Goal: Transaction & Acquisition: Purchase product/service

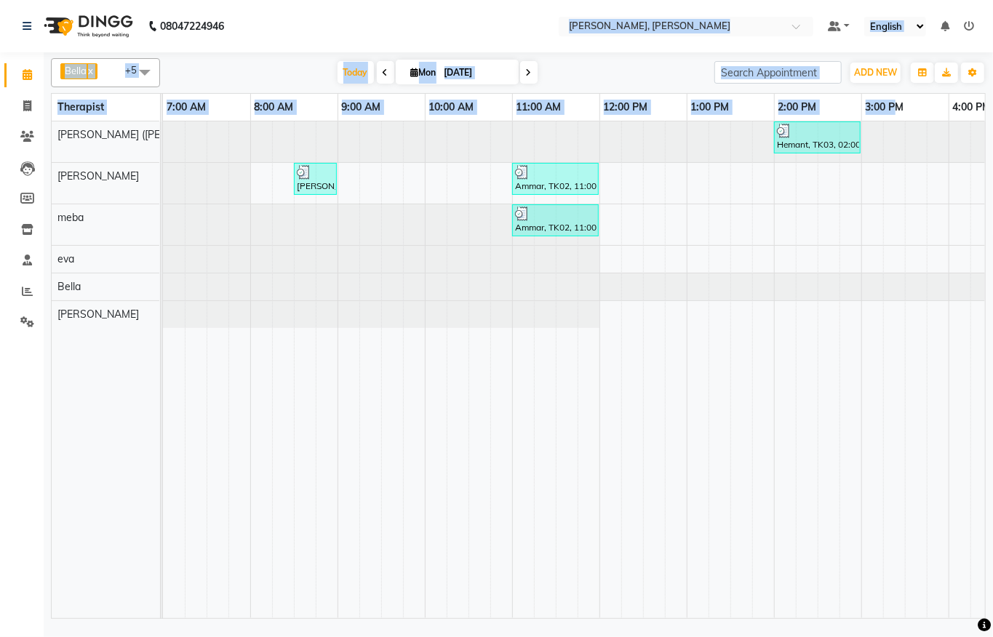
scroll to position [0, 591]
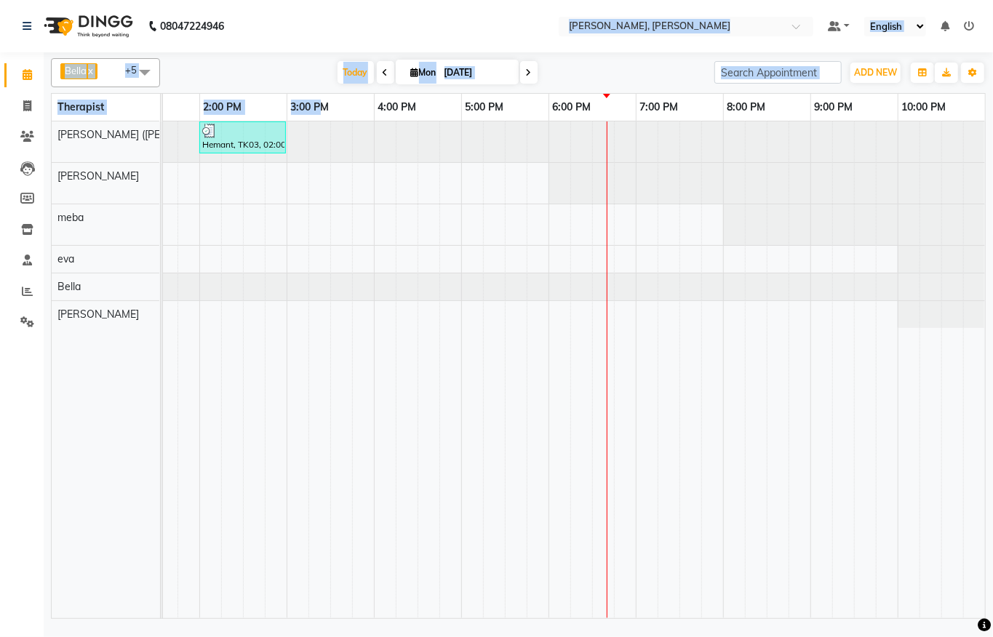
click at [618, 317] on div "Hemant, TK03, 02:00 PM-03:00 PM, Javanese Pampering - 60 Mins [PERSON_NAME], TK…" at bounding box center [286, 370] width 1397 height 497
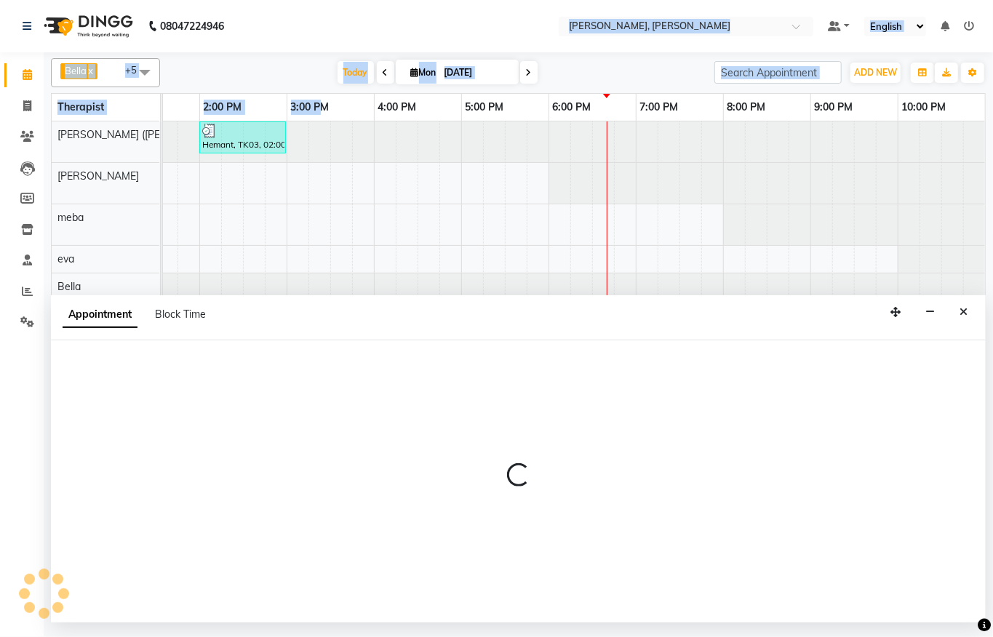
select select "83147"
select select "1125"
select select "tentative"
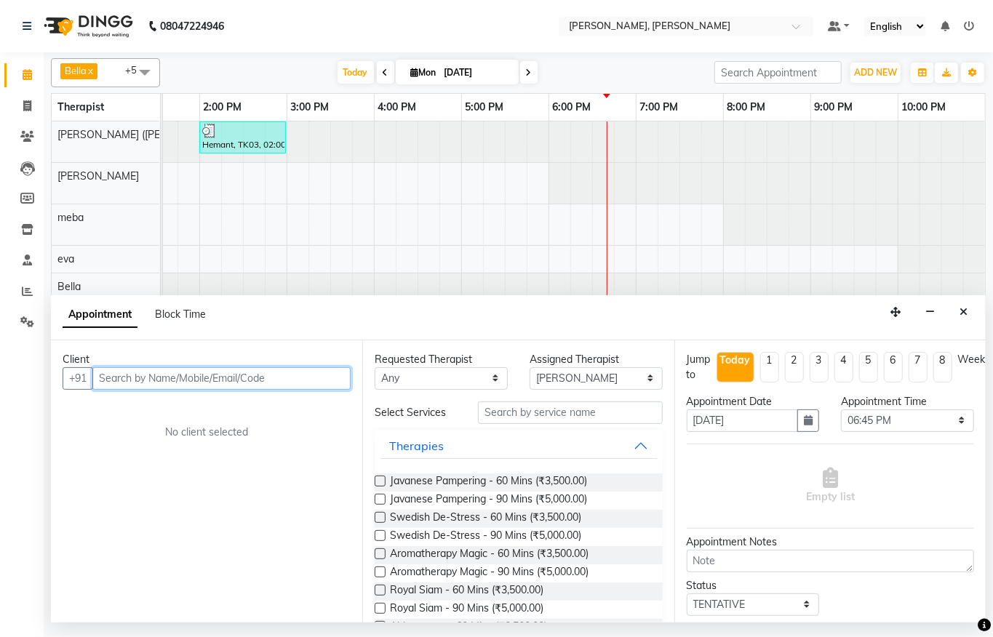
drag, startPoint x: 239, startPoint y: 381, endPoint x: 239, endPoint y: 368, distance: 13.1
click at [239, 373] on input "text" at bounding box center [221, 378] width 258 height 23
type input "8348470038"
click at [323, 379] on span "Add Client" at bounding box center [320, 378] width 49 height 13
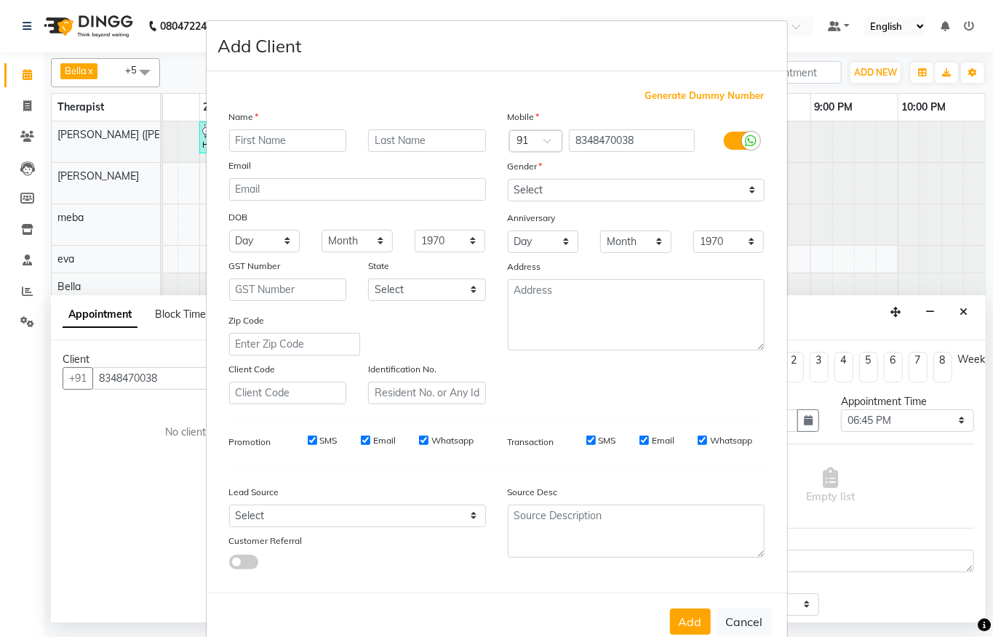
type input "M"
type input "[PERSON_NAME]"
click at [620, 194] on select "Select [DEMOGRAPHIC_DATA] [DEMOGRAPHIC_DATA] Other Prefer Not To Say" at bounding box center [636, 190] width 257 height 23
select select "[DEMOGRAPHIC_DATA]"
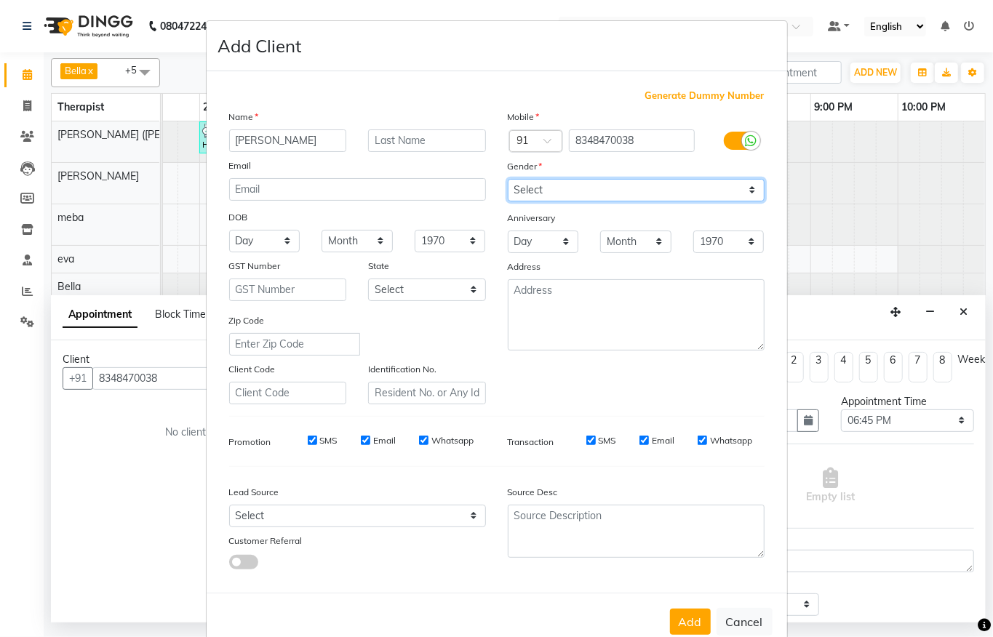
click at [508, 179] on select "Select [DEMOGRAPHIC_DATA] [DEMOGRAPHIC_DATA] Other Prefer Not To Say" at bounding box center [636, 190] width 257 height 23
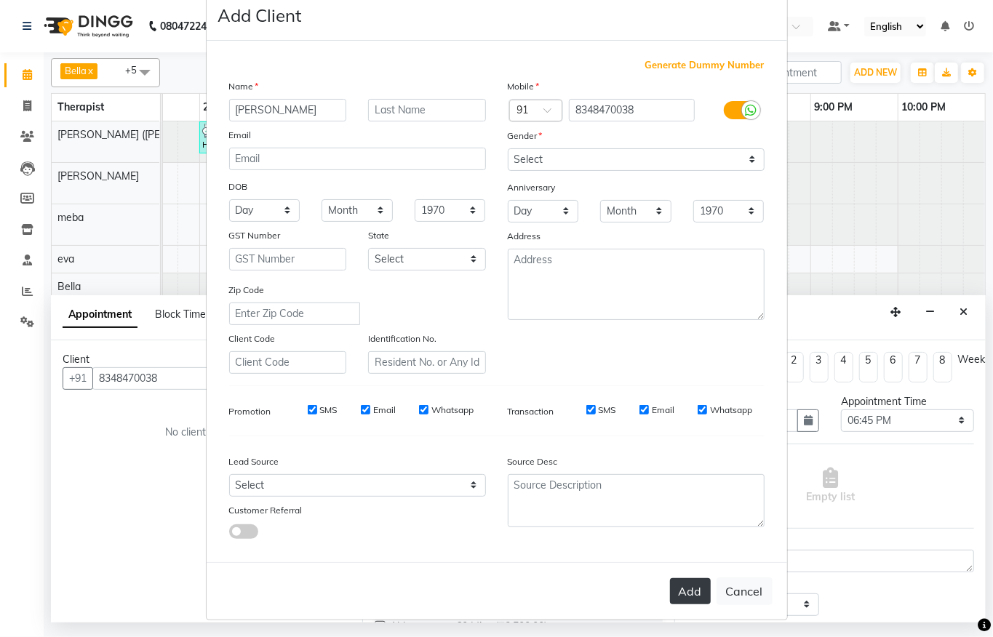
click at [684, 583] on button "Add" at bounding box center [690, 591] width 41 height 26
select select
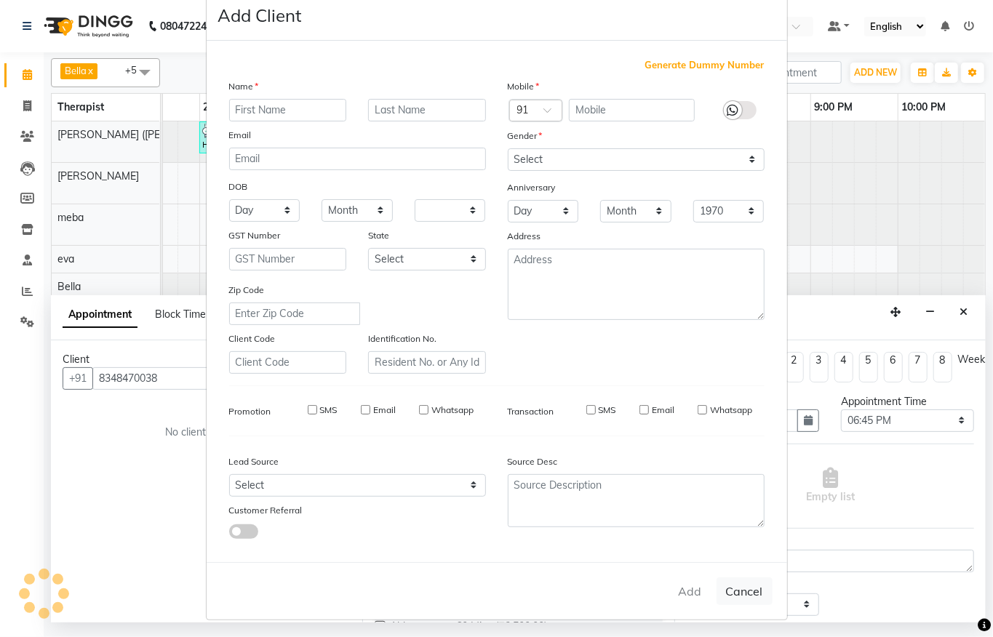
select select
checkbox input "false"
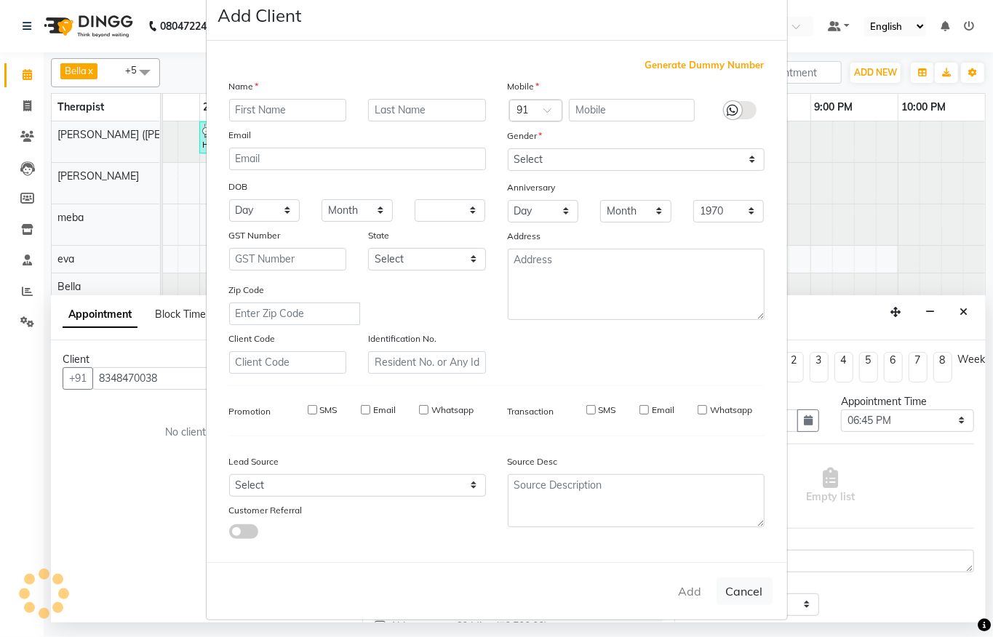
checkbox input "false"
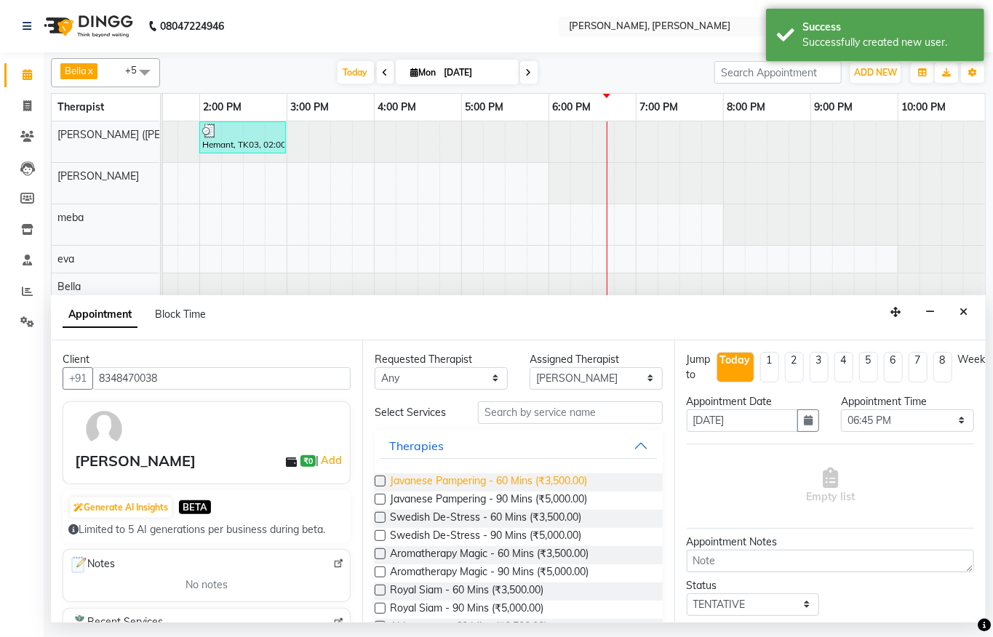
click at [490, 482] on span "Javanese Pampering - 60 Mins (₹3,500.00)" at bounding box center [488, 483] width 197 height 18
checkbox input "false"
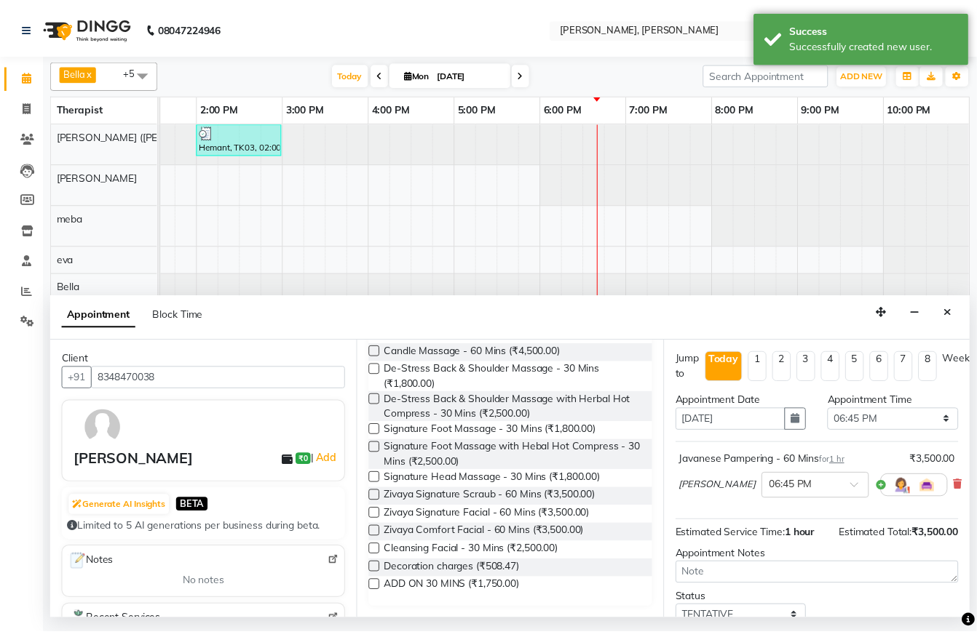
scroll to position [134, 0]
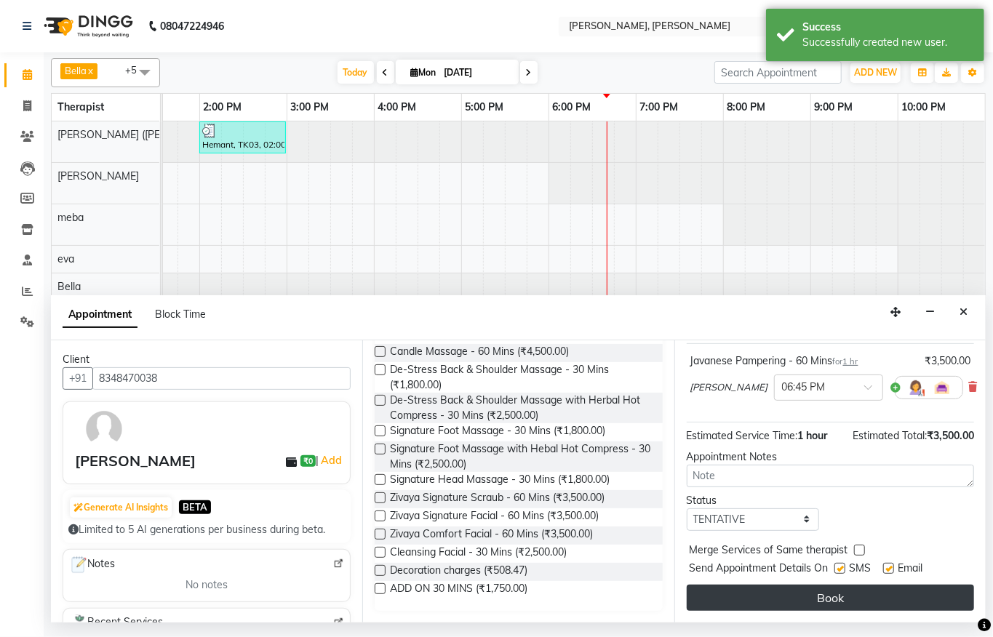
click at [781, 585] on button "Book" at bounding box center [830, 598] width 287 height 26
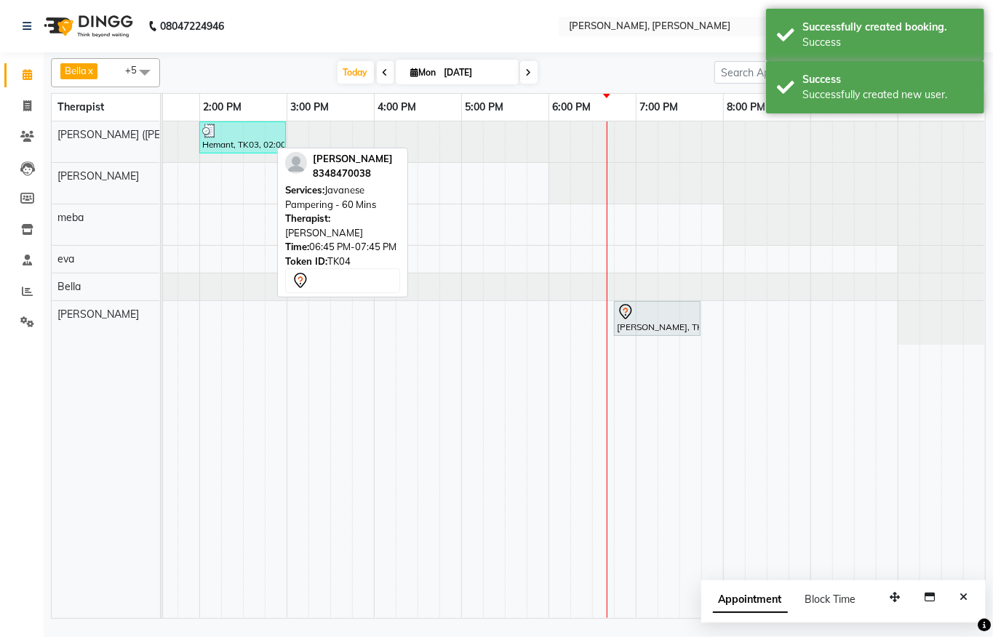
click at [673, 330] on div "[PERSON_NAME], TK04, 06:45 PM-07:45 PM, Javanese Pampering - 60 Mins" at bounding box center [658, 318] width 84 height 31
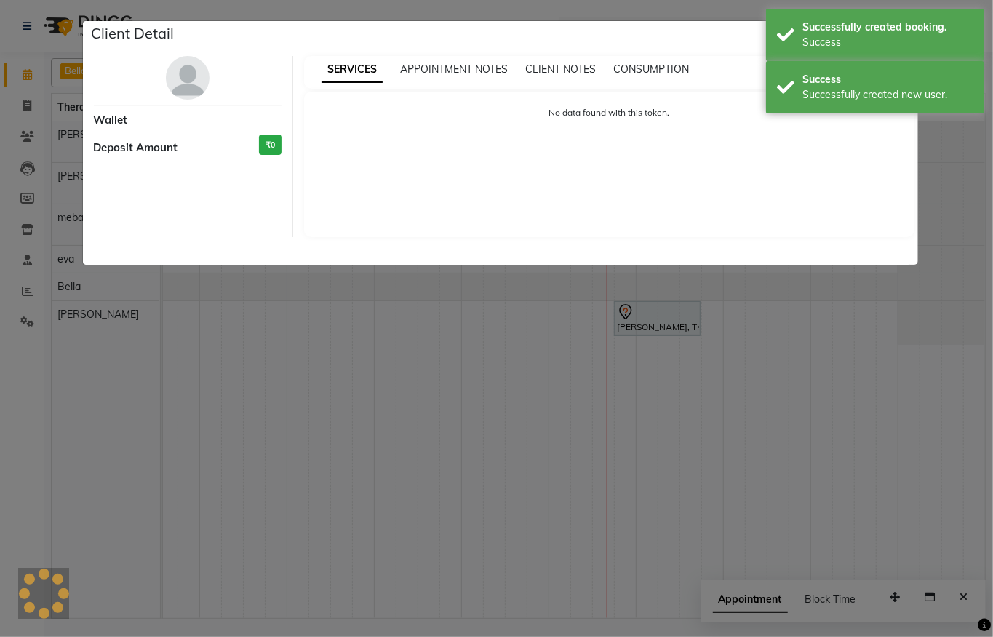
select select "7"
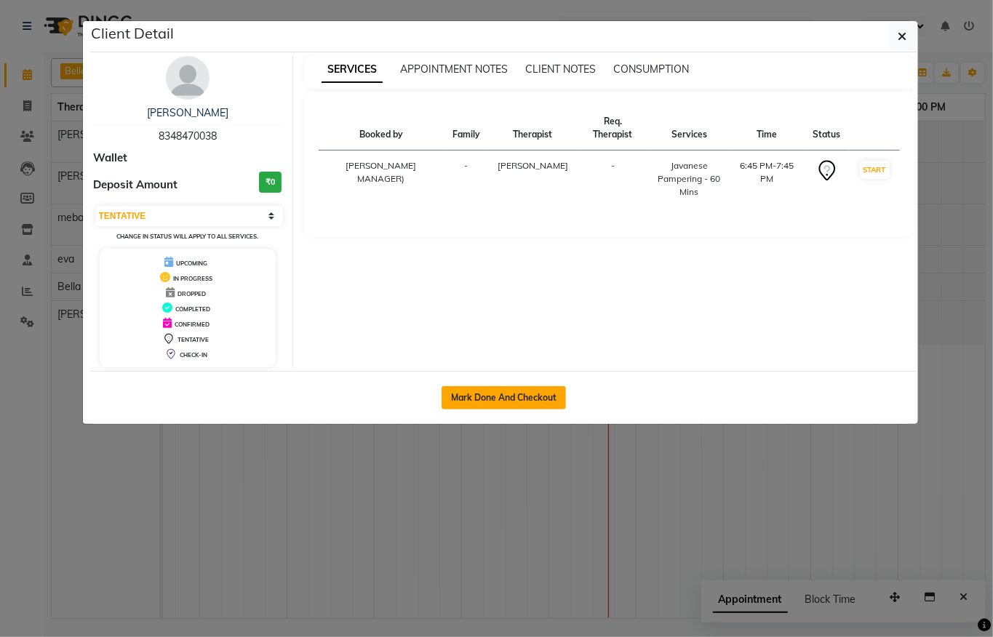
click at [534, 388] on button "Mark Done And Checkout" at bounding box center [504, 397] width 124 height 23
select select "service"
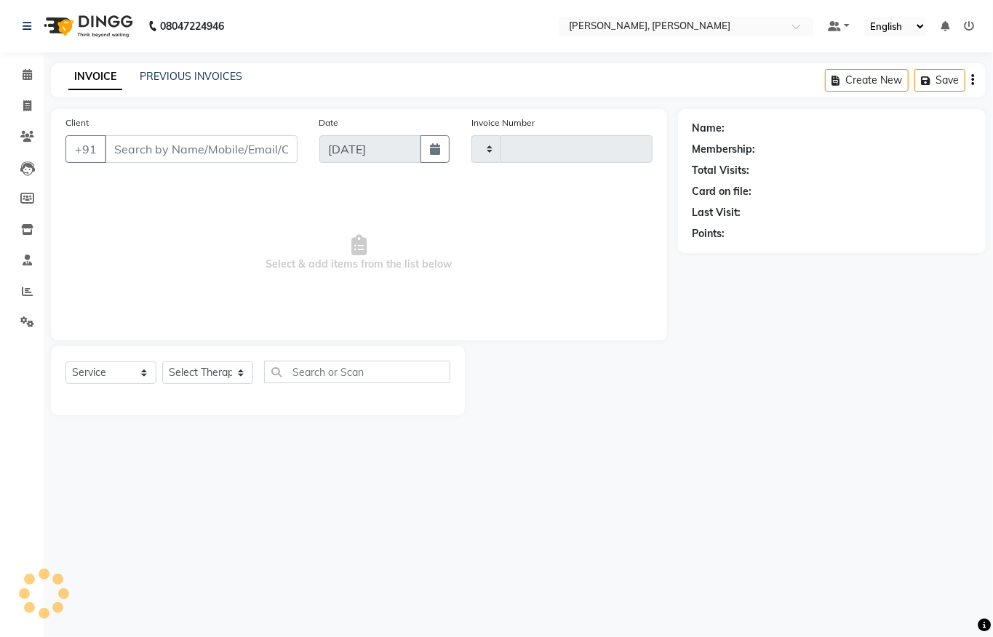
type input "1286"
select select "6399"
type input "8348470038"
select select "83147"
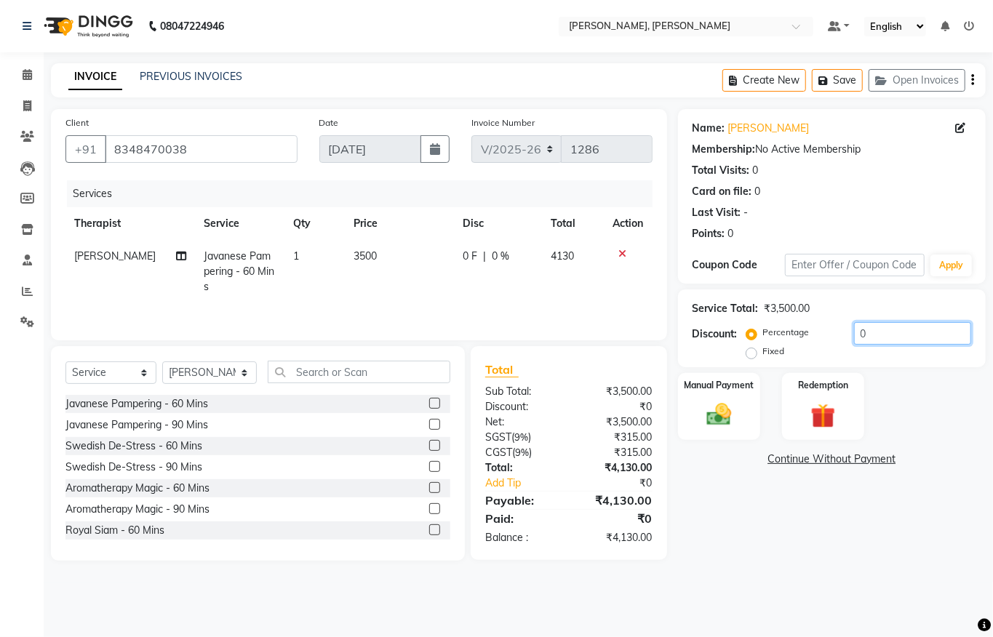
drag, startPoint x: 888, startPoint y: 339, endPoint x: 580, endPoint y: 336, distance: 308.5
click at [728, 339] on div "Discount: Percentage Fixed 0" at bounding box center [832, 341] width 279 height 39
type input "25"
click at [690, 386] on label "Manual Payment" at bounding box center [719, 385] width 73 height 14
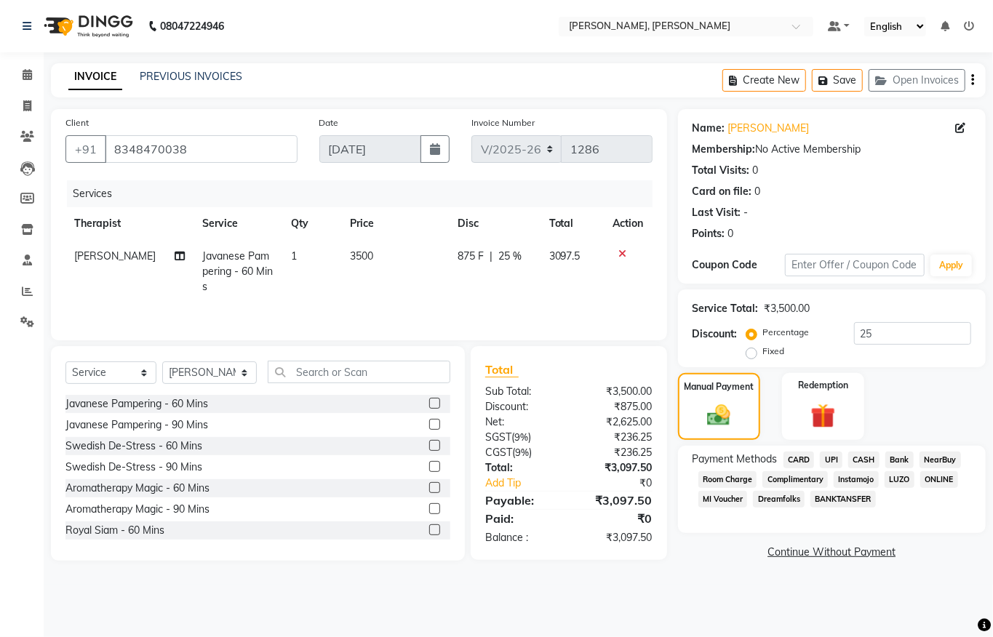
click at [798, 466] on span "CARD" at bounding box center [799, 460] width 31 height 17
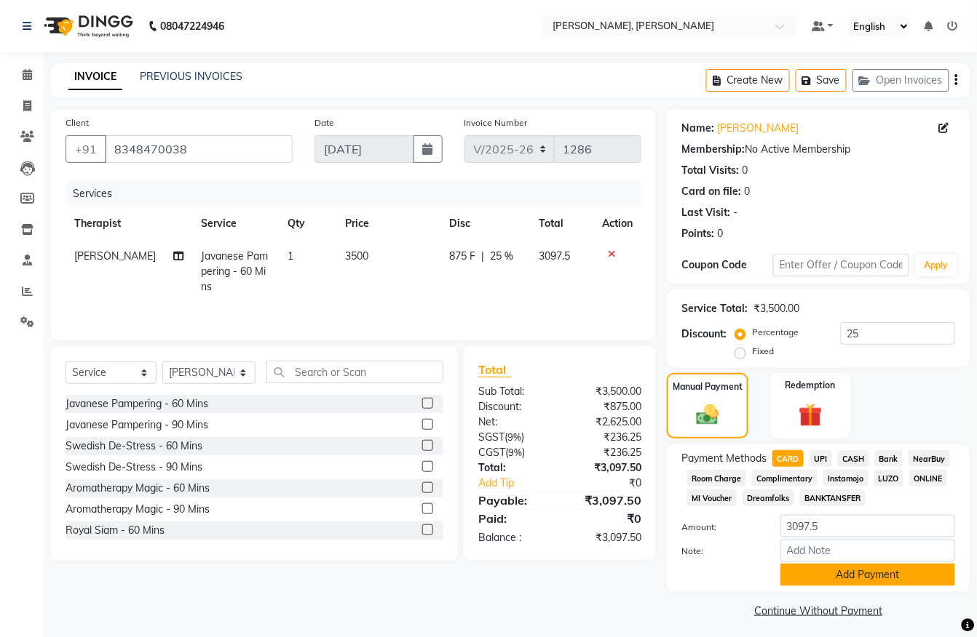
click at [827, 571] on button "Add Payment" at bounding box center [867, 575] width 175 height 23
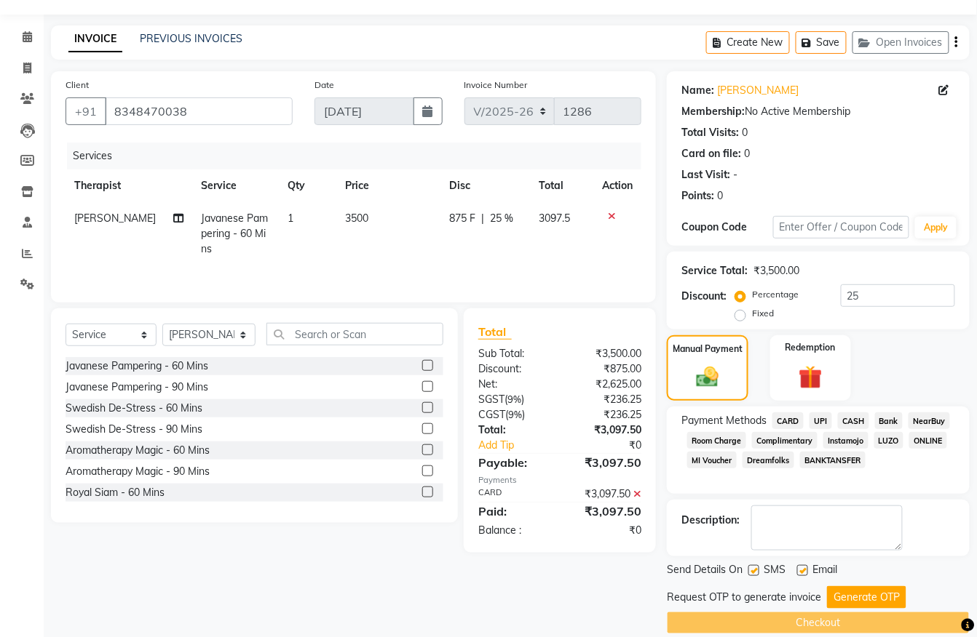
scroll to position [59, 0]
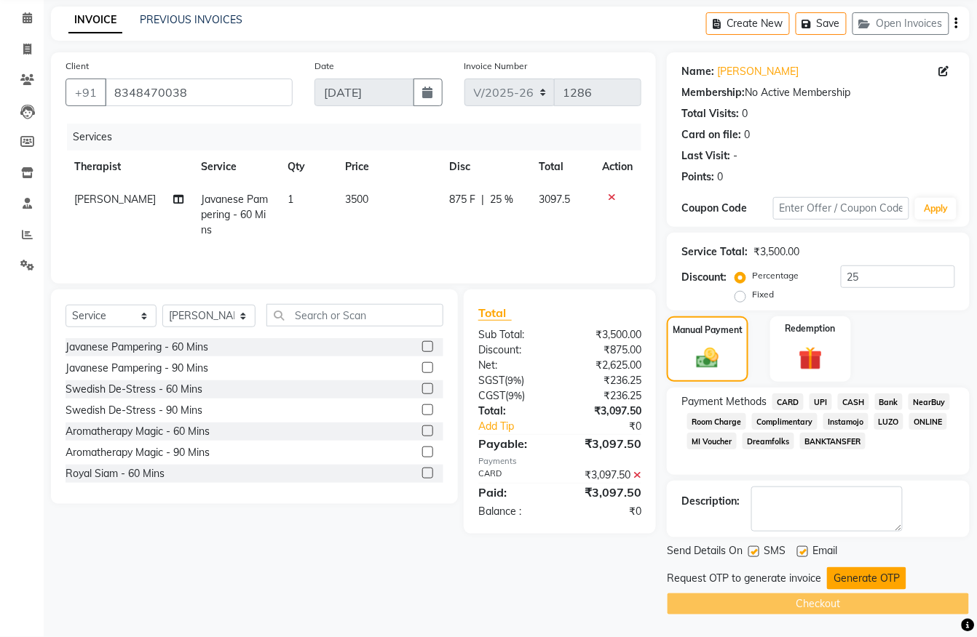
click at [847, 571] on button "Generate OTP" at bounding box center [866, 579] width 79 height 23
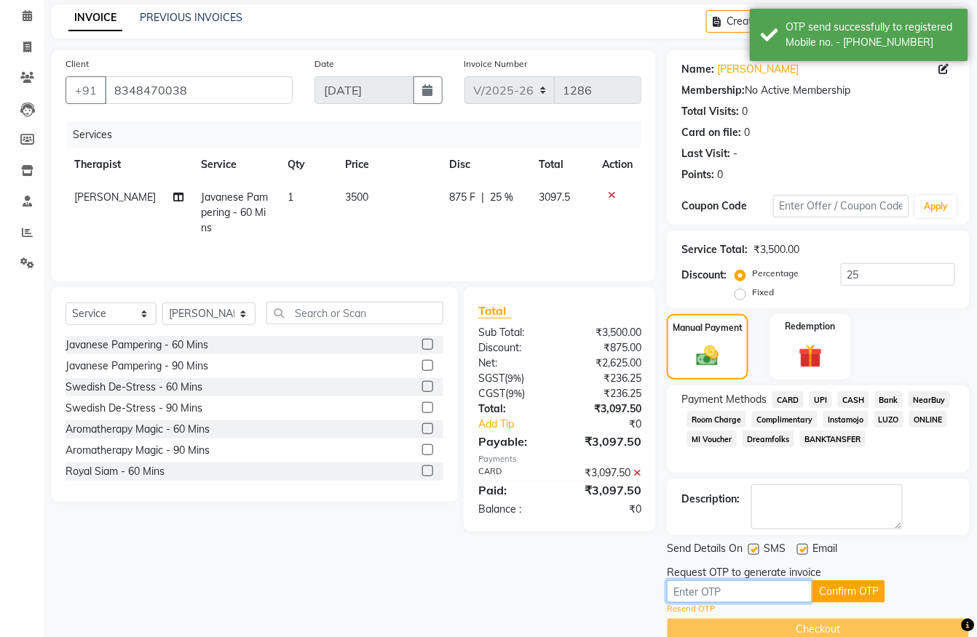
click at [772, 586] on input "text" at bounding box center [740, 592] width 146 height 23
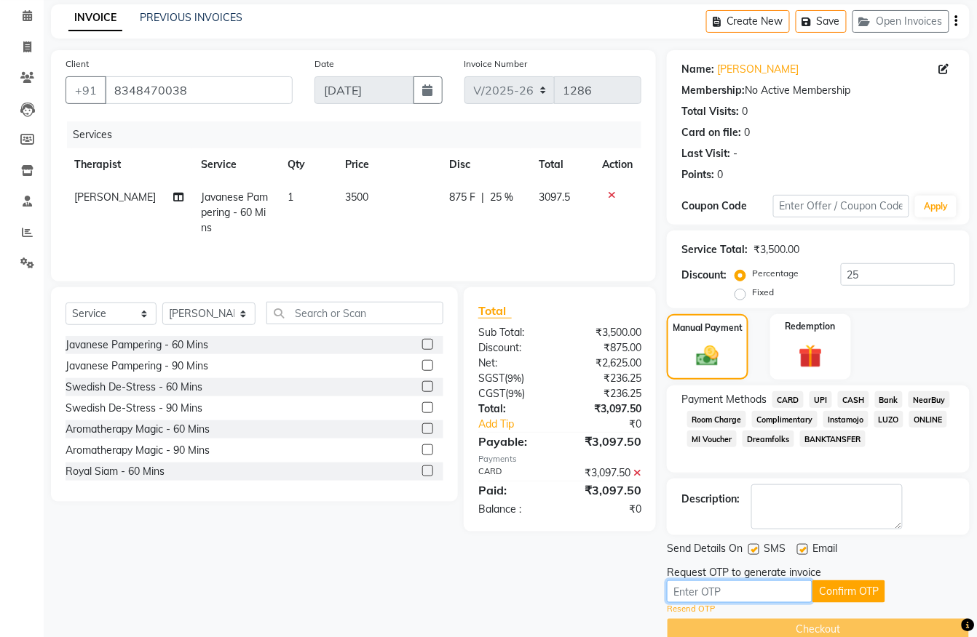
type input "3"
type input "9648"
click at [832, 585] on button "Confirm OTP" at bounding box center [848, 592] width 73 height 23
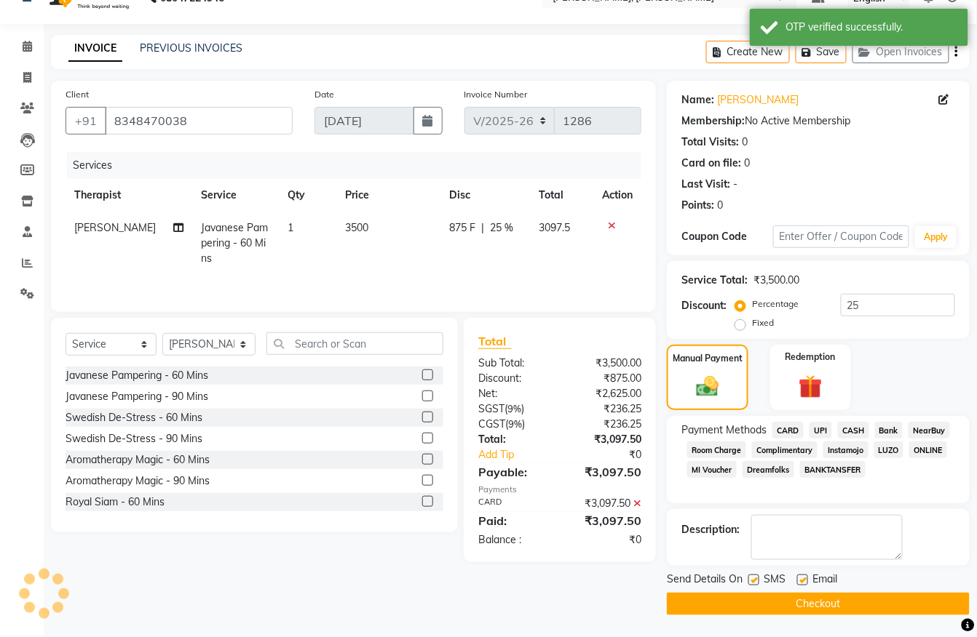
scroll to position [30, 0]
drag, startPoint x: 833, startPoint y: 601, endPoint x: 825, endPoint y: 572, distance: 30.2
click at [833, 600] on button "Checkout" at bounding box center [818, 604] width 303 height 23
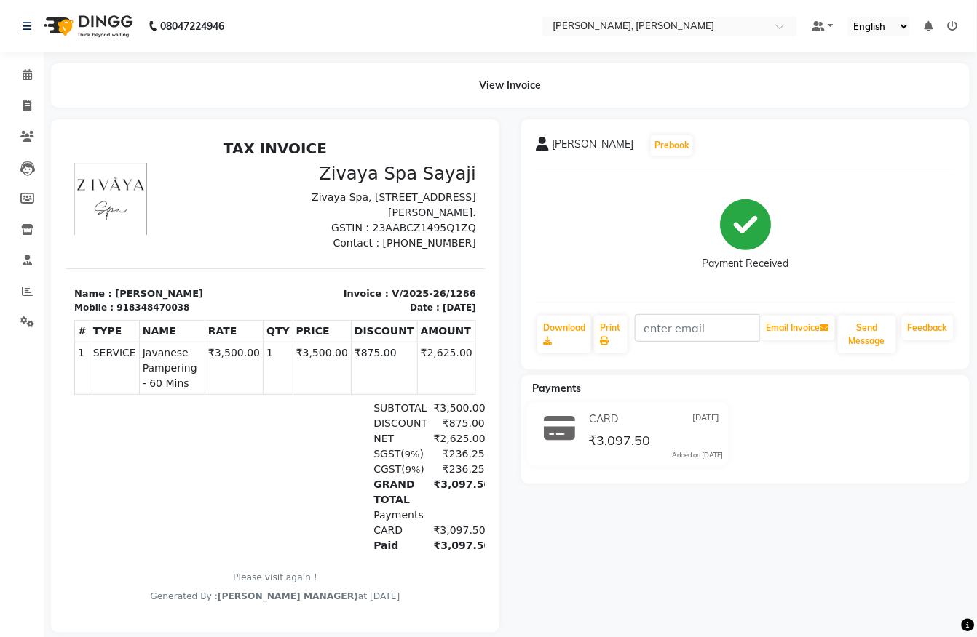
click at [1, 287] on li "Reports" at bounding box center [22, 292] width 44 height 31
click at [12, 291] on link "Reports" at bounding box center [21, 292] width 35 height 24
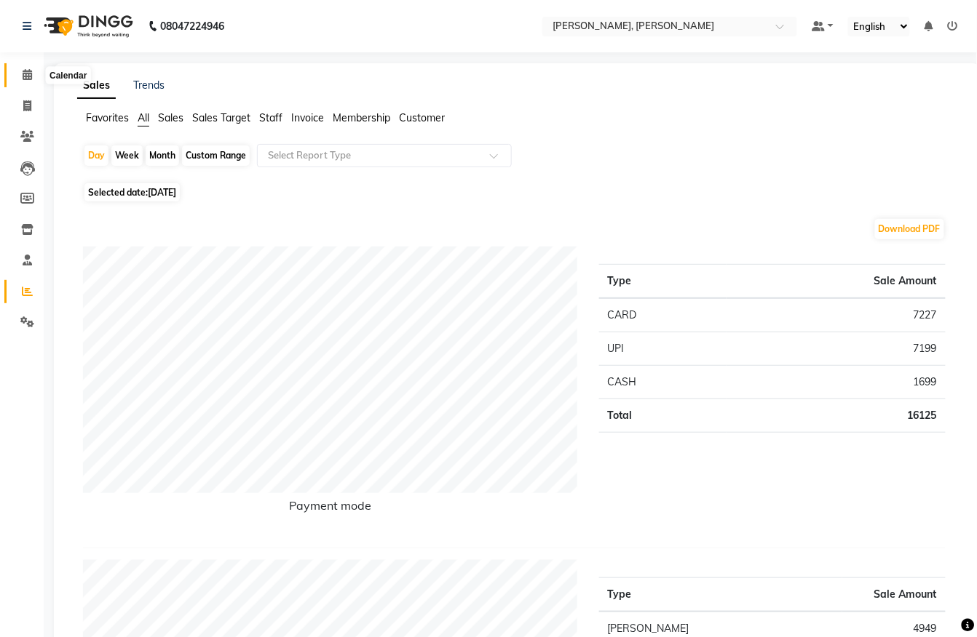
click at [31, 77] on icon at bounding box center [27, 74] width 9 height 11
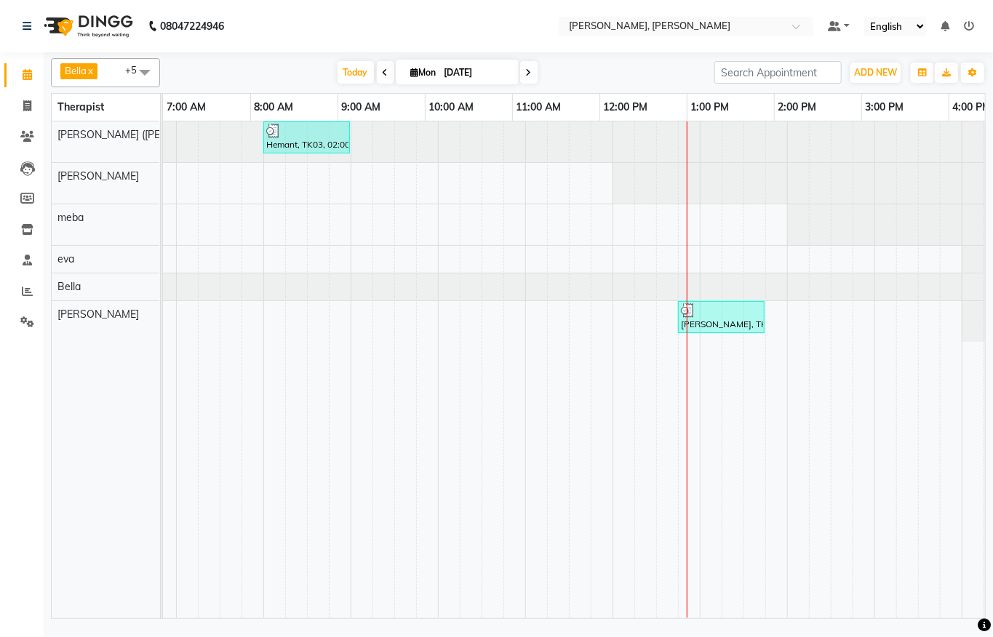
scroll to position [0, 575]
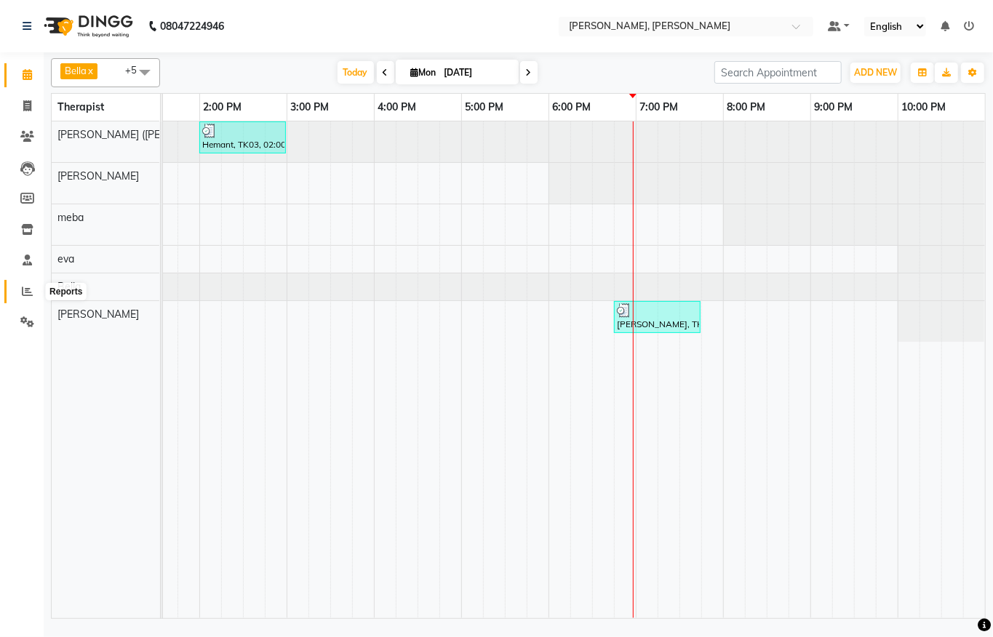
click at [20, 294] on span at bounding box center [27, 292] width 25 height 17
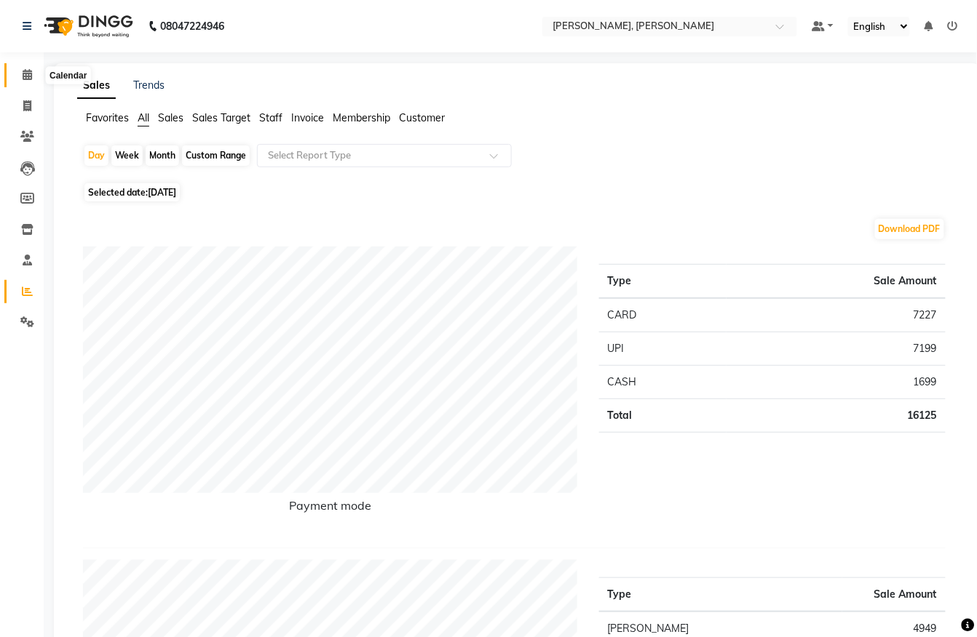
click at [19, 67] on span at bounding box center [27, 75] width 25 height 17
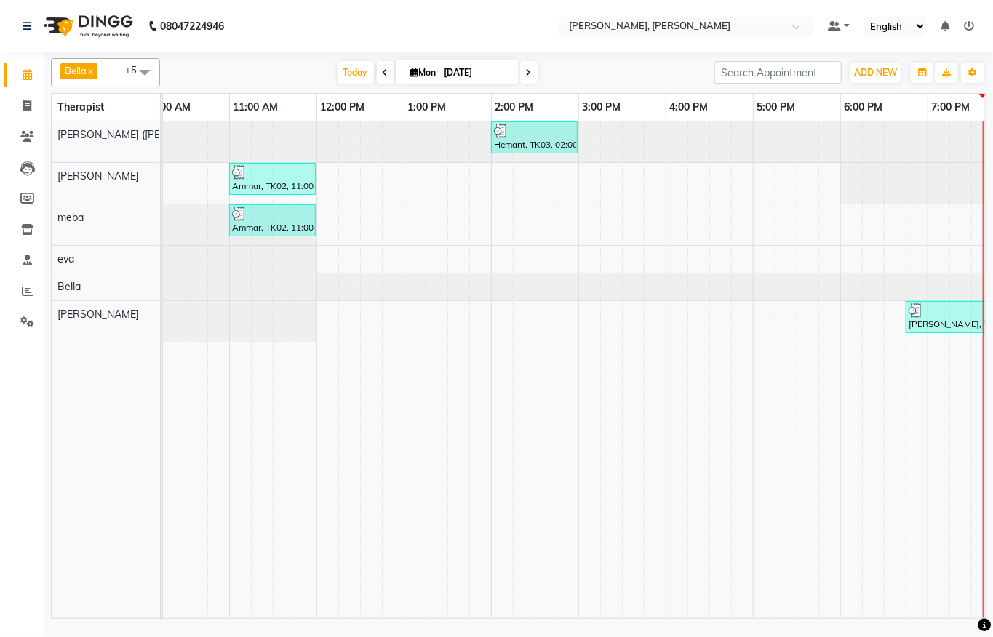
scroll to position [0, 591]
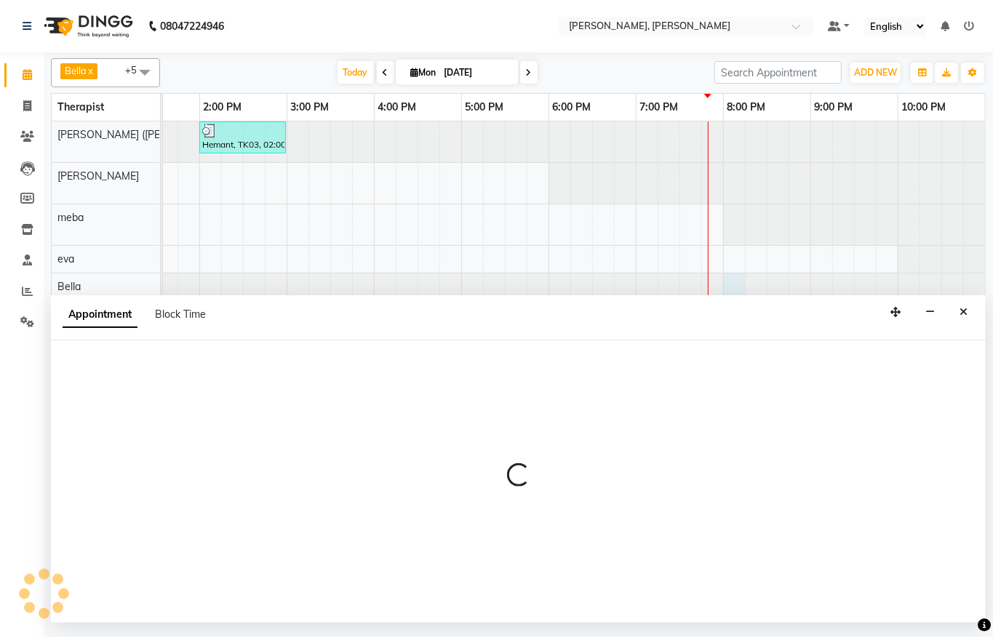
select select "66488"
select select "1200"
select select "tentative"
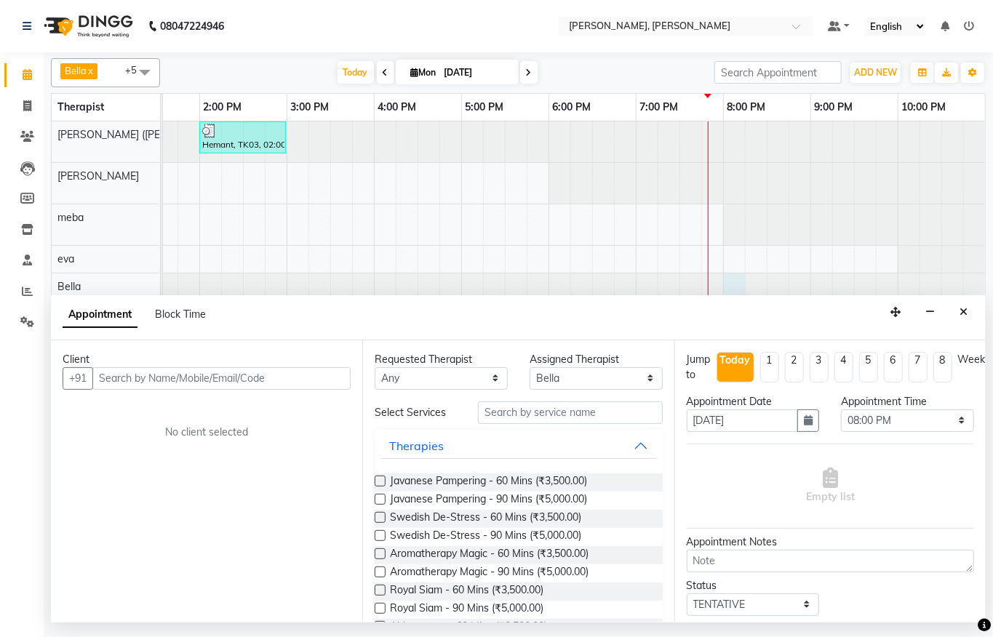
click at [266, 388] on input "text" at bounding box center [221, 378] width 258 height 23
type input "9826166155"
click at [330, 387] on button "Add Client" at bounding box center [320, 378] width 60 height 23
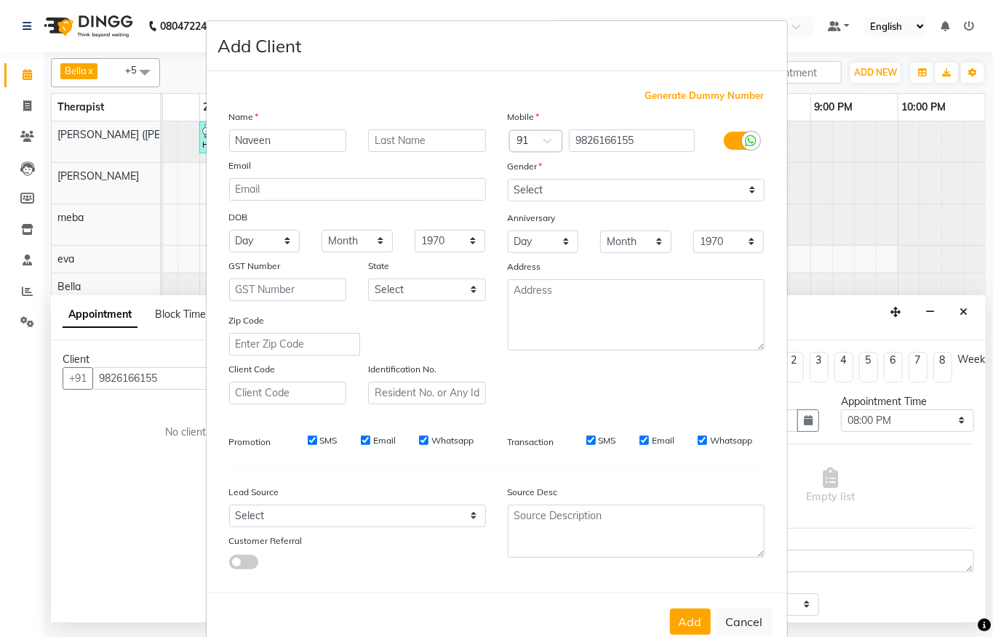
type input "Naveen"
drag, startPoint x: 577, startPoint y: 192, endPoint x: 575, endPoint y: 199, distance: 7.6
click at [577, 192] on select "Select [DEMOGRAPHIC_DATA] [DEMOGRAPHIC_DATA] Other Prefer Not To Say" at bounding box center [636, 190] width 257 height 23
select select "[DEMOGRAPHIC_DATA]"
click at [508, 179] on select "Select [DEMOGRAPHIC_DATA] [DEMOGRAPHIC_DATA] Other Prefer Not To Say" at bounding box center [636, 190] width 257 height 23
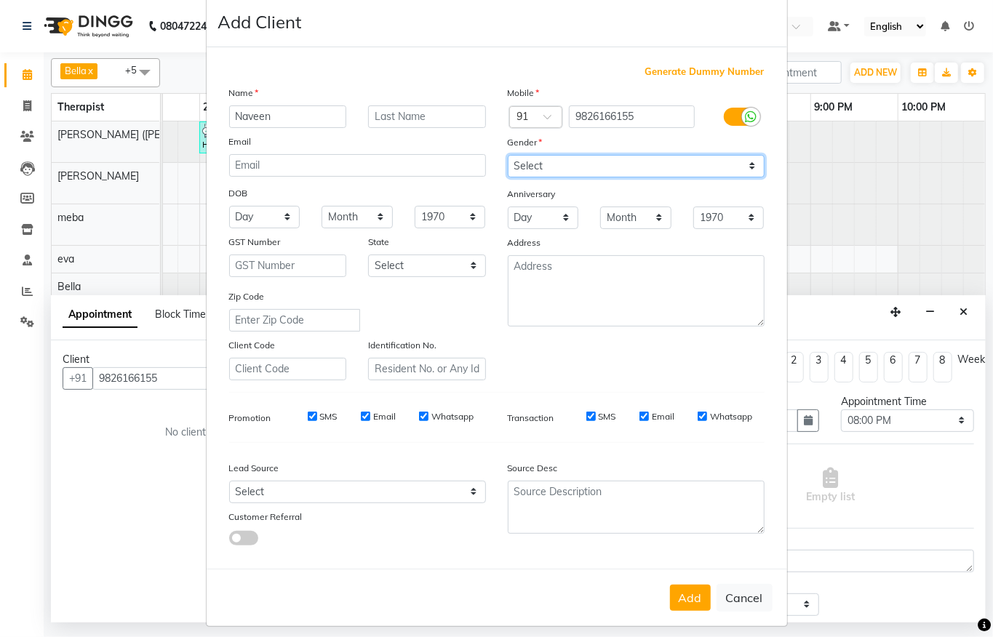
scroll to position [31, 0]
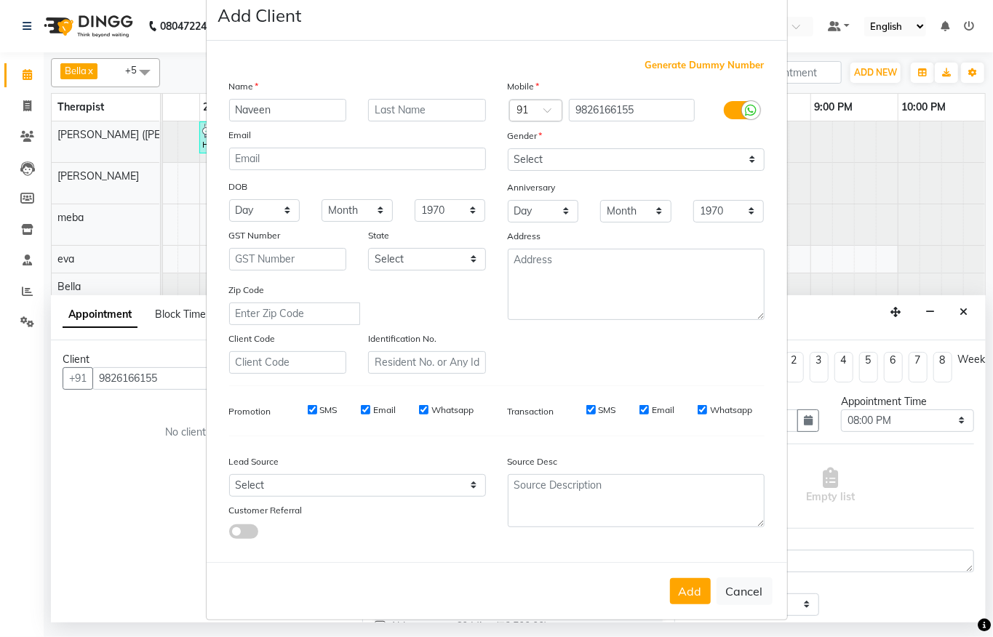
click at [673, 572] on div "Add Cancel" at bounding box center [497, 590] width 581 height 57
click at [674, 583] on button "Add" at bounding box center [690, 591] width 41 height 26
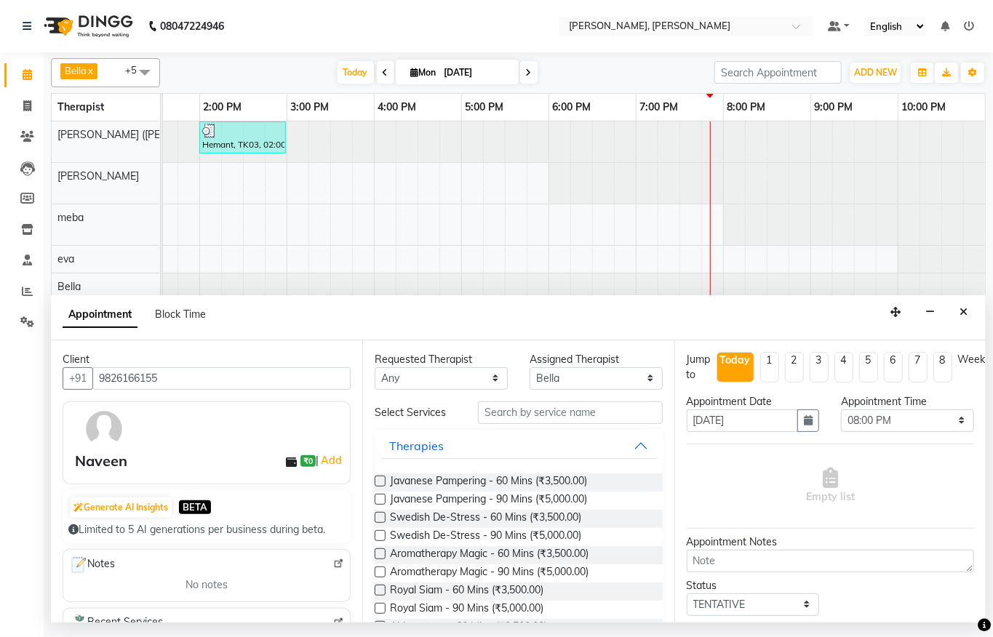
click at [592, 482] on div "Javanese Pampering - 60 Mins (₹3,500.00)" at bounding box center [518, 483] width 287 height 18
click at [569, 483] on span "Javanese Pampering - 60 Mins (₹3,500.00)" at bounding box center [488, 483] width 197 height 18
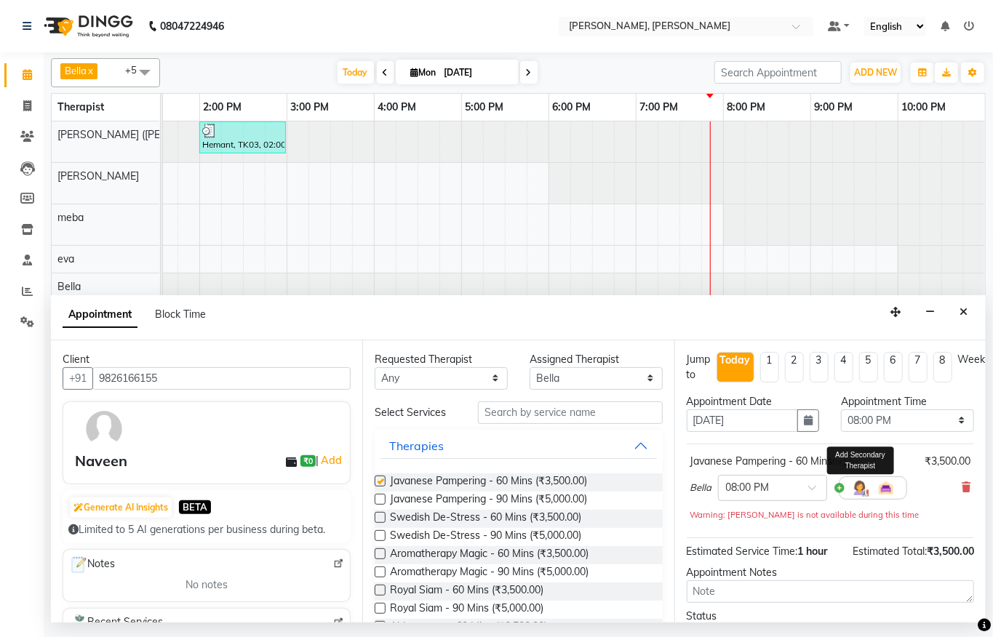
checkbox input "false"
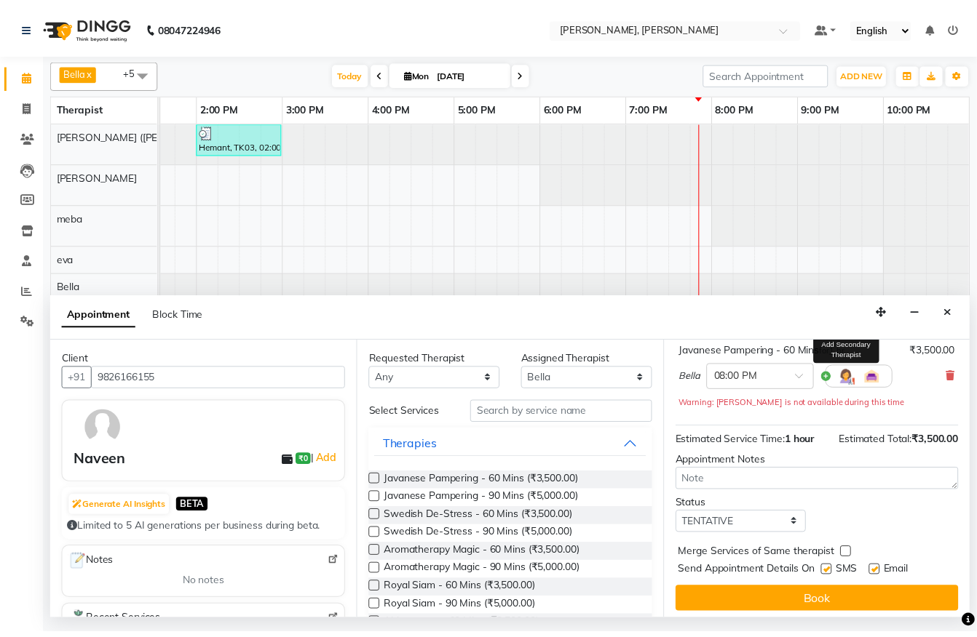
scroll to position [149, 0]
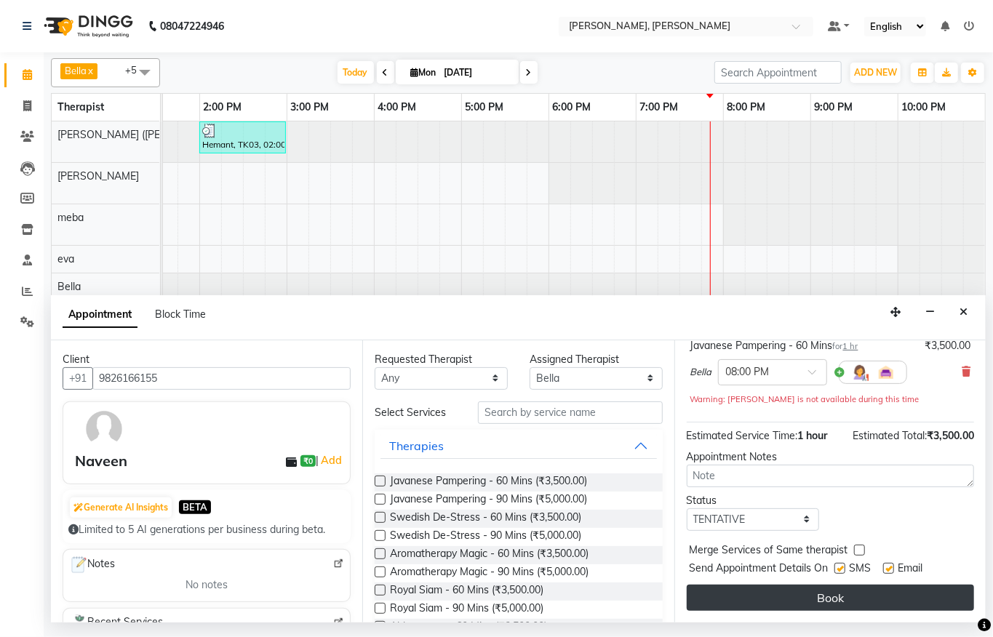
click at [875, 585] on button "Book" at bounding box center [830, 598] width 287 height 26
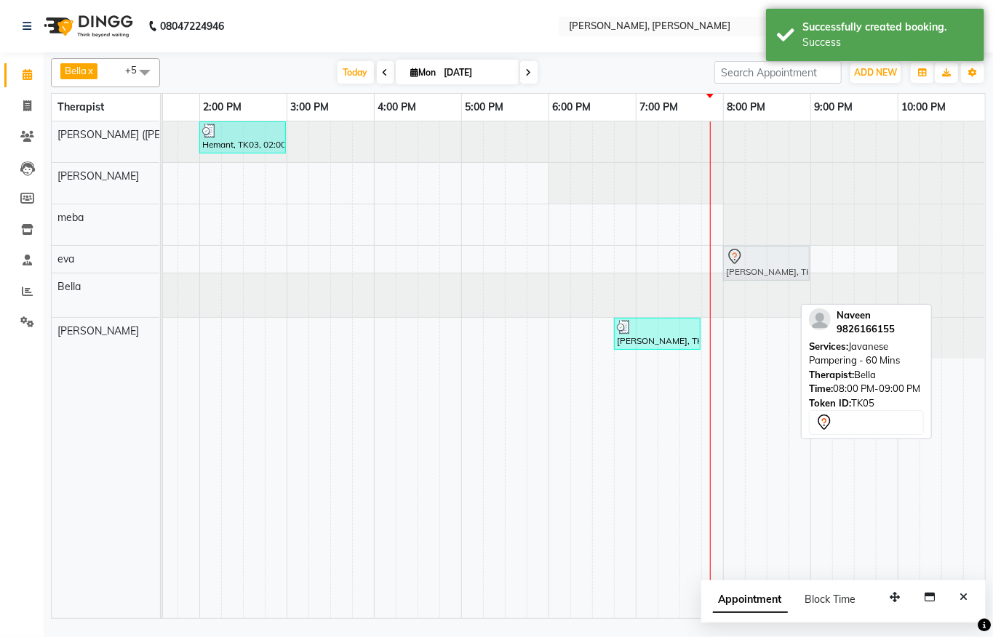
drag, startPoint x: 744, startPoint y: 291, endPoint x: 743, endPoint y: 269, distance: 21.8
click at [742, 269] on tbody "Hemant, TK03, 02:00 PM-03:00 PM, Javanese Pampering - 60 Mins [PERSON_NAME], TK…" at bounding box center [286, 240] width 1397 height 237
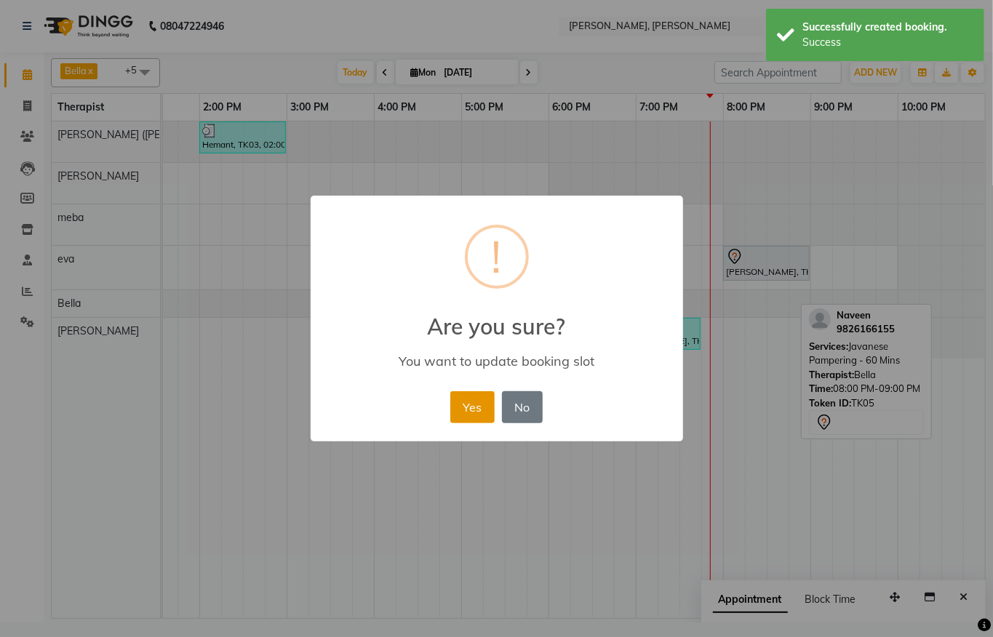
click at [483, 403] on button "Yes" at bounding box center [472, 407] width 44 height 32
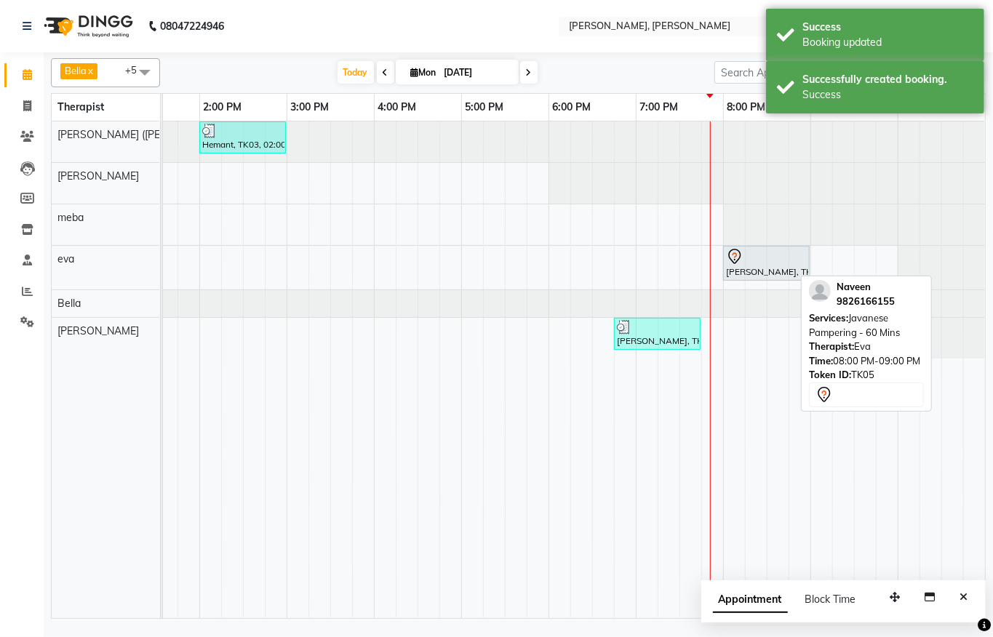
click at [755, 269] on div "[PERSON_NAME], TK05, 08:00 PM-09:00 PM, Javanese Pampering - 60 Mins" at bounding box center [767, 263] width 84 height 31
select select "7"
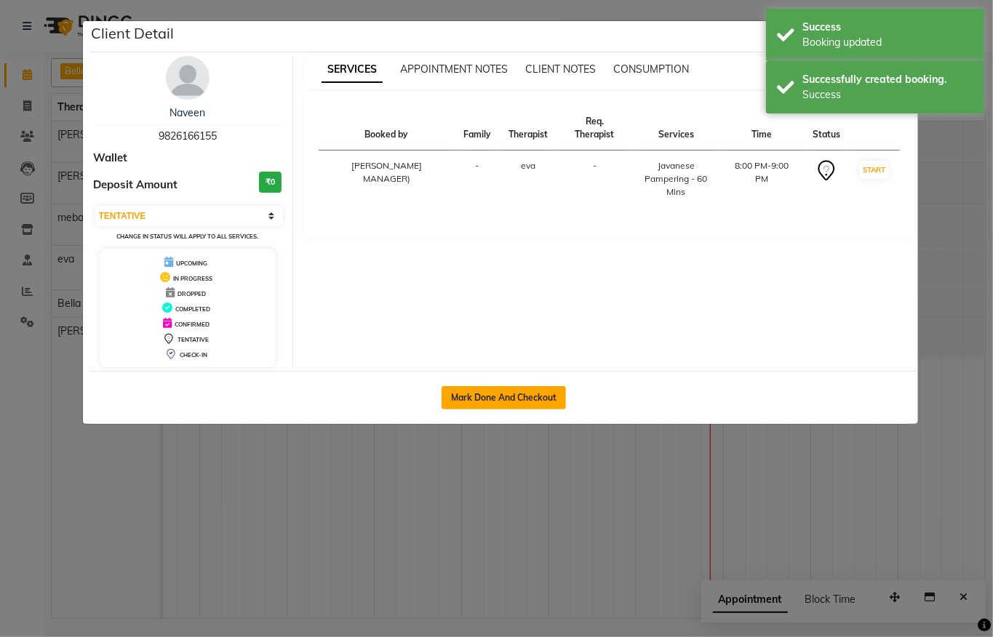
click at [534, 399] on button "Mark Done And Checkout" at bounding box center [504, 397] width 124 height 23
select select "service"
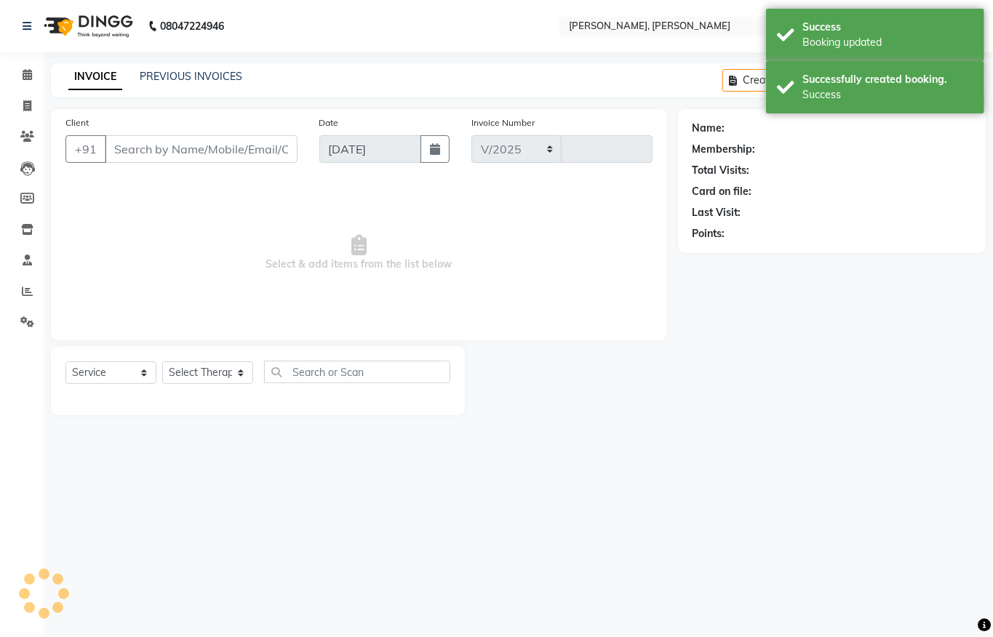
select select "6399"
type input "1287"
type input "9826166155"
select select "65661"
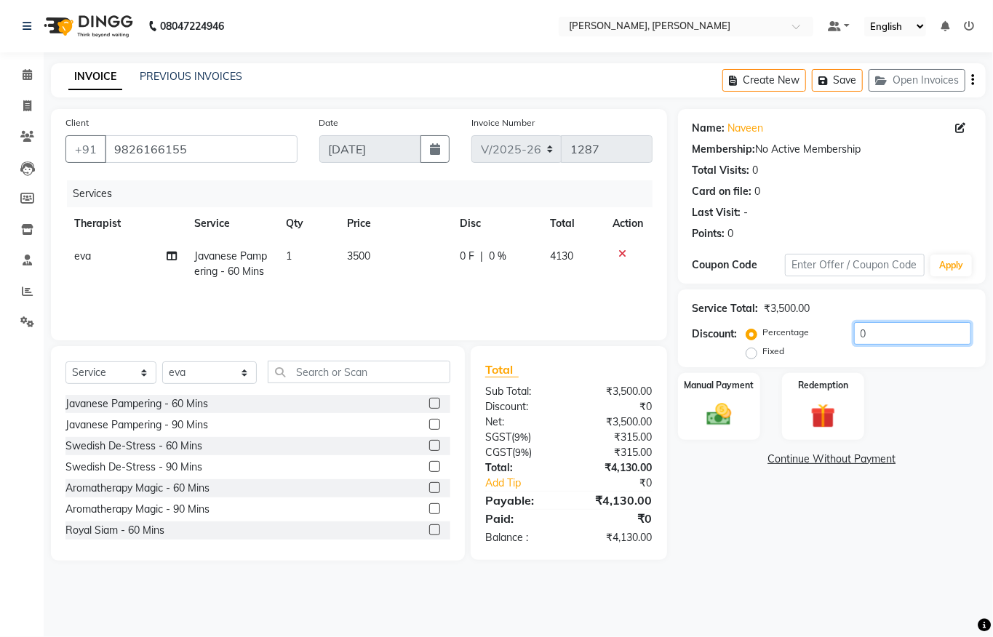
drag, startPoint x: 907, startPoint y: 329, endPoint x: 565, endPoint y: 341, distance: 342.2
click at [566, 341] on div "Client [PHONE_NUMBER] Date [DATE] Invoice Number V/2025 V/[PHONE_NUMBER] Servic…" at bounding box center [518, 335] width 957 height 452
type input "20"
click at [715, 420] on img at bounding box center [719, 415] width 41 height 30
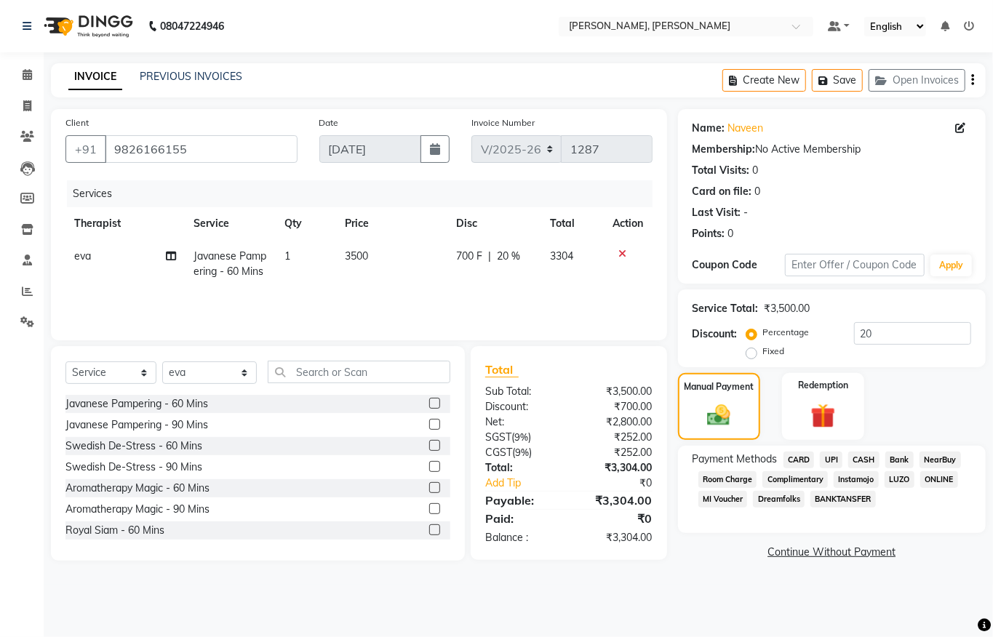
drag, startPoint x: 792, startPoint y: 458, endPoint x: 780, endPoint y: 495, distance: 39.1
click at [790, 457] on span "CARD" at bounding box center [799, 460] width 31 height 17
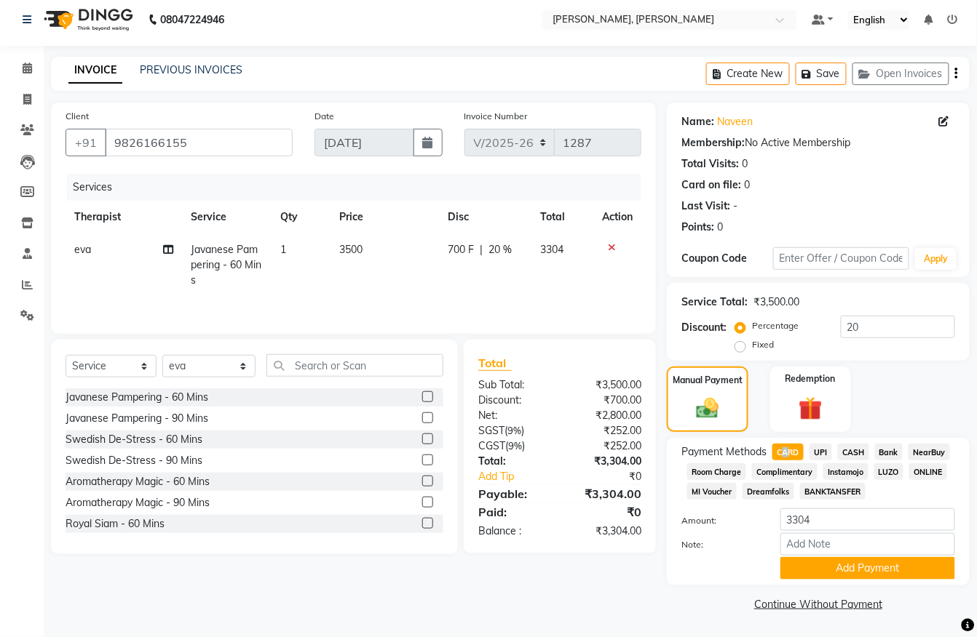
scroll to position [9, 0]
click at [862, 560] on button "Add Payment" at bounding box center [867, 568] width 175 height 23
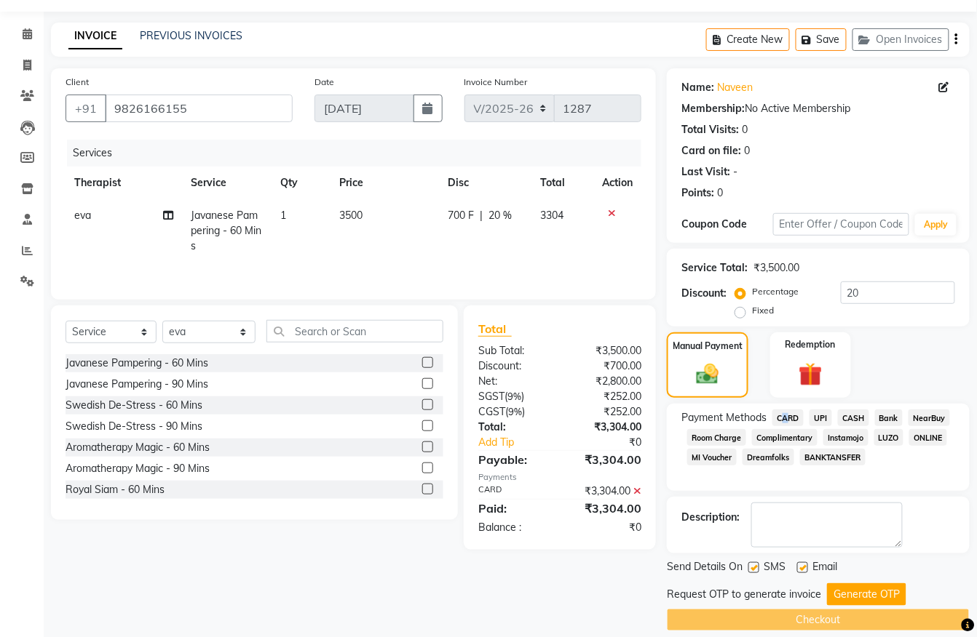
scroll to position [59, 0]
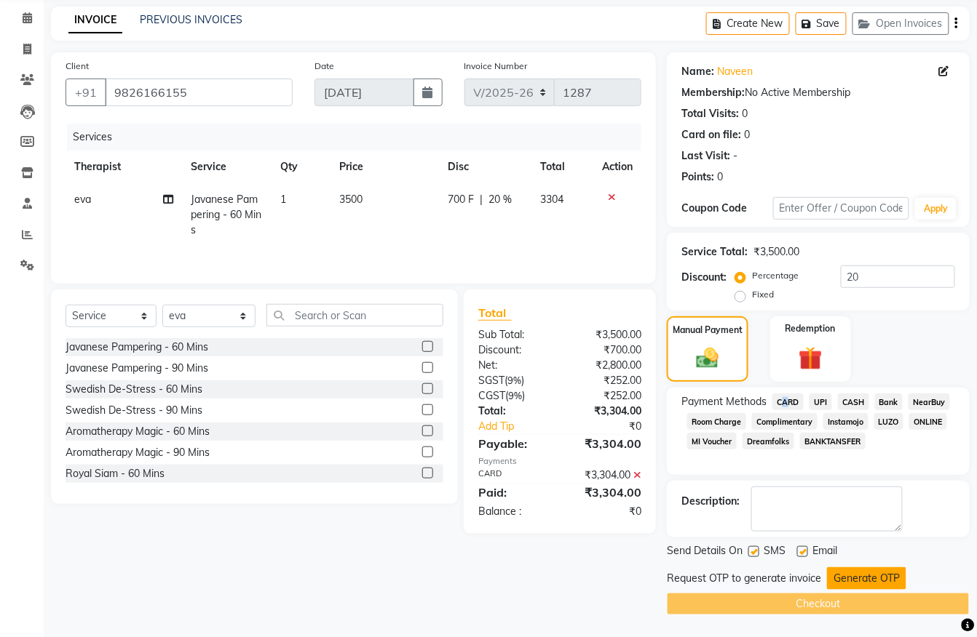
click at [839, 573] on button "Generate OTP" at bounding box center [866, 579] width 79 height 23
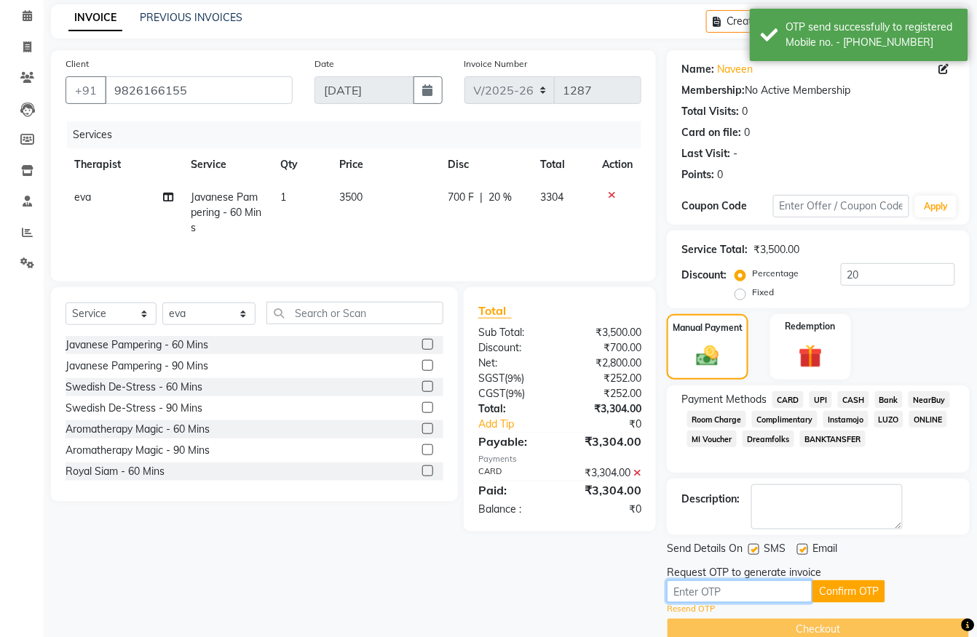
click at [765, 582] on input "text" at bounding box center [740, 592] width 146 height 23
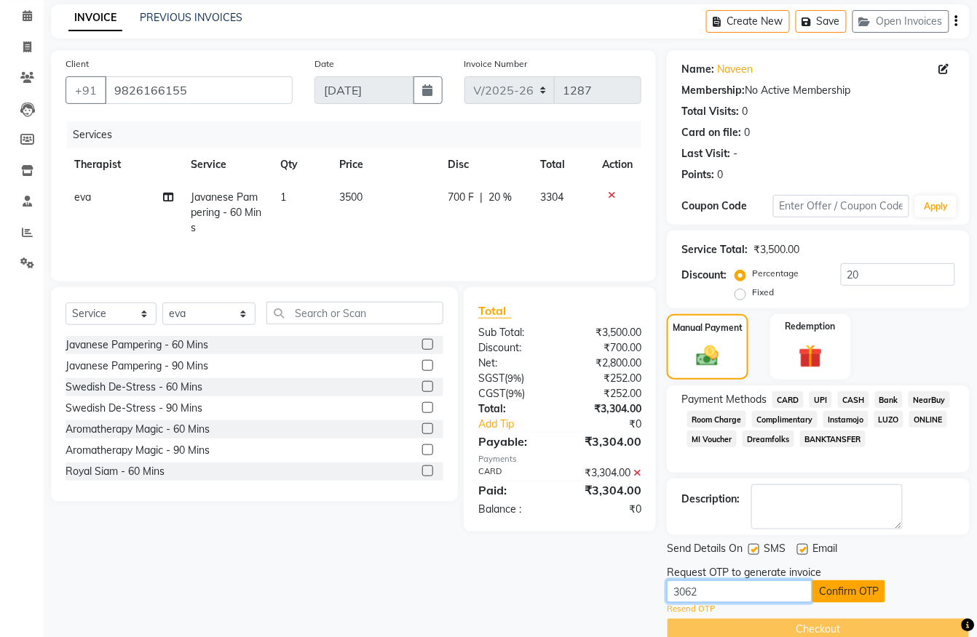
type input "3062"
click at [842, 586] on button "Confirm OTP" at bounding box center [848, 592] width 73 height 23
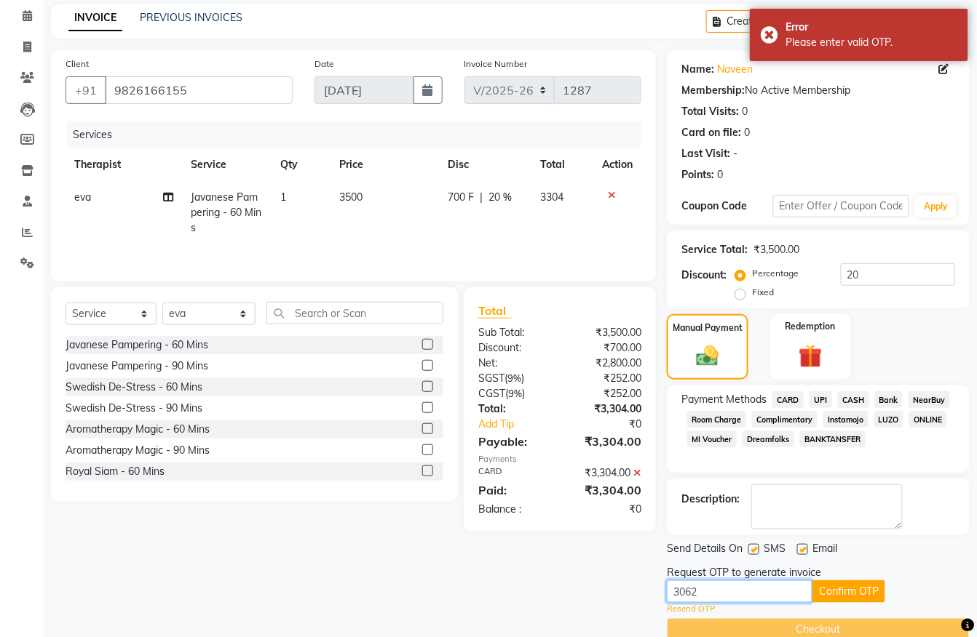
click at [738, 584] on input "3062" at bounding box center [740, 592] width 146 height 23
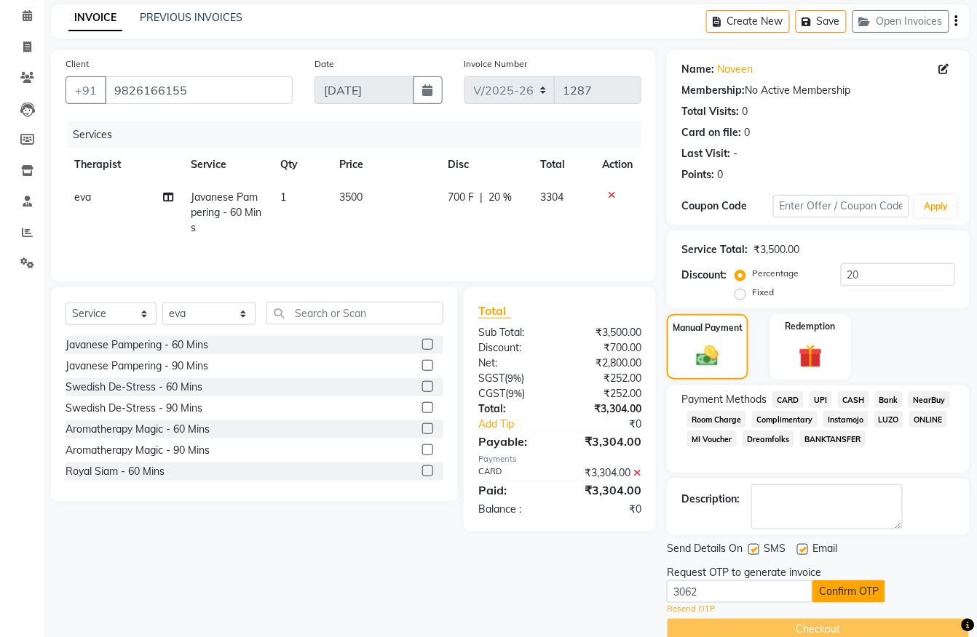
click at [830, 586] on button "Confirm OTP" at bounding box center [848, 592] width 73 height 23
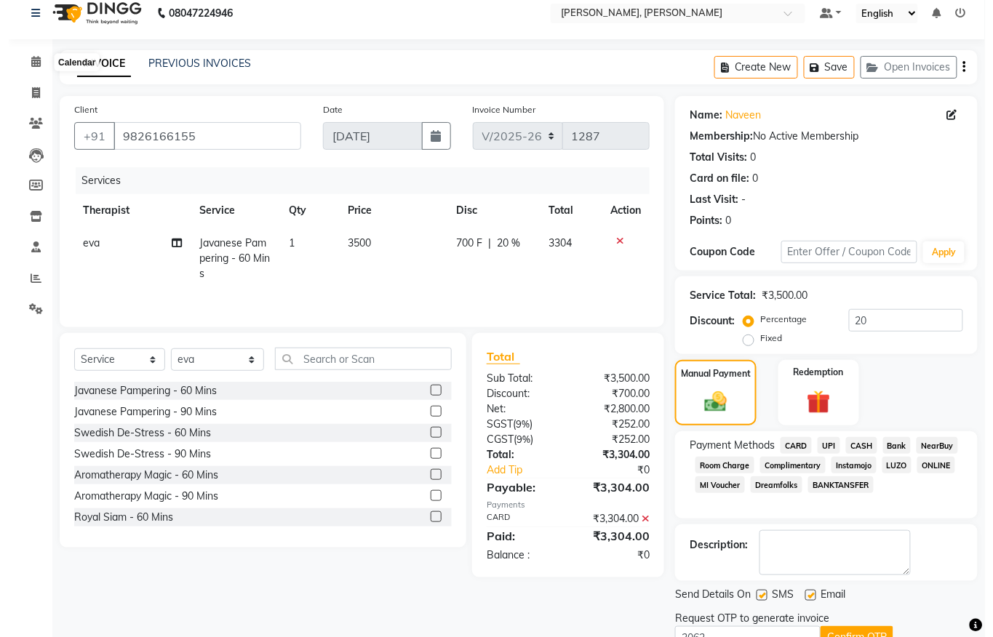
scroll to position [0, 0]
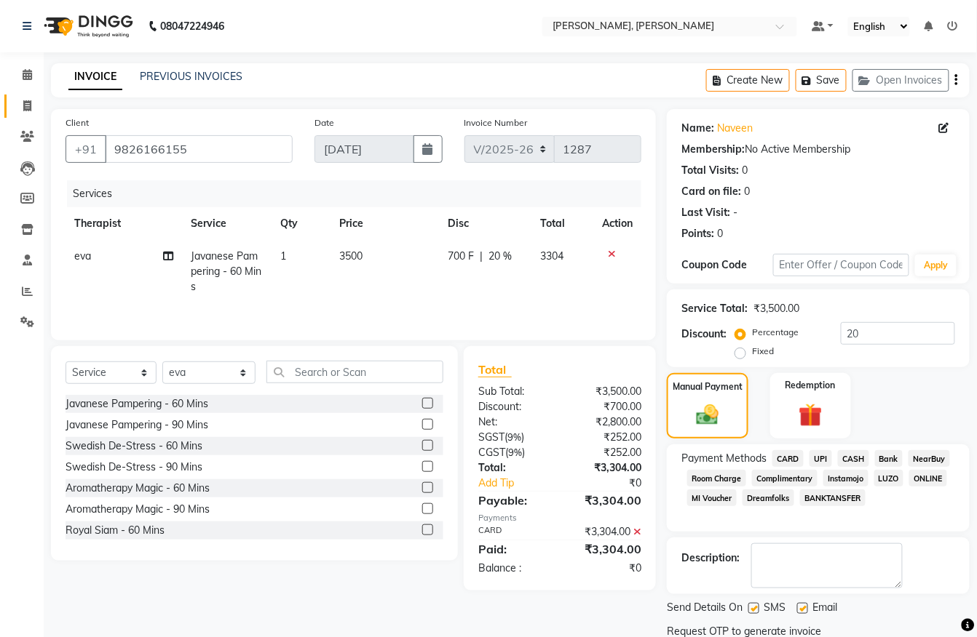
click at [26, 95] on link "Invoice" at bounding box center [21, 107] width 35 height 24
select select "service"
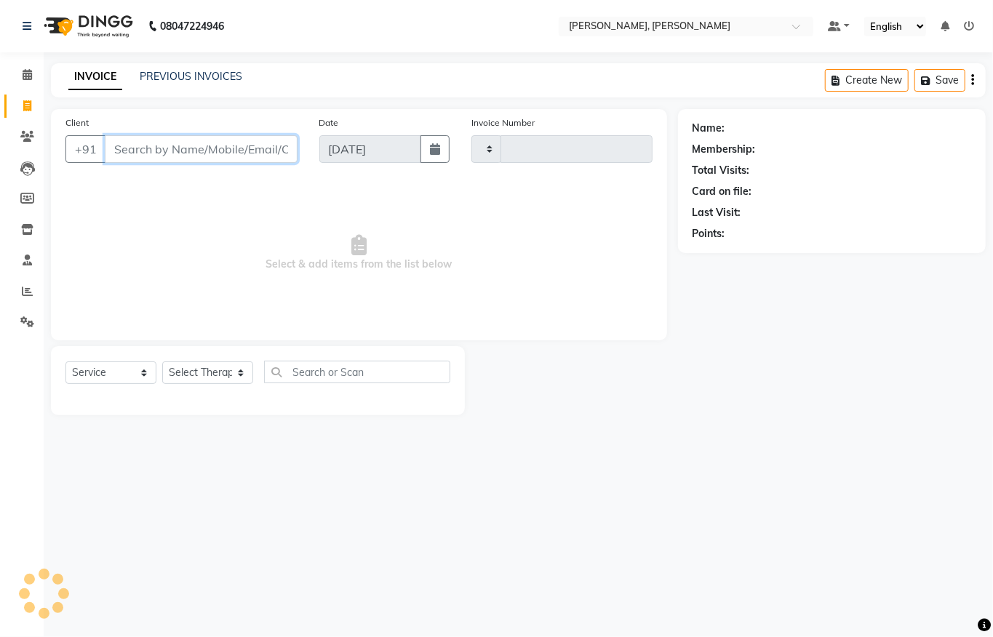
type input "1287"
select select "6399"
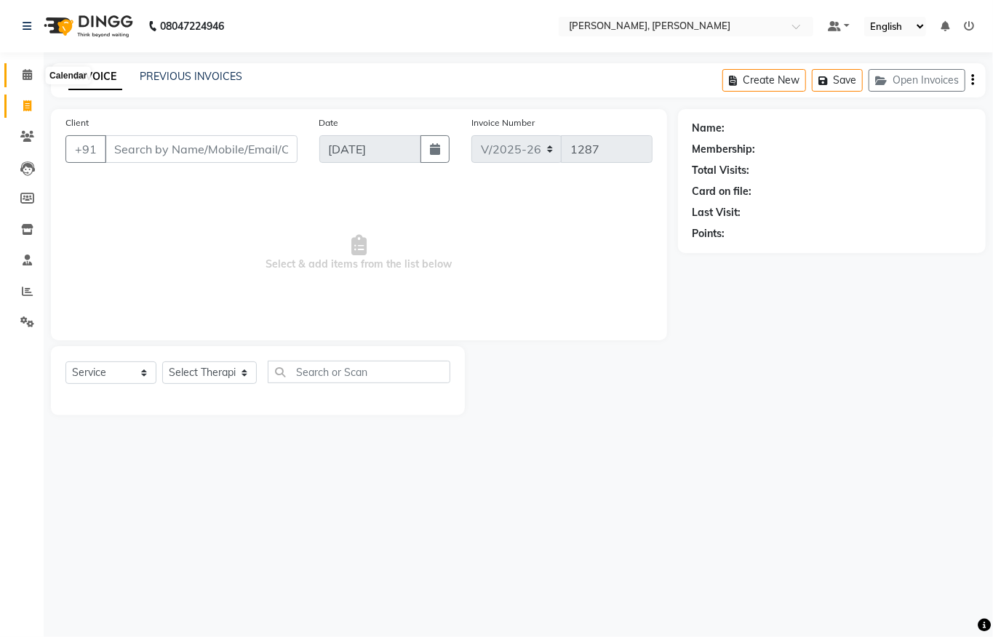
click at [30, 71] on icon at bounding box center [27, 74] width 9 height 11
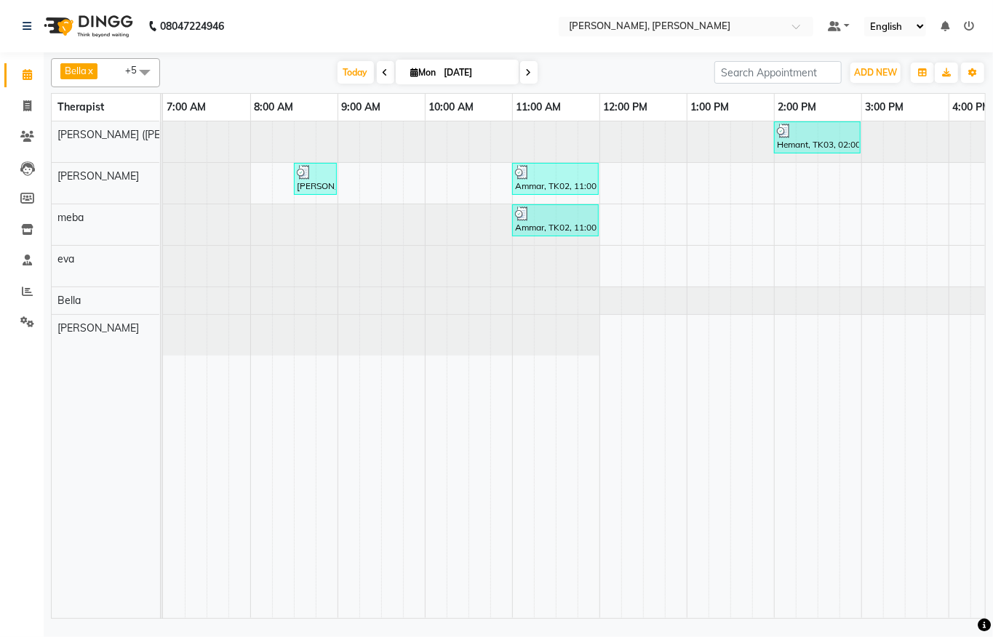
click at [454, 70] on input "[DATE]" at bounding box center [476, 73] width 73 height 22
select select "9"
select select "2025"
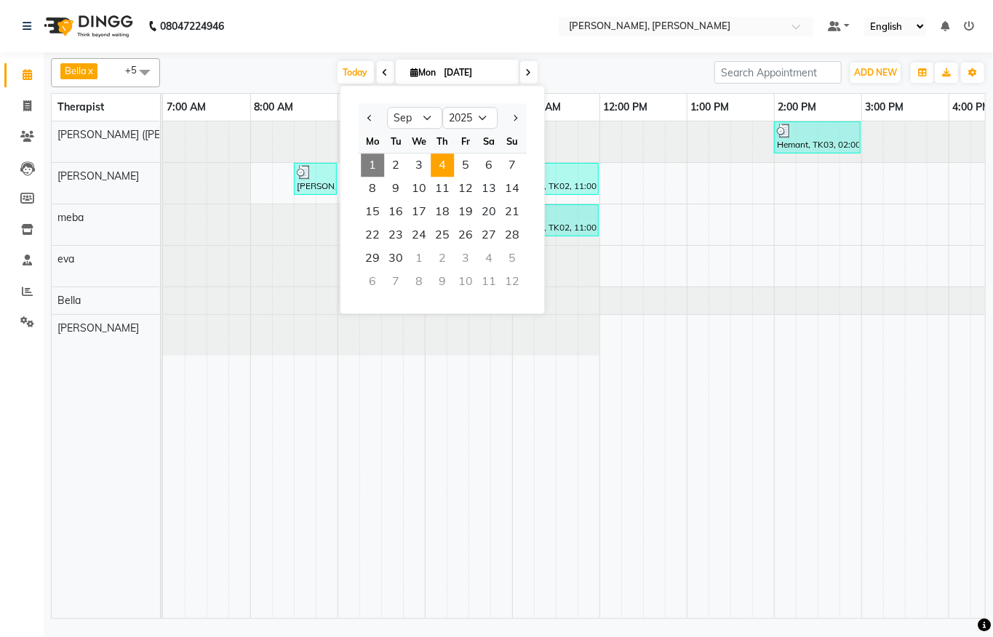
click at [441, 170] on span "4" at bounding box center [442, 165] width 23 height 23
type input "[DATE]"
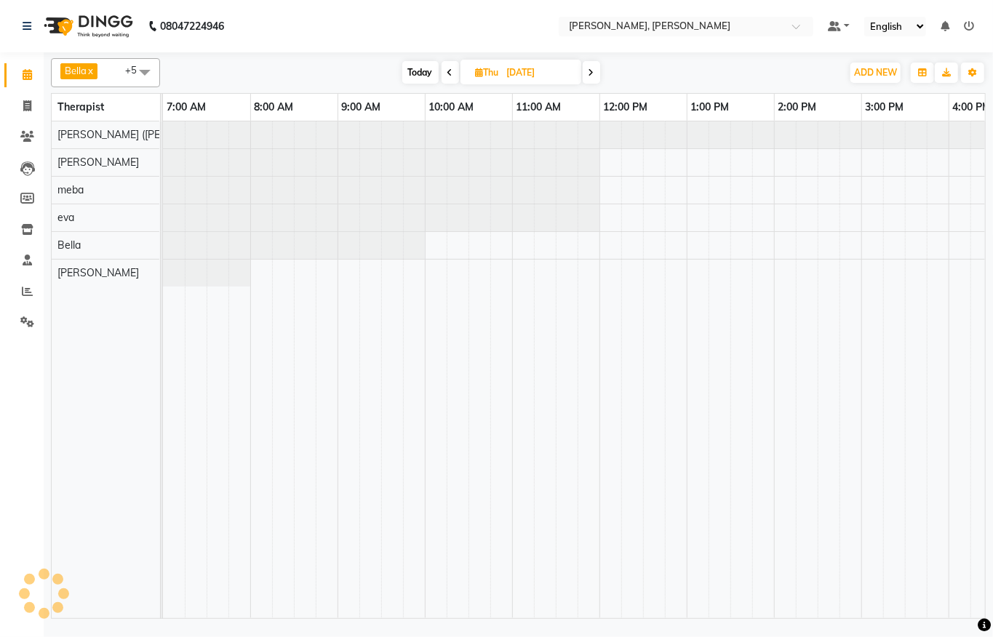
scroll to position [0, 575]
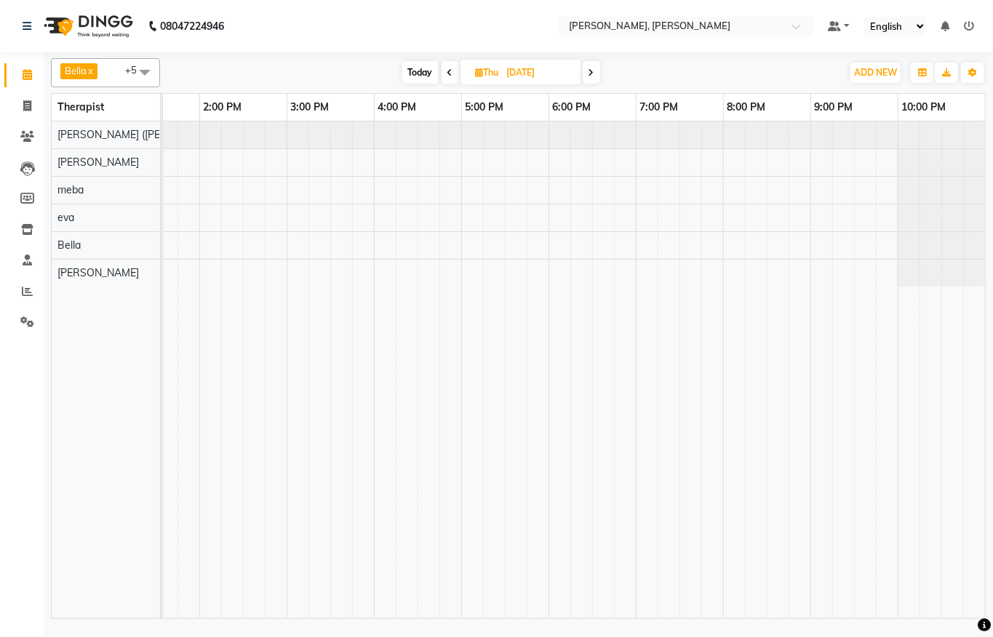
click at [598, 175] on div at bounding box center [286, 370] width 1397 height 497
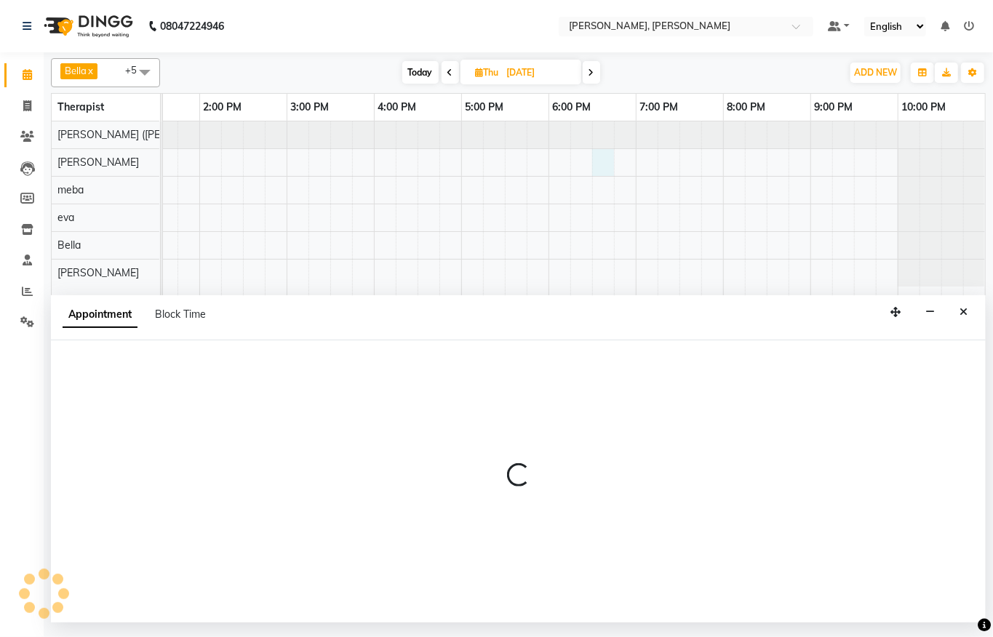
select select "62270"
select select "tentative"
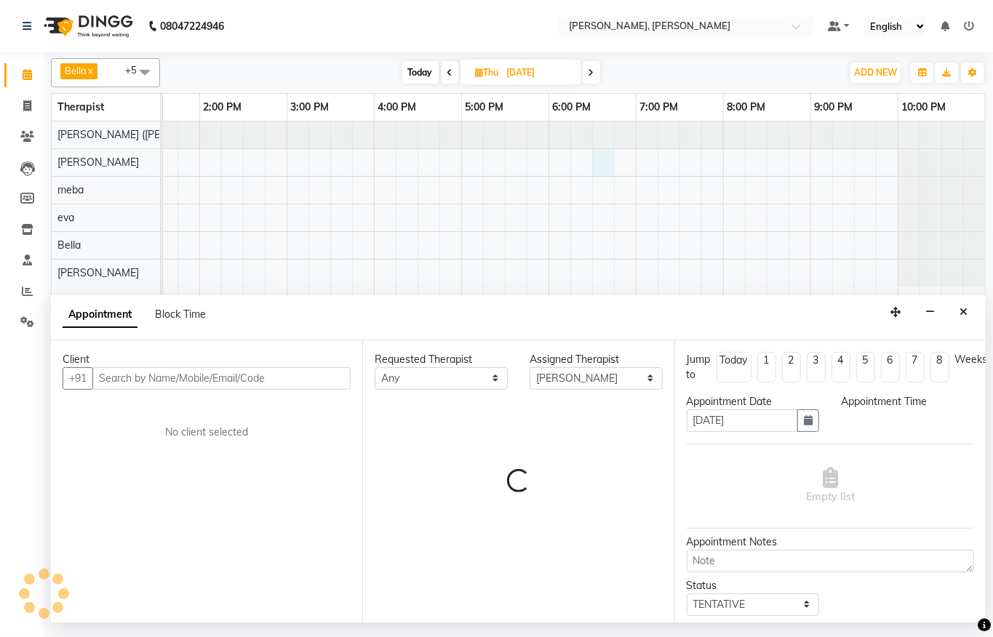
select select "1110"
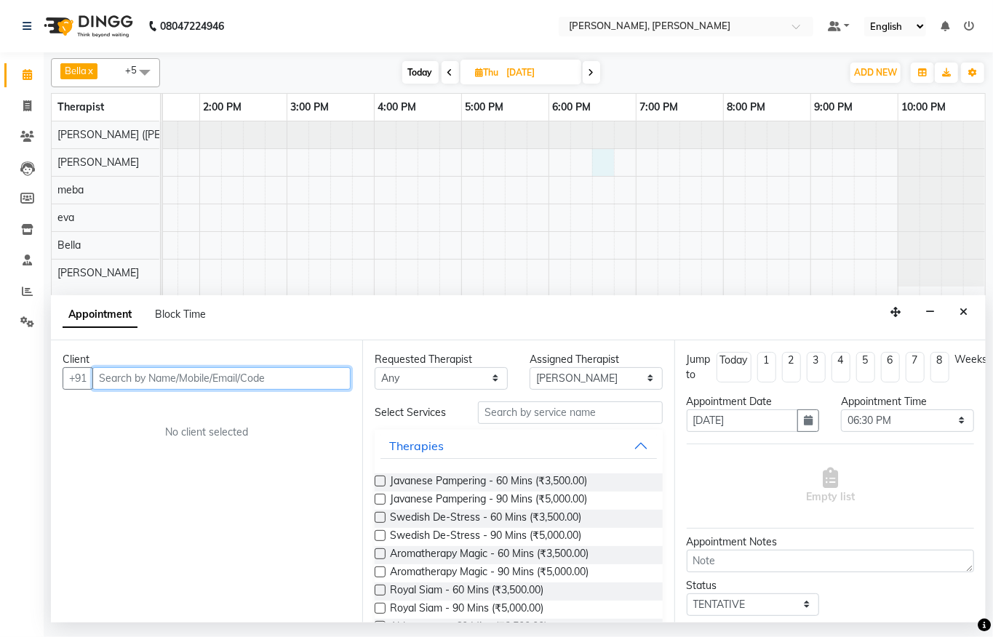
click at [279, 382] on input "text" at bounding box center [221, 378] width 258 height 23
type input "9644794547"
click at [324, 377] on span "Add Client" at bounding box center [320, 378] width 49 height 13
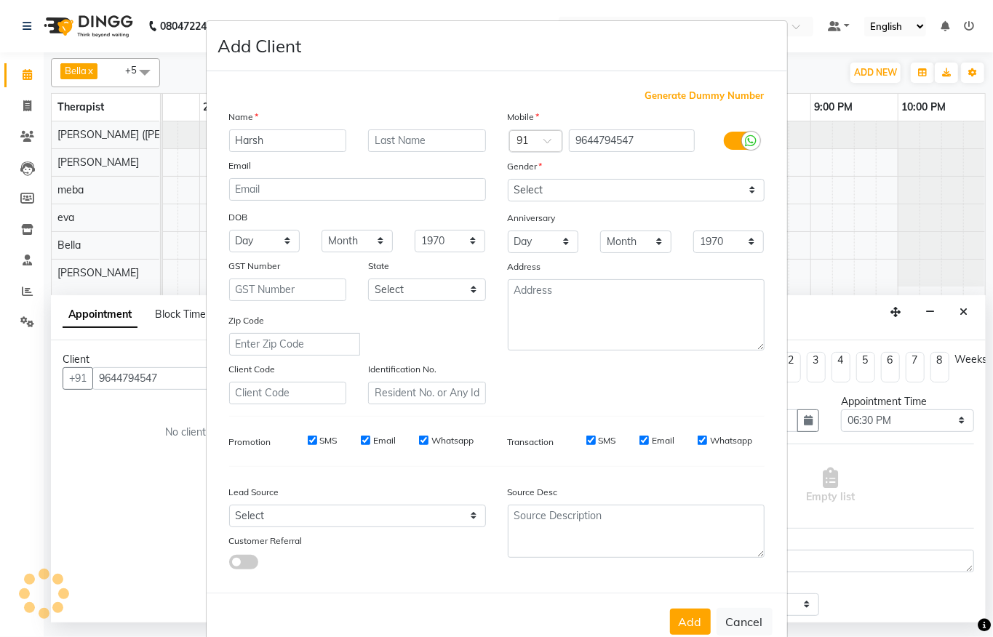
type input "Harsh"
type input "[PERSON_NAME]"
drag, startPoint x: 568, startPoint y: 185, endPoint x: 565, endPoint y: 196, distance: 12.2
click at [568, 185] on select "Select [DEMOGRAPHIC_DATA] [DEMOGRAPHIC_DATA] Other Prefer Not To Say" at bounding box center [636, 190] width 257 height 23
select select "[DEMOGRAPHIC_DATA]"
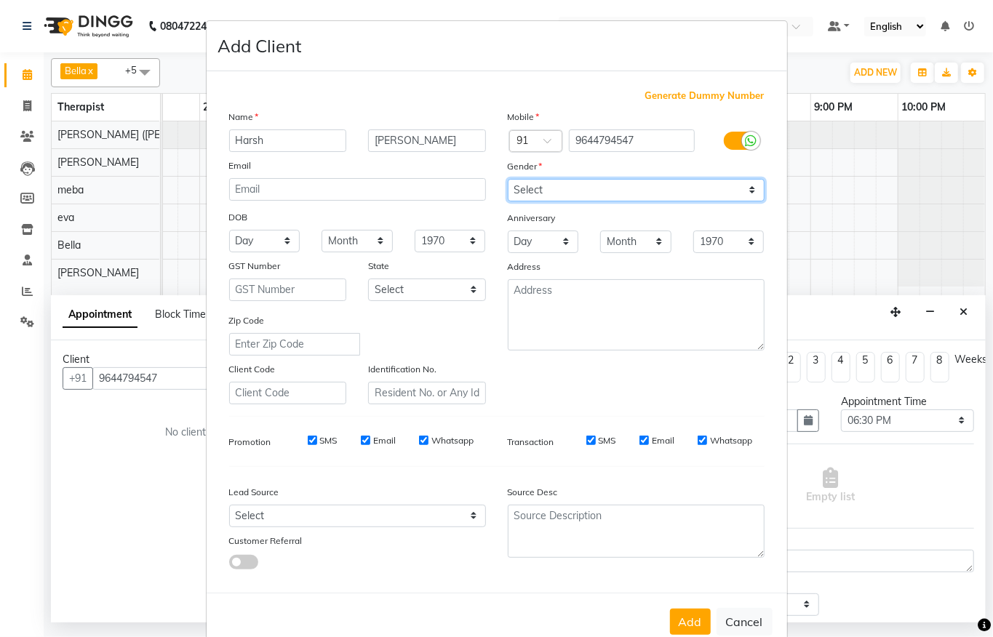
click at [508, 179] on select "Select [DEMOGRAPHIC_DATA] [DEMOGRAPHIC_DATA] Other Prefer Not To Say" at bounding box center [636, 190] width 257 height 23
click at [670, 611] on button "Add" at bounding box center [690, 622] width 41 height 26
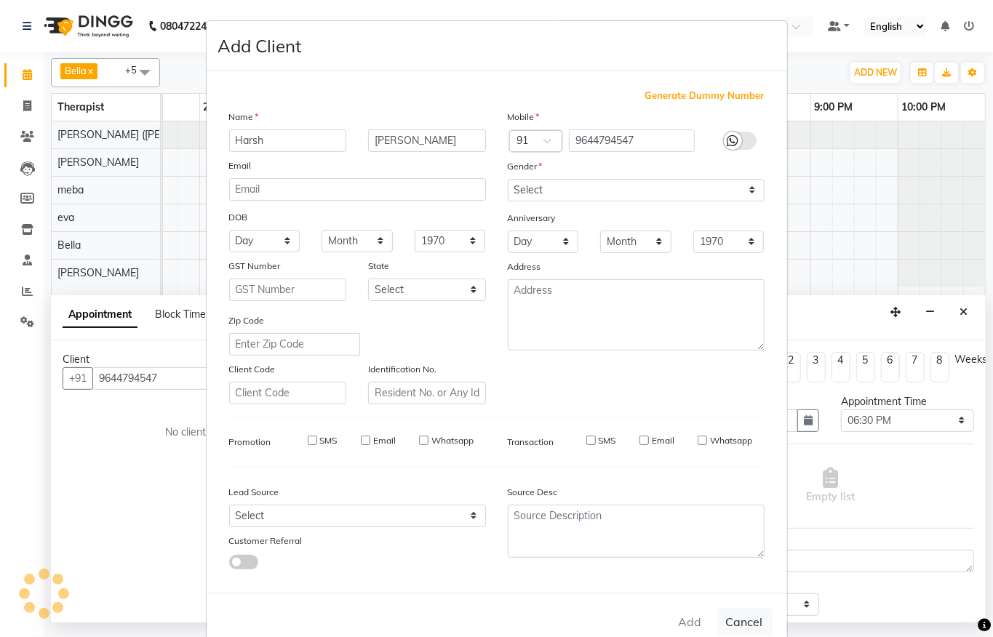
select select
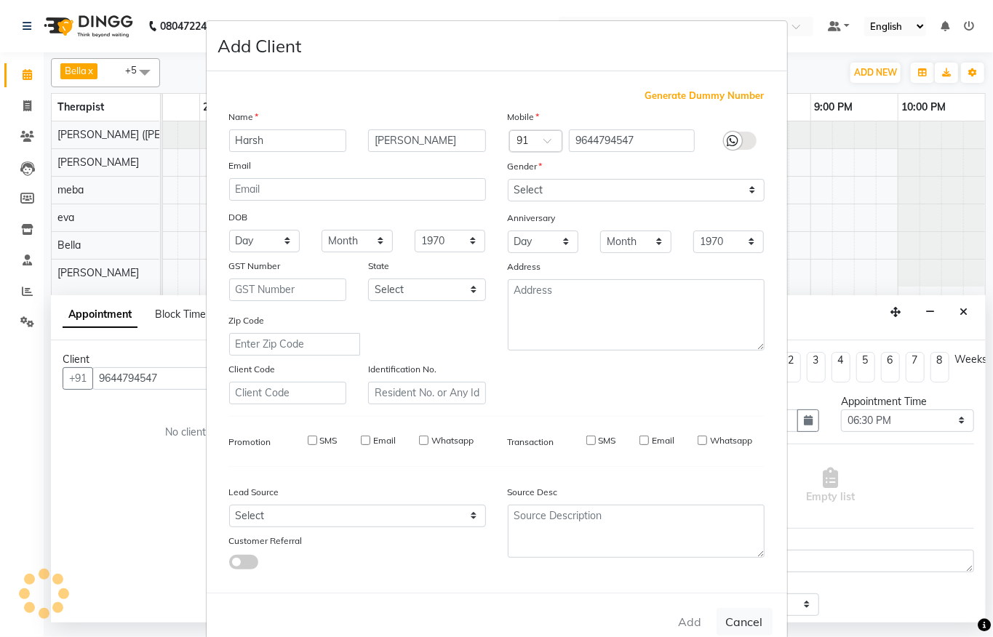
select select
checkbox input "false"
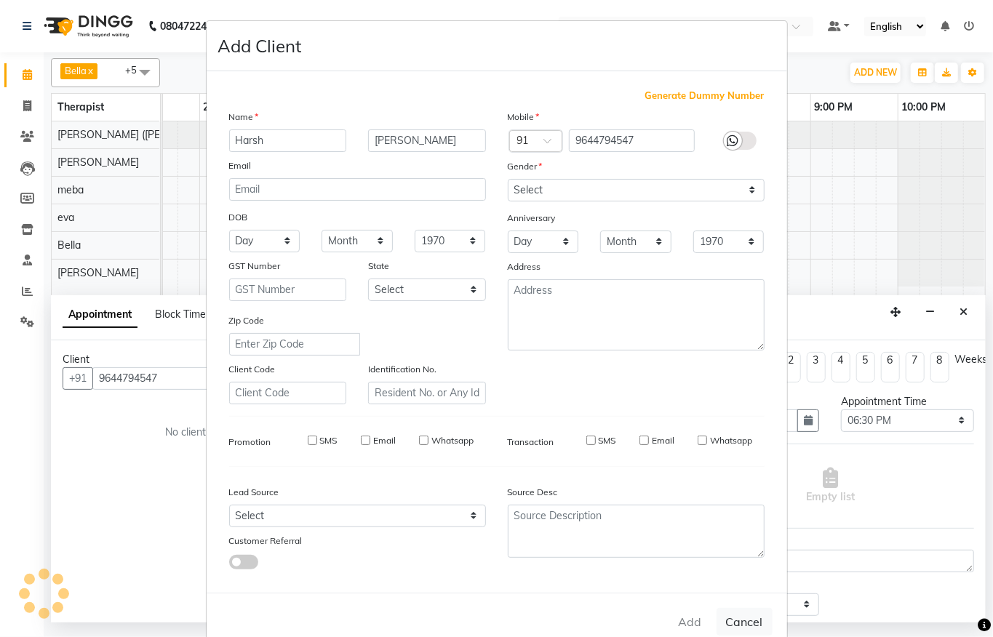
checkbox input "false"
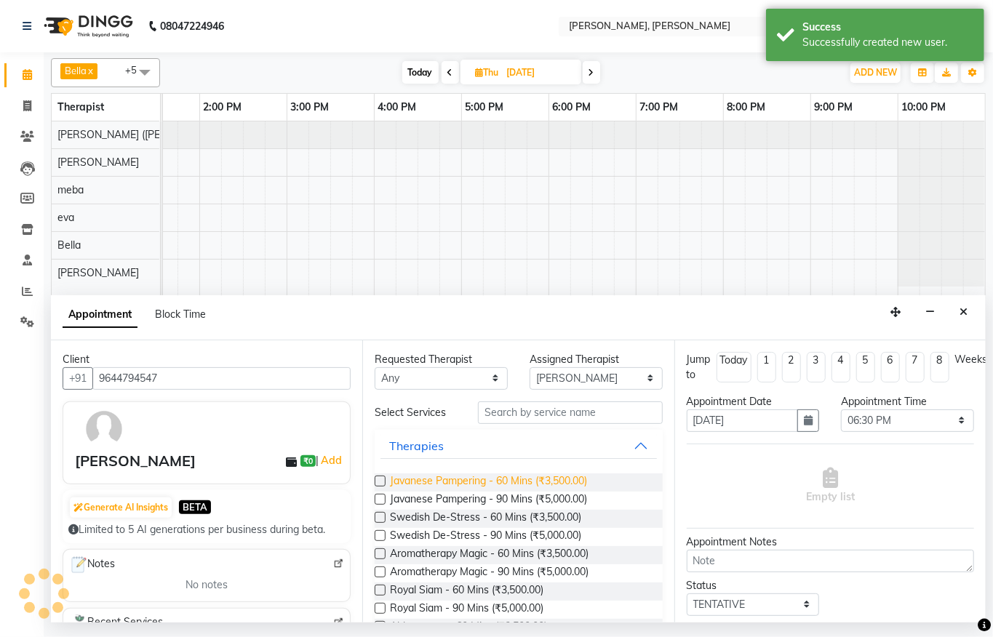
click at [490, 483] on span "Javanese Pampering - 60 Mins (₹3,500.00)" at bounding box center [488, 483] width 197 height 18
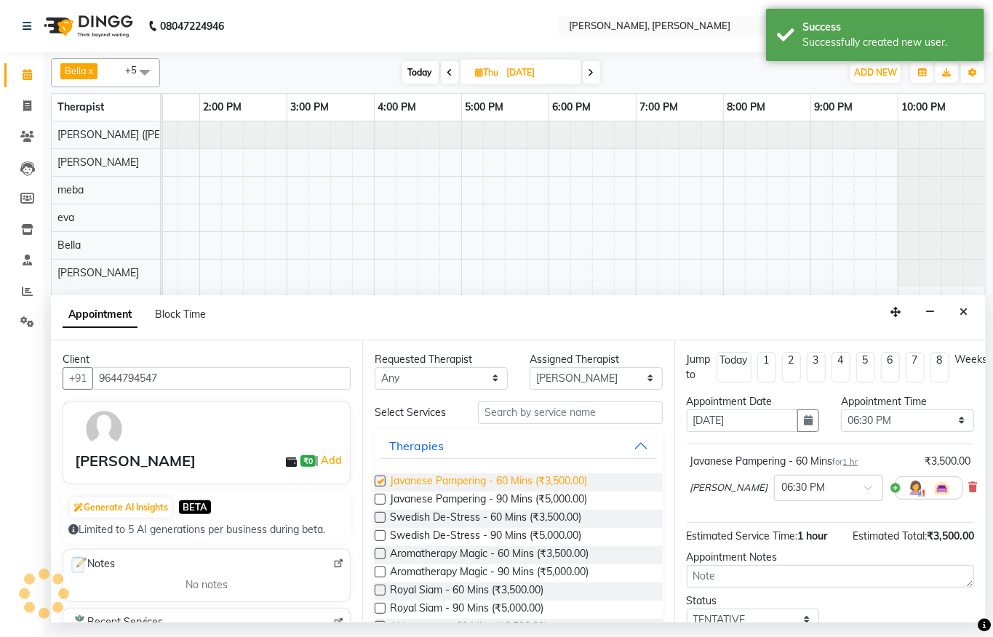
checkbox input "false"
click at [969, 486] on icon at bounding box center [973, 487] width 9 height 10
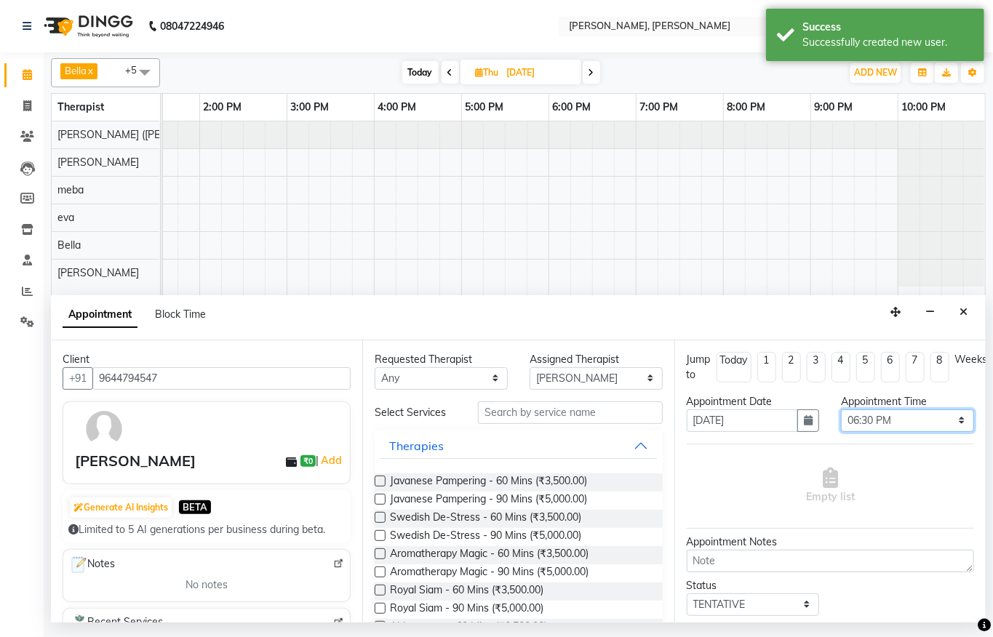
click at [883, 422] on select "Select 08:00 AM 08:15 AM 08:30 AM 08:45 AM 09:00 AM 09:15 AM 09:30 AM 09:45 AM …" at bounding box center [907, 421] width 133 height 23
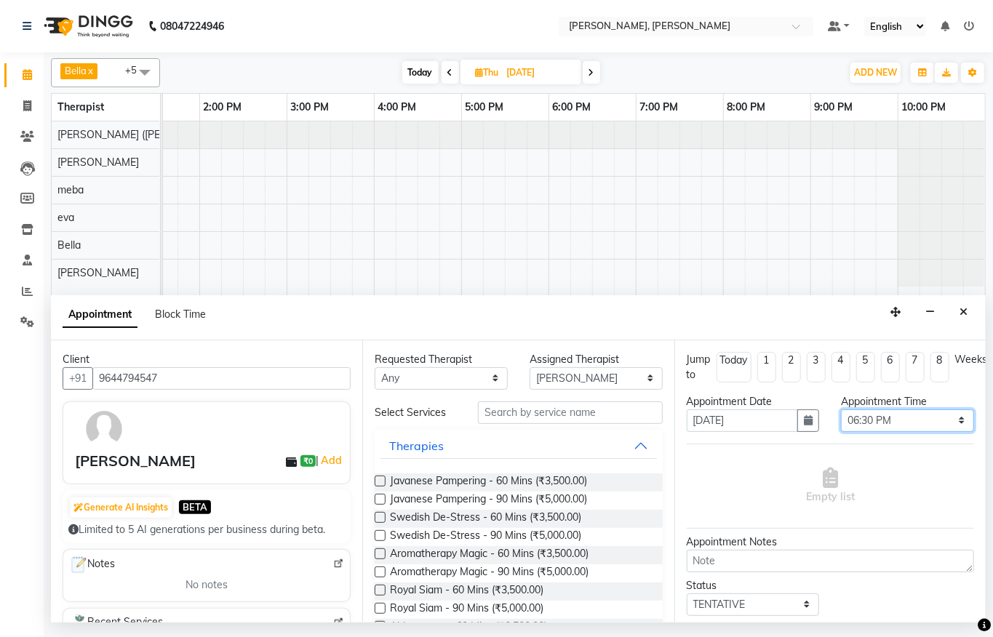
select select "930"
click at [841, 410] on select "Select 08:00 AM 08:15 AM 08:30 AM 08:45 AM 09:00 AM 09:15 AM 09:30 AM 09:45 AM …" at bounding box center [907, 421] width 133 height 23
click at [551, 477] on span "Javanese Pampering - 60 Mins (₹3,500.00)" at bounding box center [488, 483] width 197 height 18
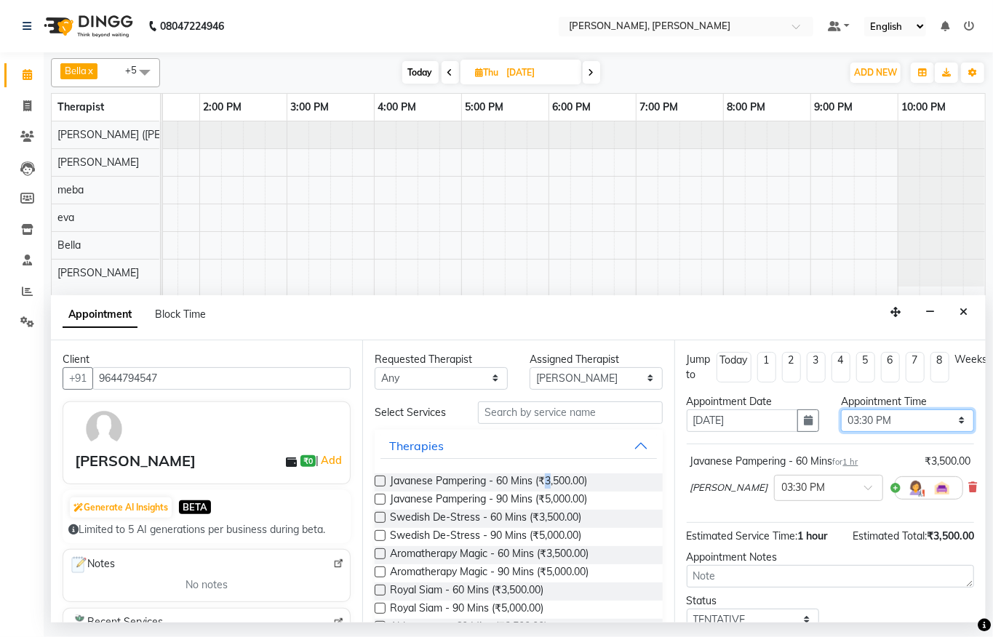
click at [897, 420] on select "Select 08:00 AM 08:15 AM 08:30 AM 08:45 AM 09:00 AM 09:15 AM 09:30 AM 09:45 AM …" at bounding box center [907, 421] width 133 height 23
click at [841, 410] on select "Select 08:00 AM 08:15 AM 08:30 AM 08:45 AM 09:00 AM 09:15 AM 09:30 AM 09:45 AM …" at bounding box center [907, 421] width 133 height 23
click at [537, 478] on span "Javanese Pampering - 60 Mins (₹3,500.00)" at bounding box center [488, 483] width 197 height 18
checkbox input "false"
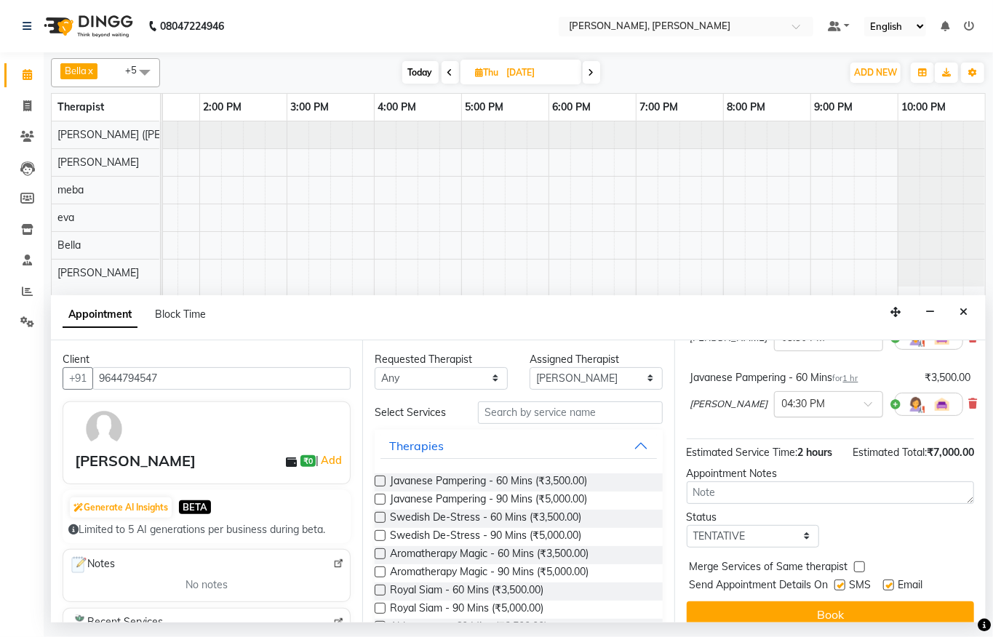
scroll to position [103, 0]
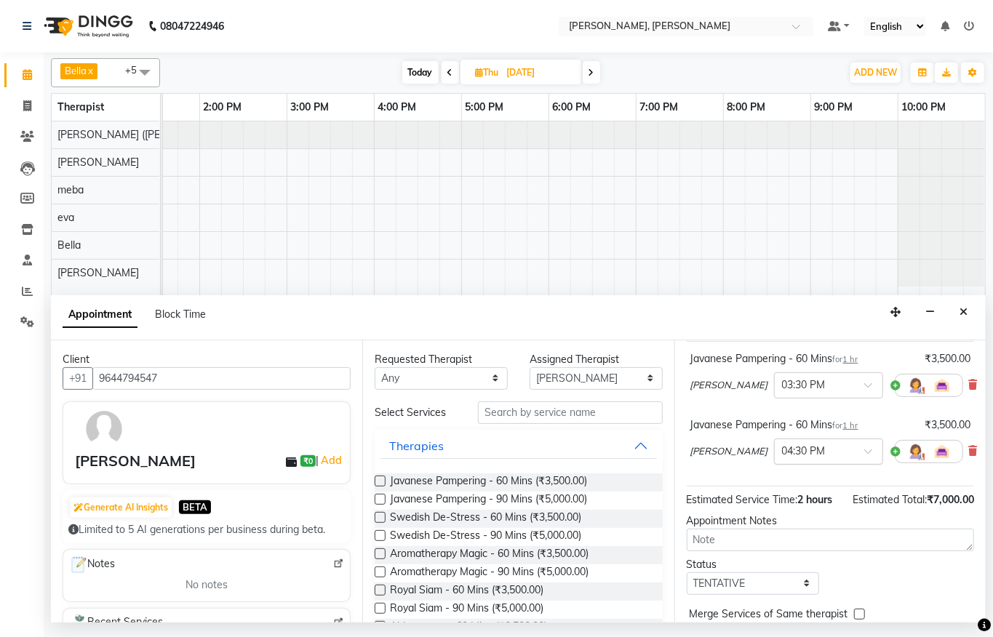
click at [782, 450] on input "text" at bounding box center [814, 450] width 64 height 15
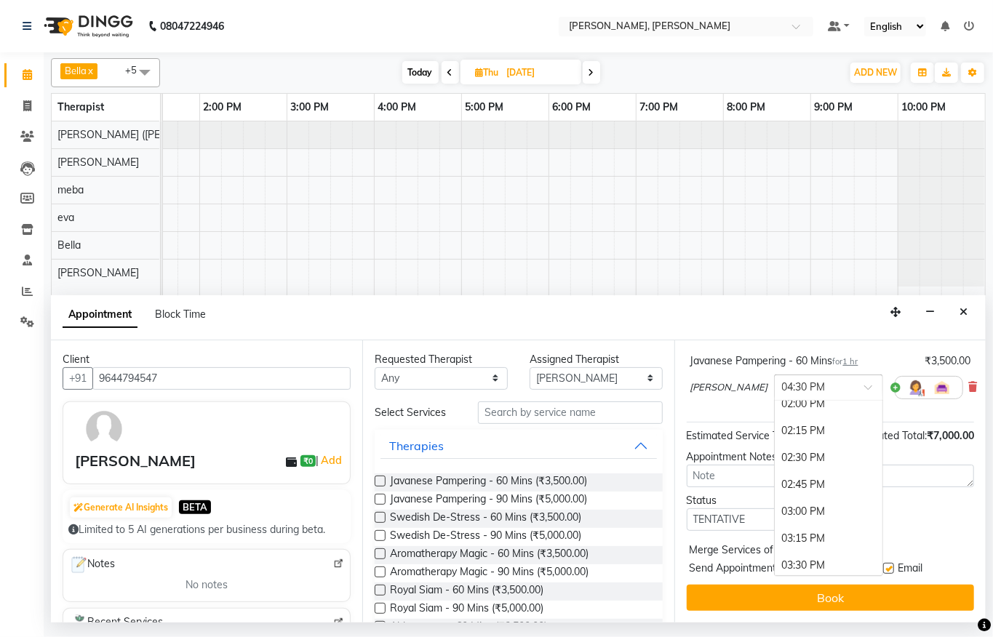
scroll to position [789, 0]
click at [775, 444] on div "03:30 PM" at bounding box center [829, 456] width 108 height 27
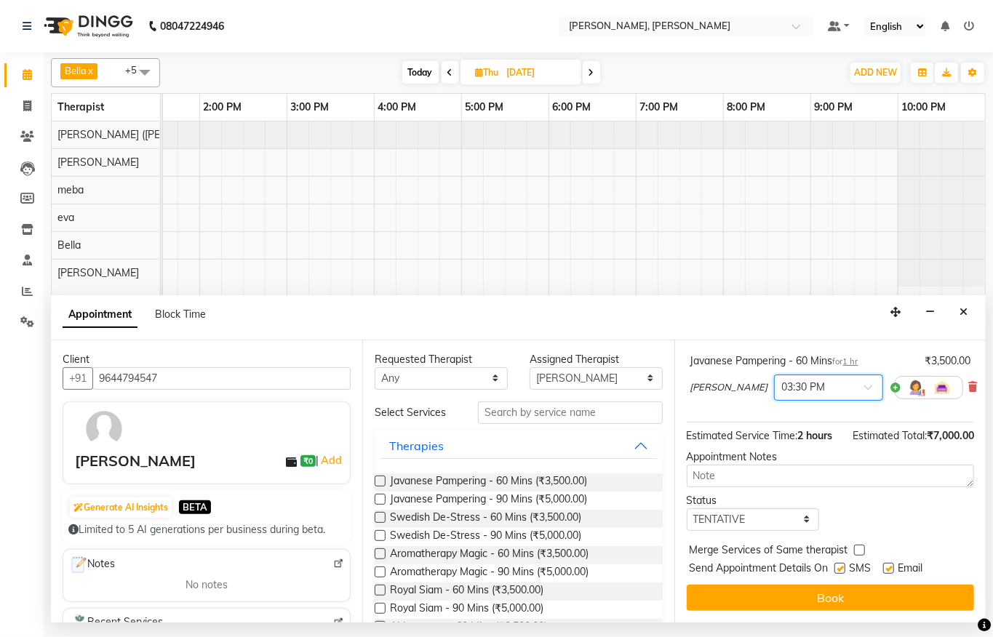
scroll to position [15, 0]
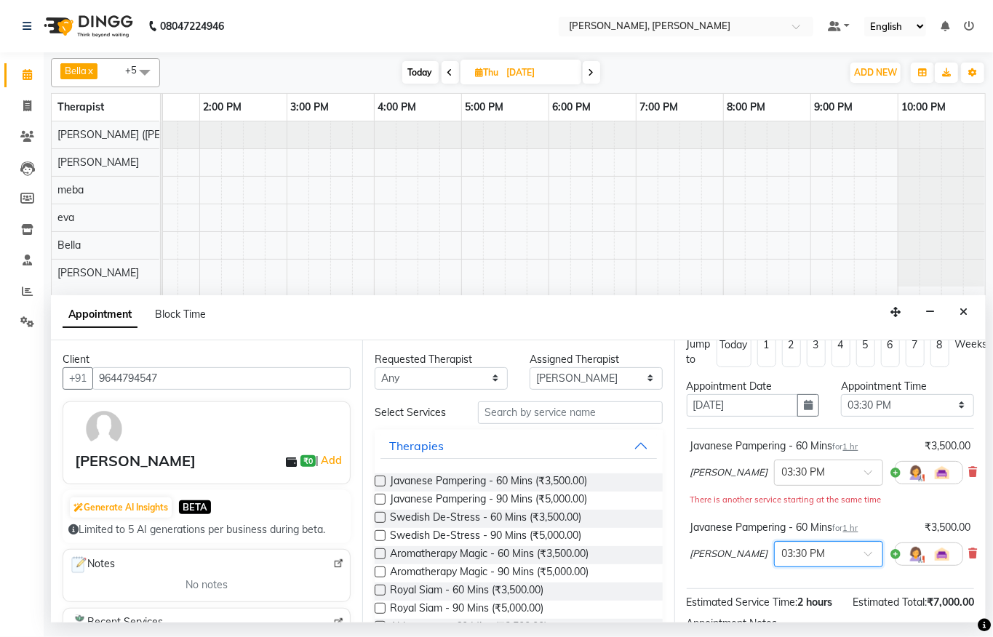
click at [699, 554] on span "[PERSON_NAME]" at bounding box center [730, 554] width 78 height 15
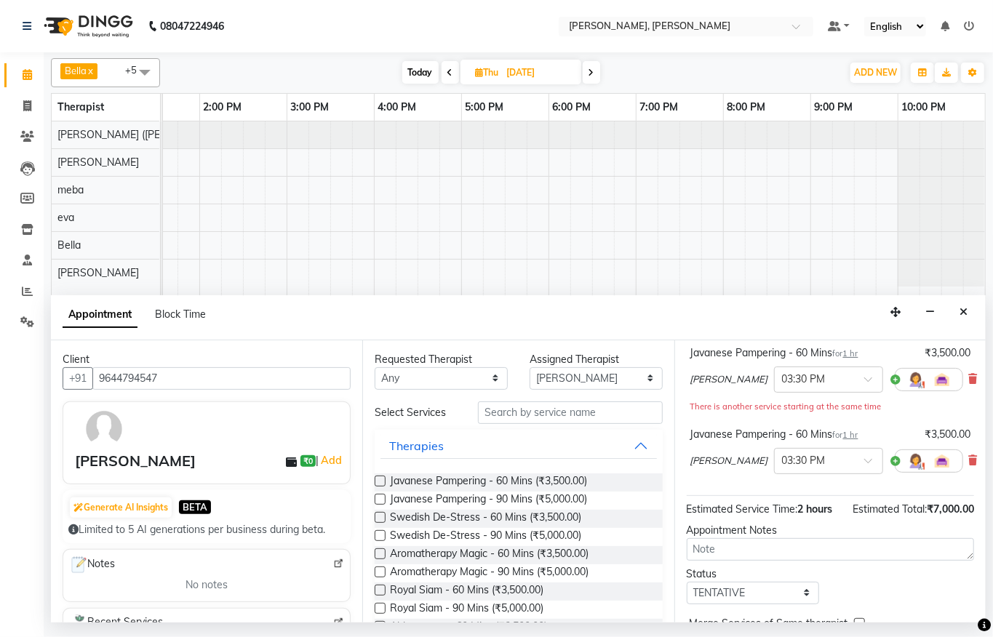
scroll to position [215, 0]
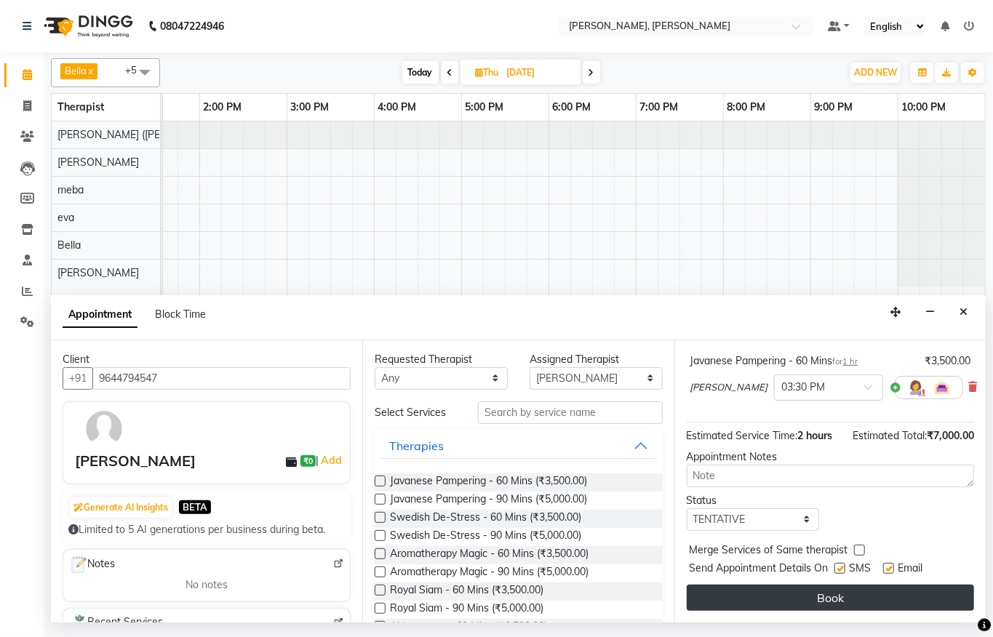
click at [822, 585] on button "Book" at bounding box center [830, 598] width 287 height 26
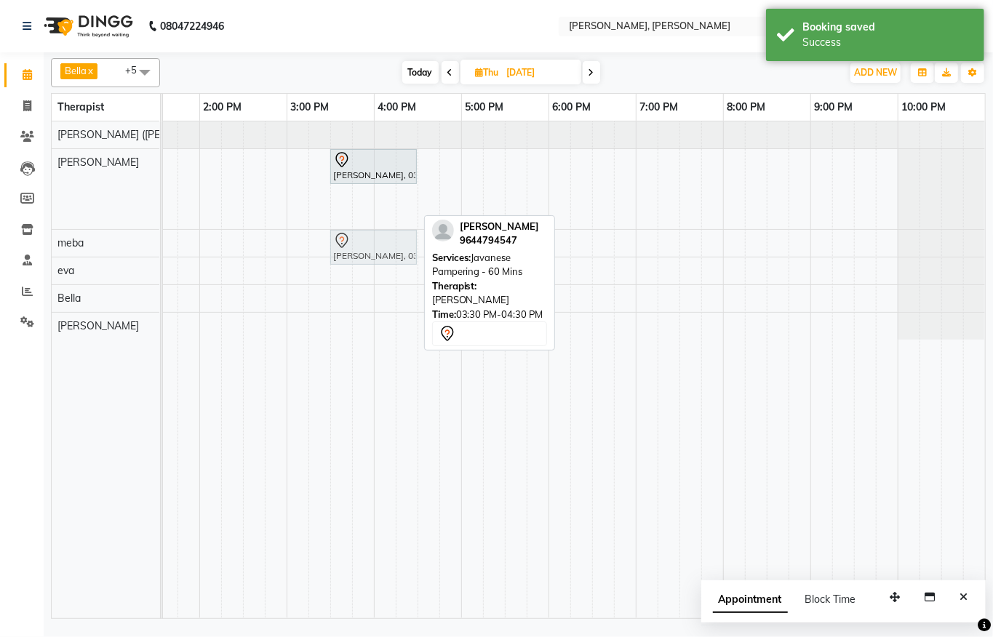
drag, startPoint x: 350, startPoint y: 213, endPoint x: 357, endPoint y: 242, distance: 29.8
click at [357, 242] on tbody "[PERSON_NAME], 03:30 PM-04:30 PM, Javanese Pampering - 60 [PERSON_NAME], 03:30 …" at bounding box center [286, 231] width 1397 height 218
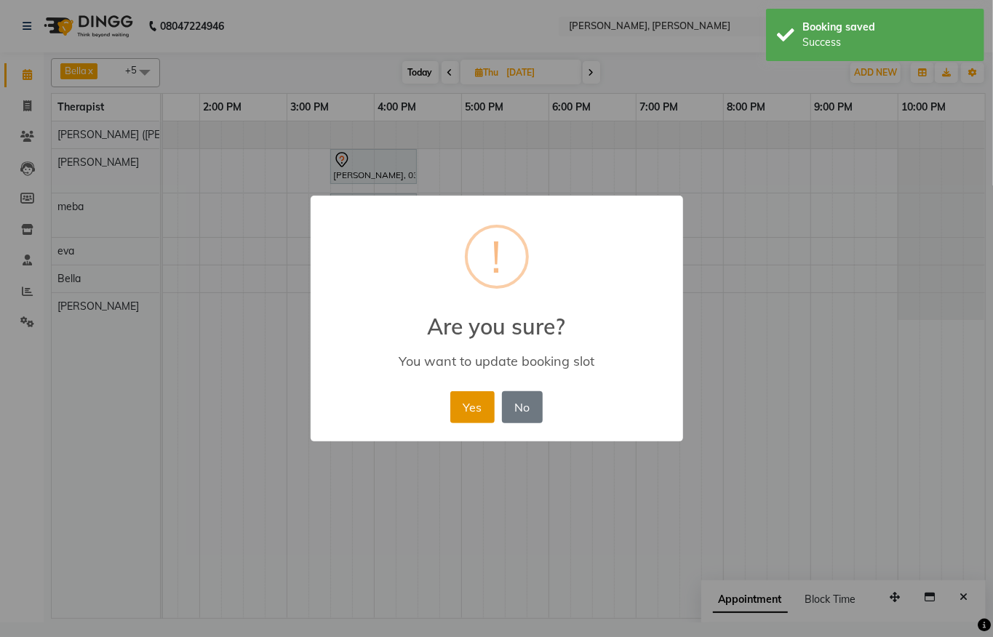
click at [458, 402] on button "Yes" at bounding box center [472, 407] width 44 height 32
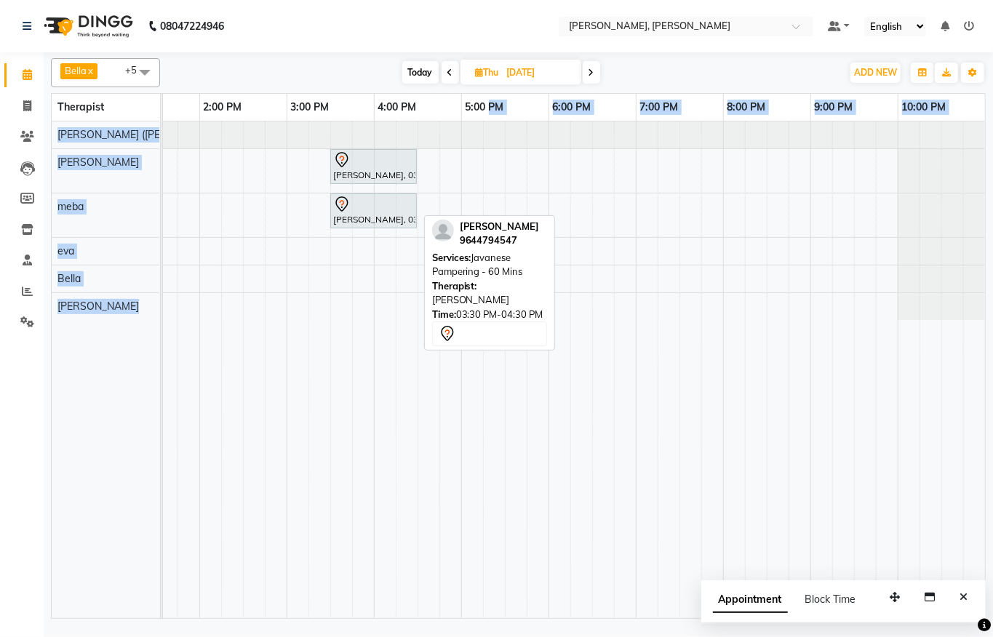
drag, startPoint x: 488, startPoint y: 116, endPoint x: 0, endPoint y: 604, distance: 689.5
click at [464, 132] on table "Therapist 7:00 AM 8:00 AM 9:00 AM 10:00 AM 11:00 AM 12:00 PM 1:00 PM 2:00 PM 3:…" at bounding box center [518, 356] width 935 height 526
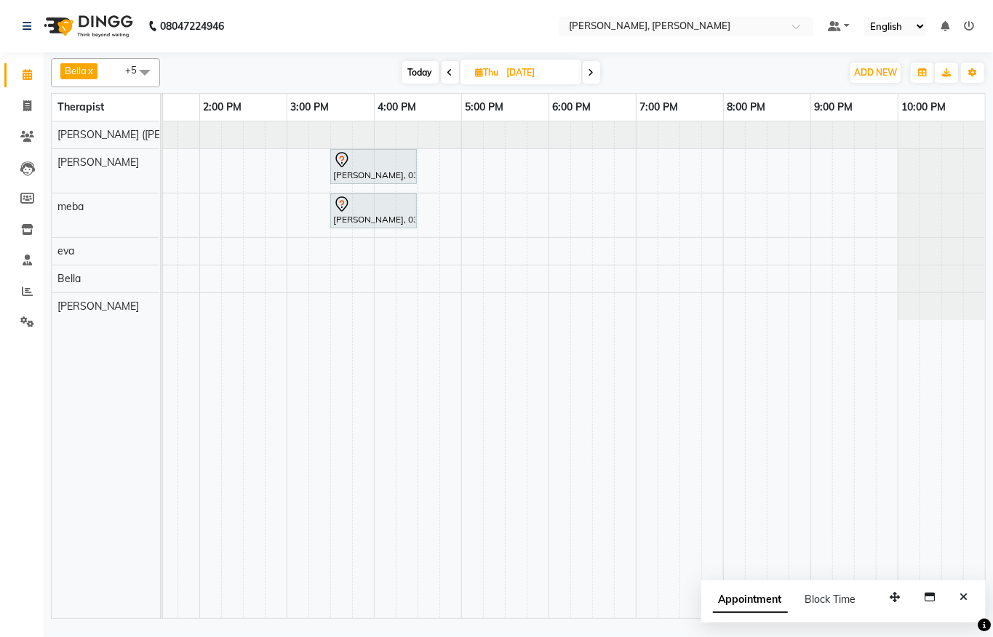
click at [416, 71] on span "Today" at bounding box center [420, 72] width 36 height 23
type input "[DATE]"
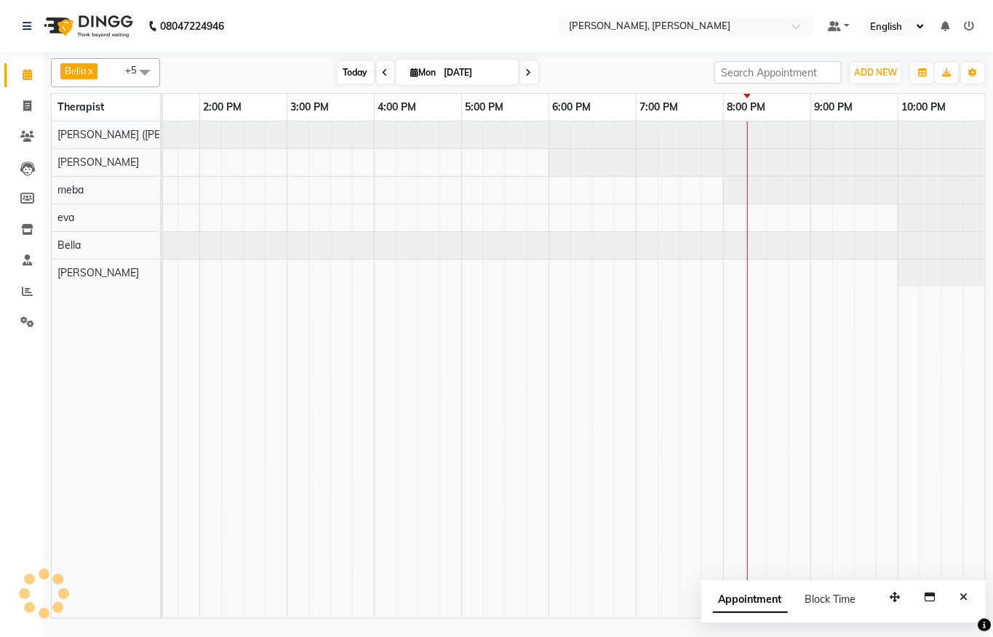
scroll to position [0, 575]
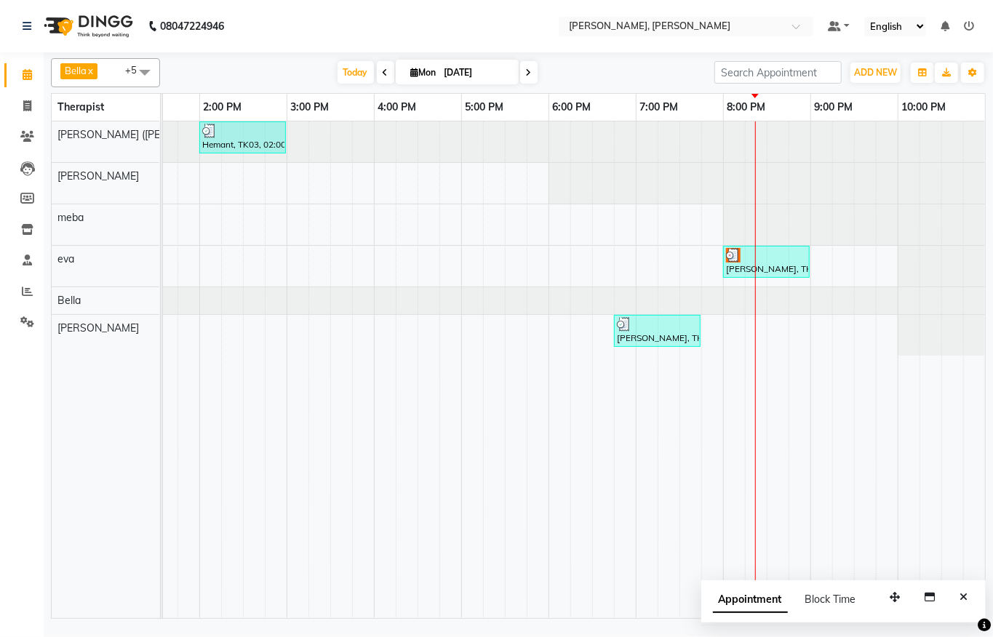
click at [278, 358] on div "Hemant, TK03, 02:00 PM-03:00 PM, Javanese Pampering - 60 Mins [PERSON_NAME], TK…" at bounding box center [286, 370] width 1397 height 497
select select "83147"
select select "tentative"
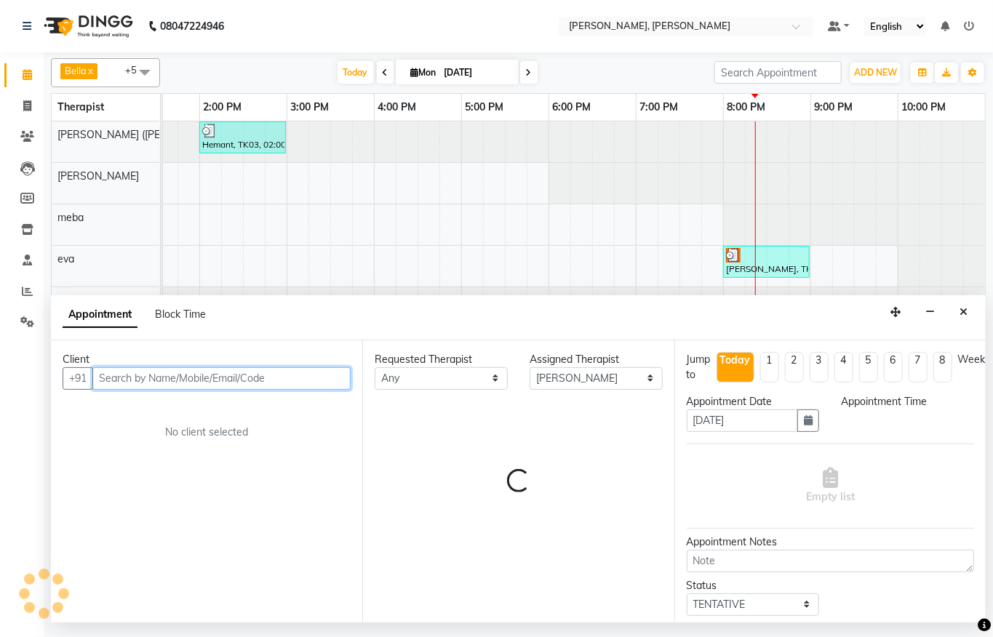
select select "885"
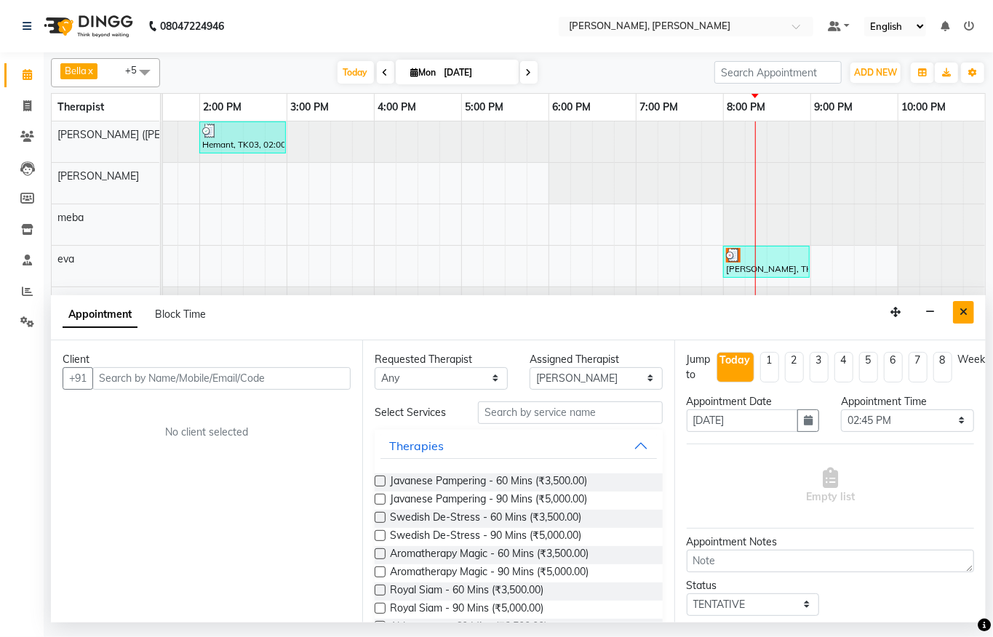
click at [971, 313] on button "Close" at bounding box center [963, 312] width 21 height 23
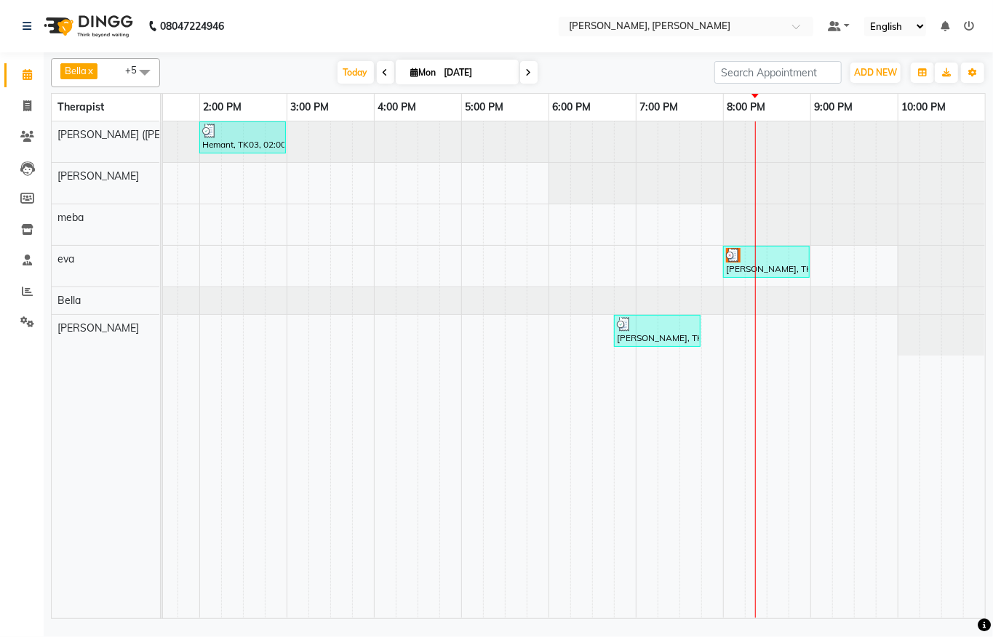
scroll to position [0, 0]
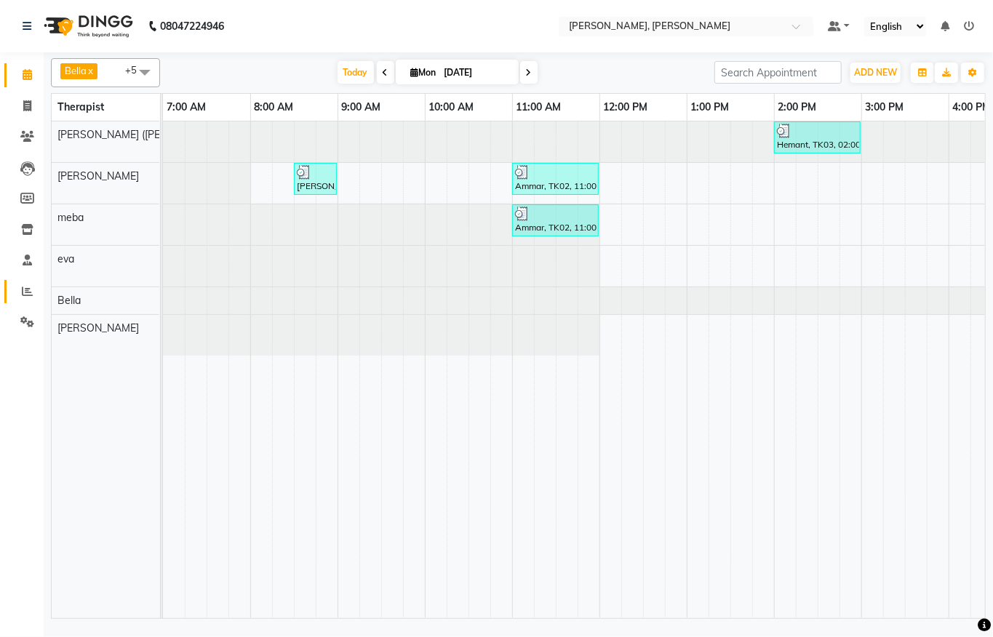
click at [15, 280] on link "Reports" at bounding box center [21, 292] width 35 height 24
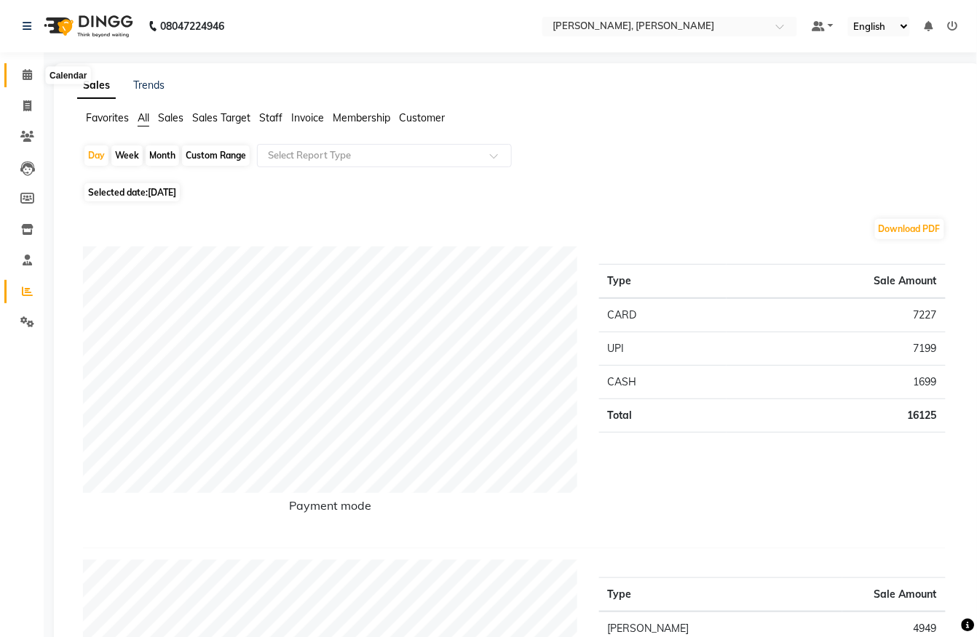
click at [17, 73] on span at bounding box center [27, 75] width 25 height 17
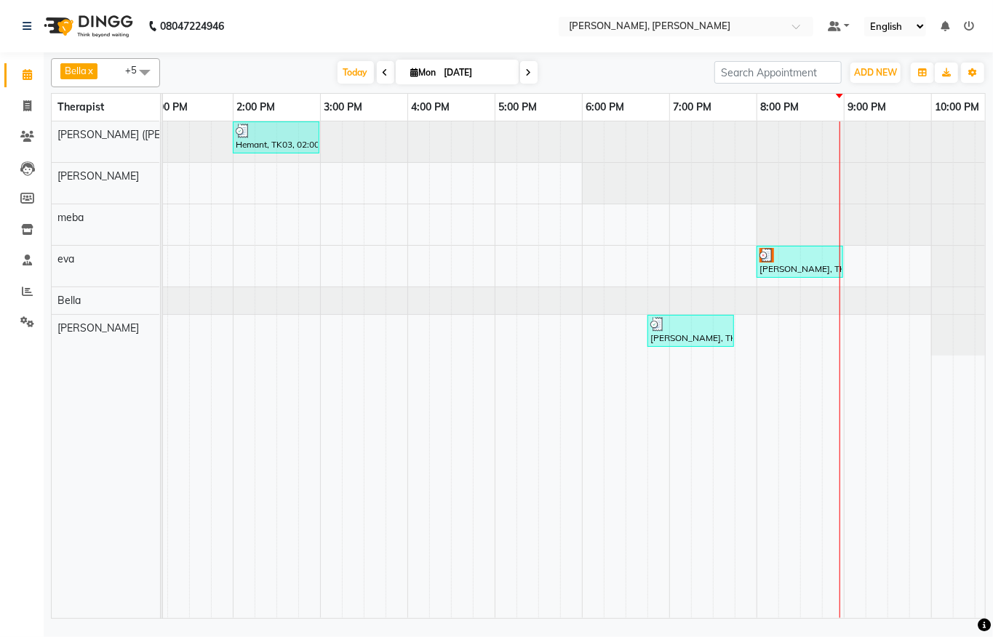
scroll to position [0, 575]
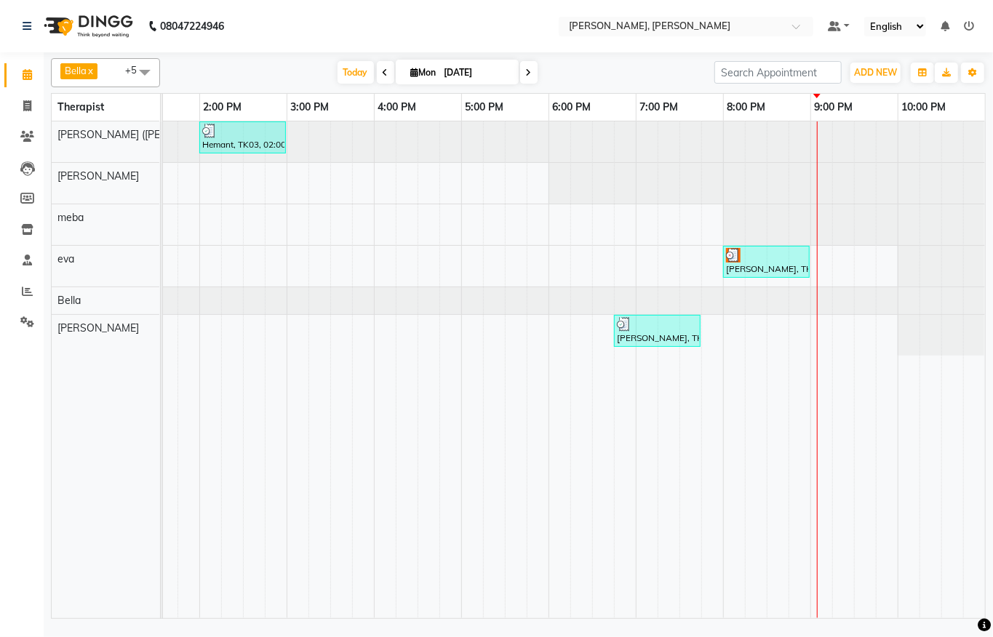
click at [18, 277] on li "Reports" at bounding box center [22, 292] width 44 height 31
click at [33, 297] on span at bounding box center [27, 292] width 25 height 17
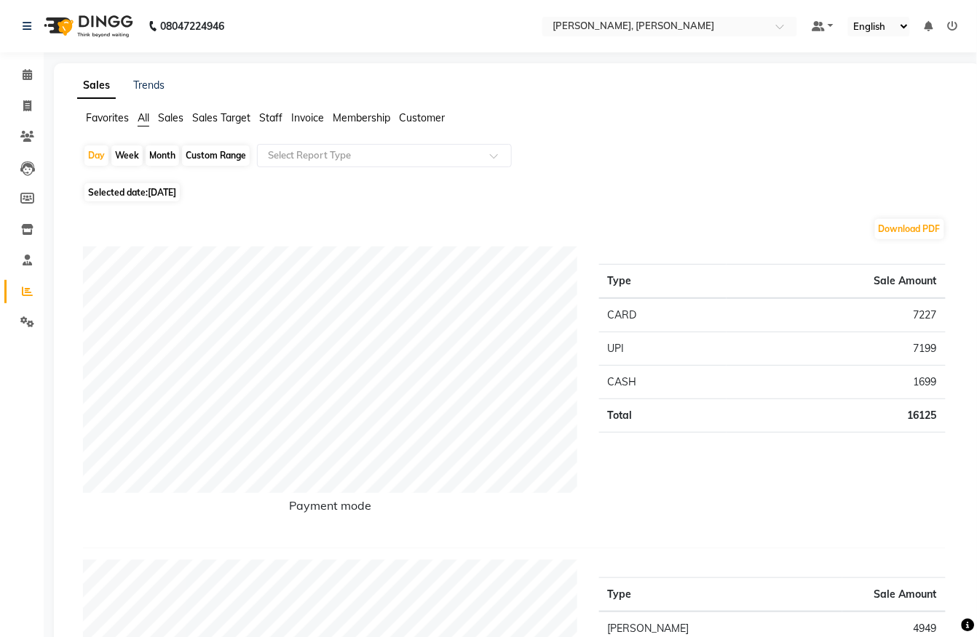
click at [213, 157] on div "Custom Range" at bounding box center [216, 156] width 68 height 20
select select "9"
select select "2025"
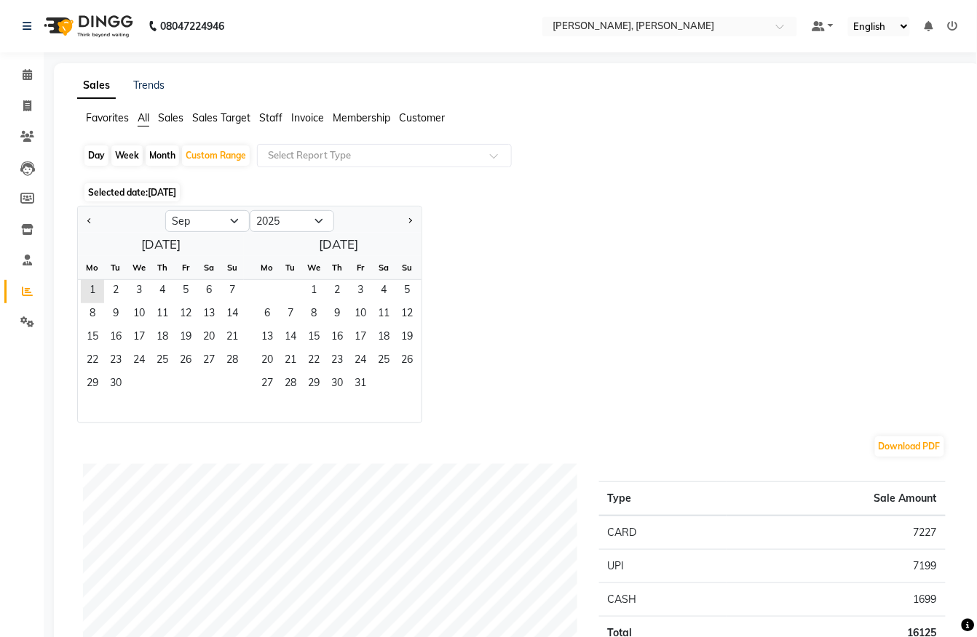
click at [97, 223] on div at bounding box center [121, 221] width 87 height 23
click at [81, 219] on div at bounding box center [121, 221] width 87 height 23
click at [89, 225] on button "Previous month" at bounding box center [90, 221] width 12 height 23
select select "8"
click at [191, 284] on span "1" at bounding box center [185, 291] width 23 height 23
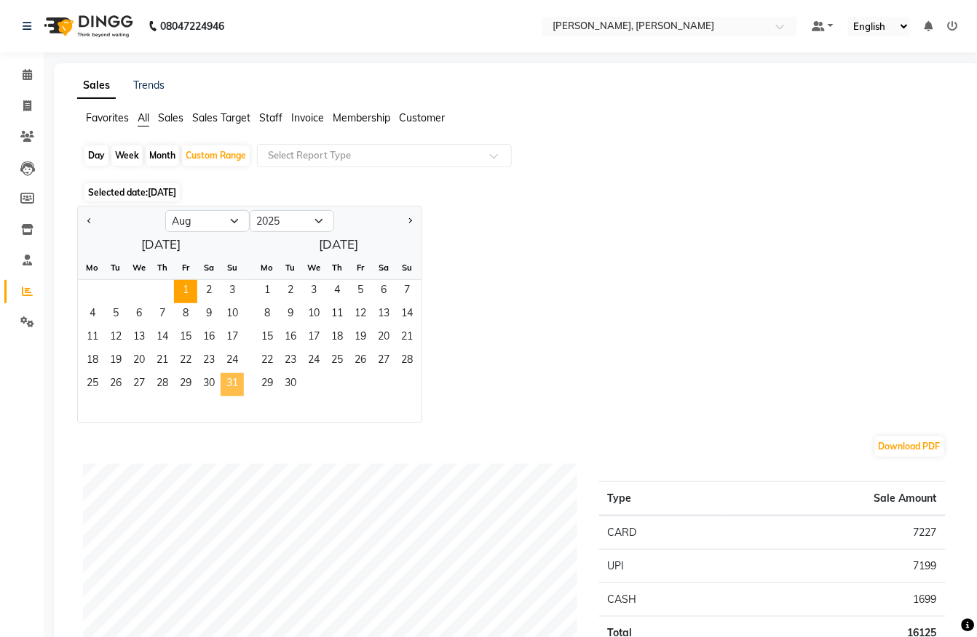
click at [239, 386] on span "31" at bounding box center [231, 384] width 23 height 23
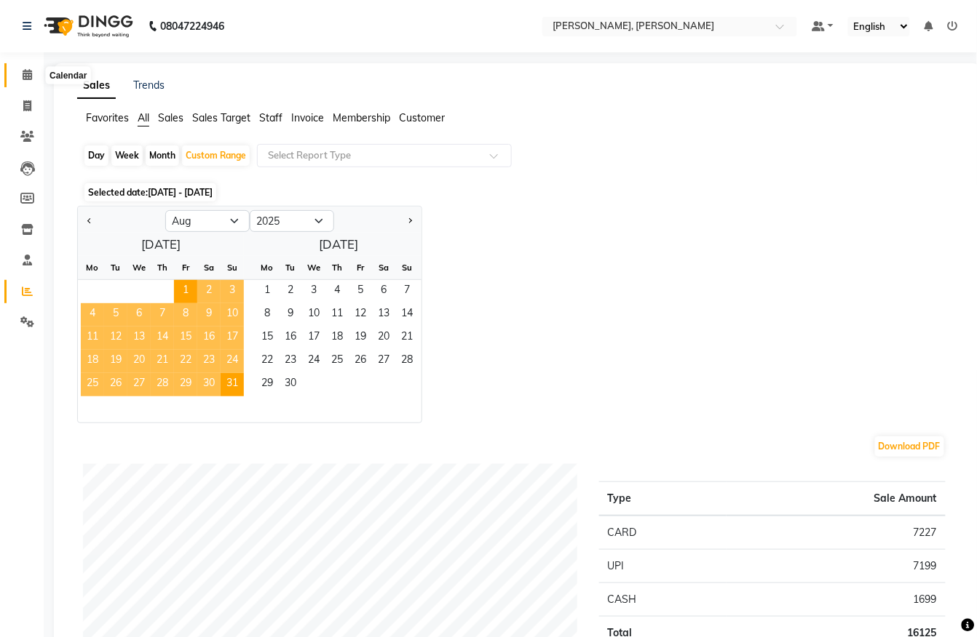
click at [28, 79] on icon at bounding box center [27, 74] width 9 height 11
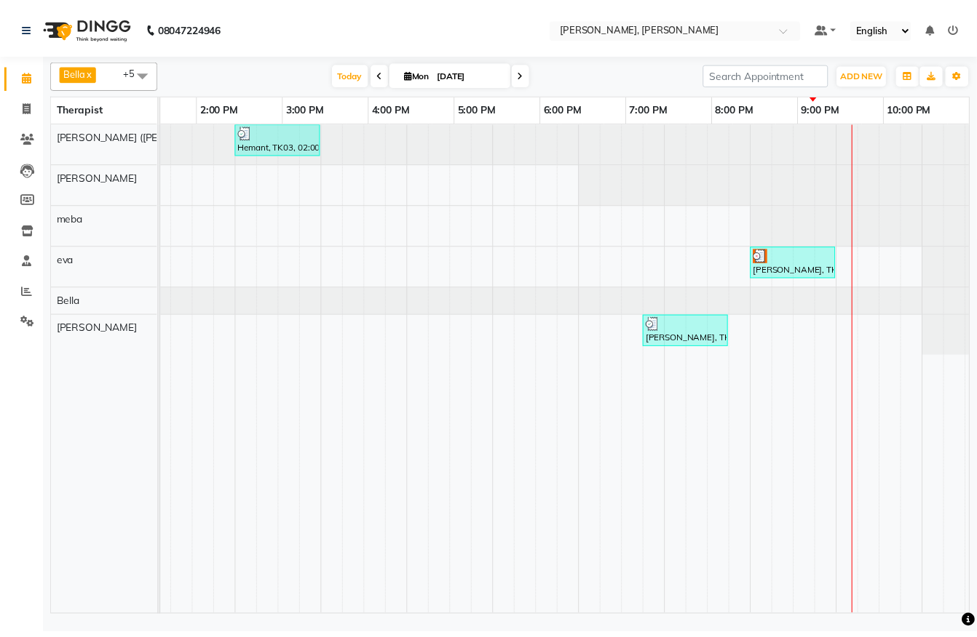
scroll to position [0, 591]
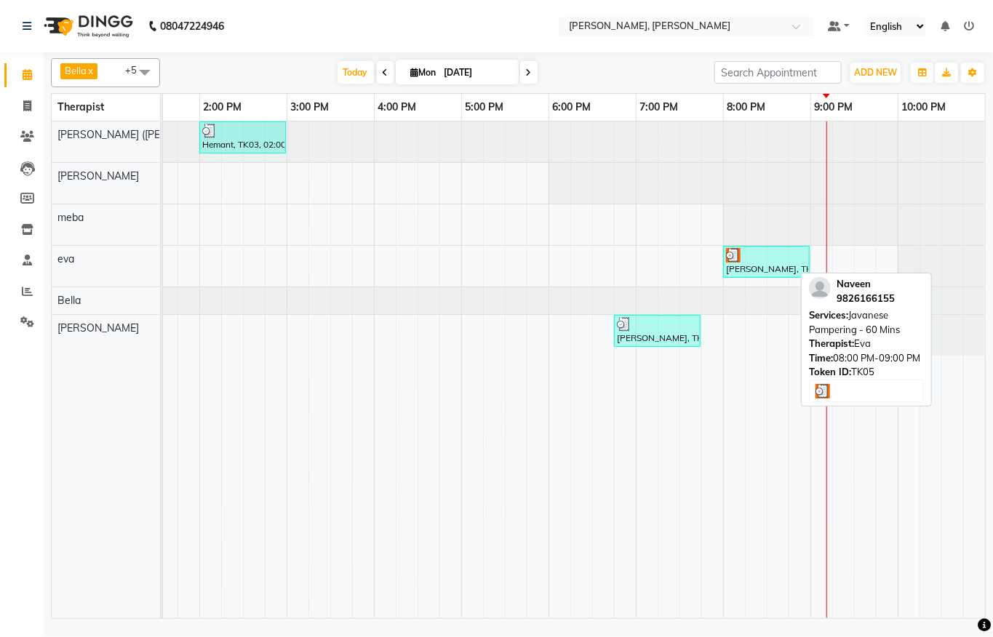
click at [736, 256] on div at bounding box center [766, 255] width 81 height 15
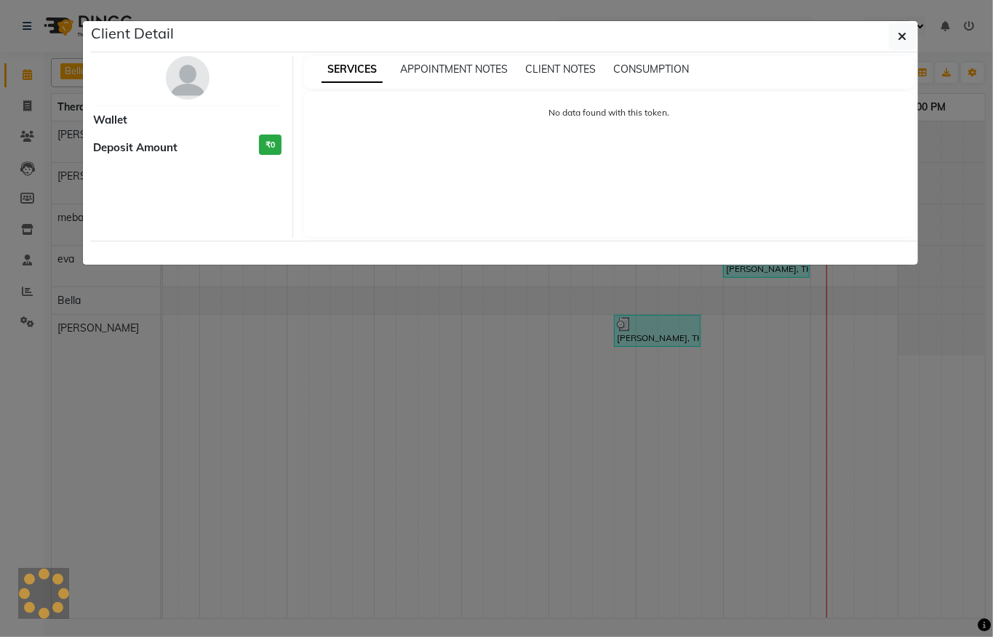
select select "3"
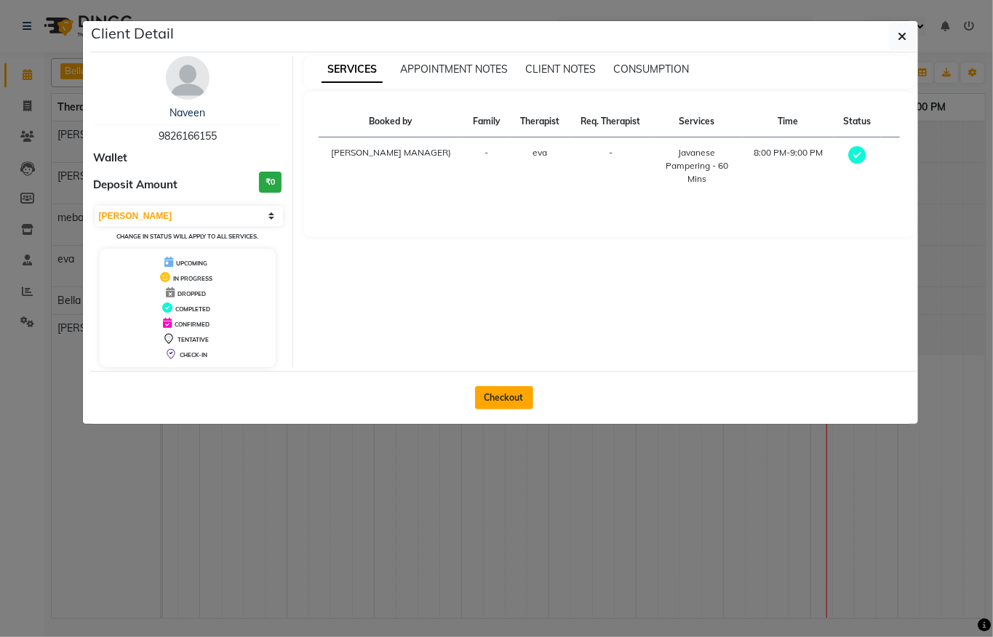
click at [493, 399] on button "Checkout" at bounding box center [504, 397] width 58 height 23
select select "service"
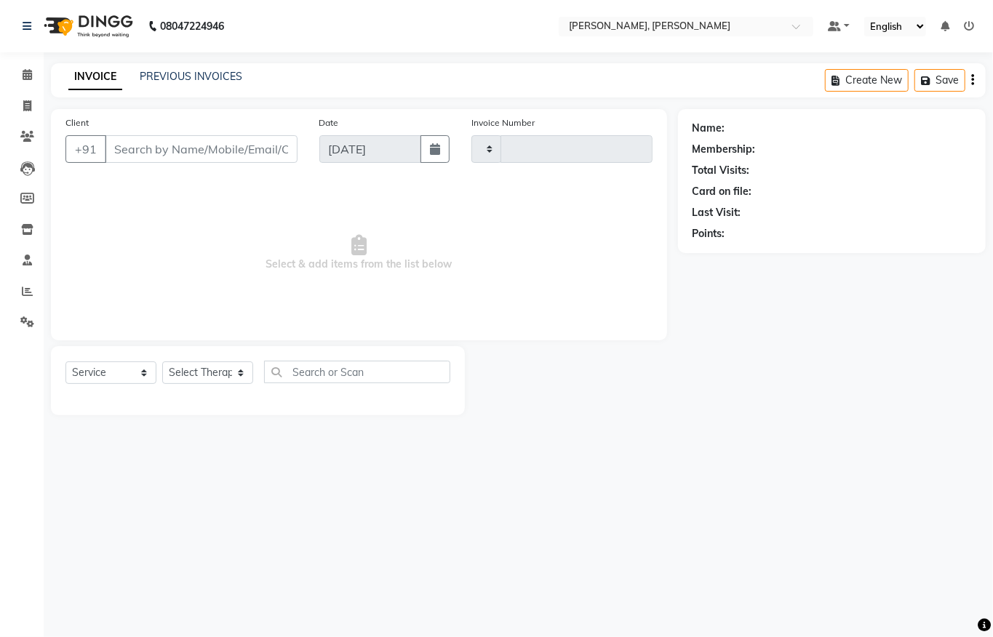
type input "1287"
select select "6399"
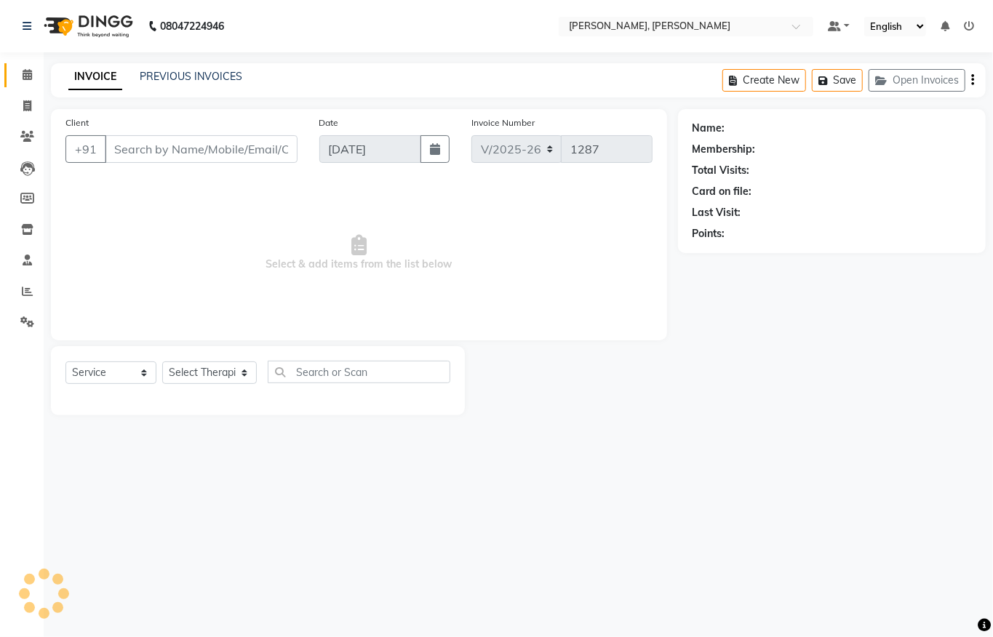
type input "9826166155"
select select "65661"
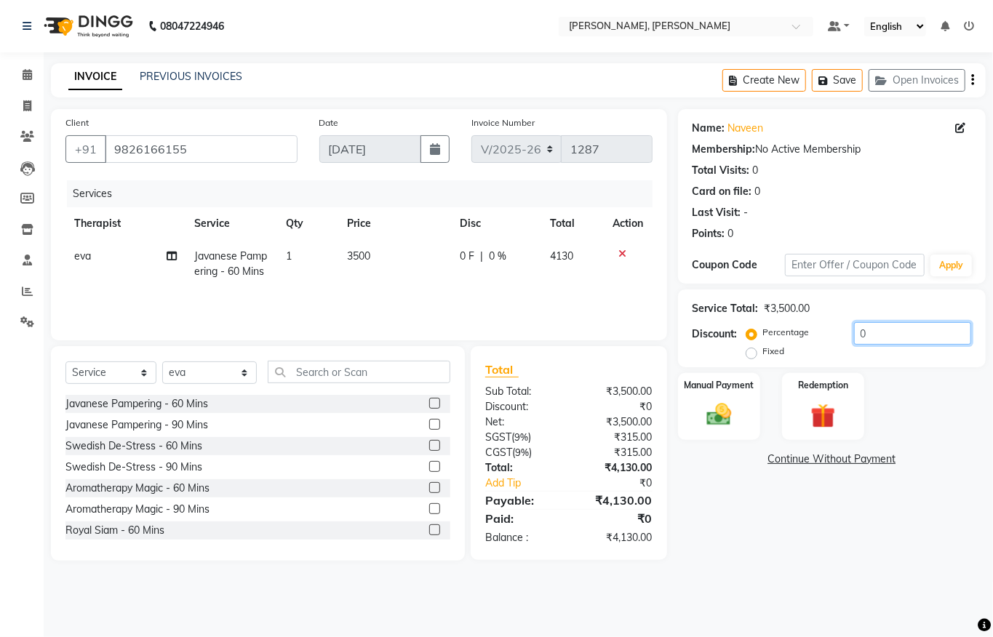
drag, startPoint x: 900, startPoint y: 335, endPoint x: 642, endPoint y: 342, distance: 258.4
click at [668, 343] on div "Client [PHONE_NUMBER] Date [DATE] Invoice Number V/2025 V/[PHONE_NUMBER] Servic…" at bounding box center [518, 335] width 957 height 452
type input "20"
click at [731, 409] on img at bounding box center [719, 415] width 41 height 30
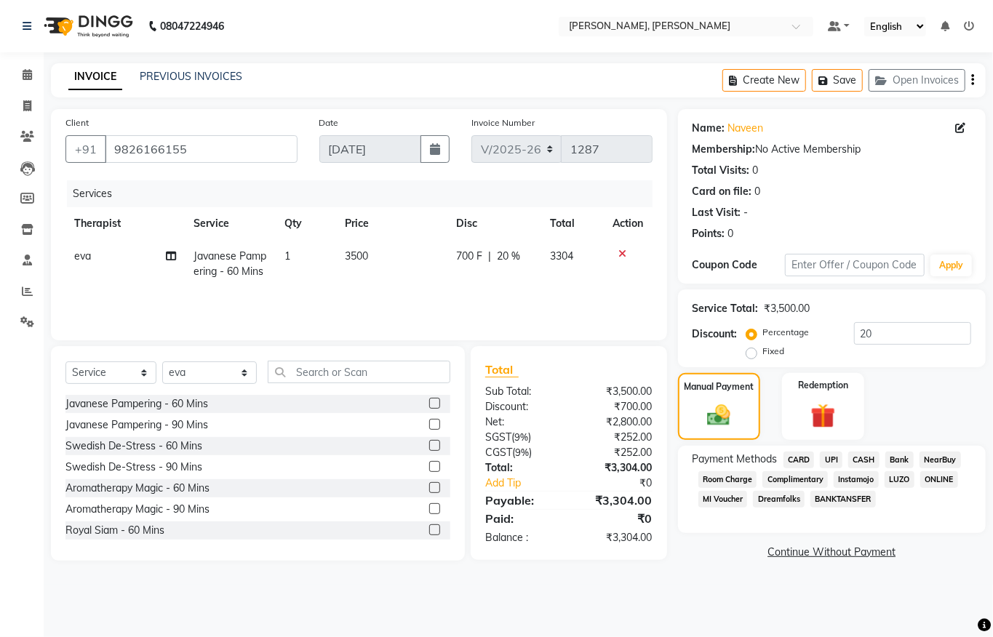
click at [805, 461] on span "CARD" at bounding box center [799, 460] width 31 height 17
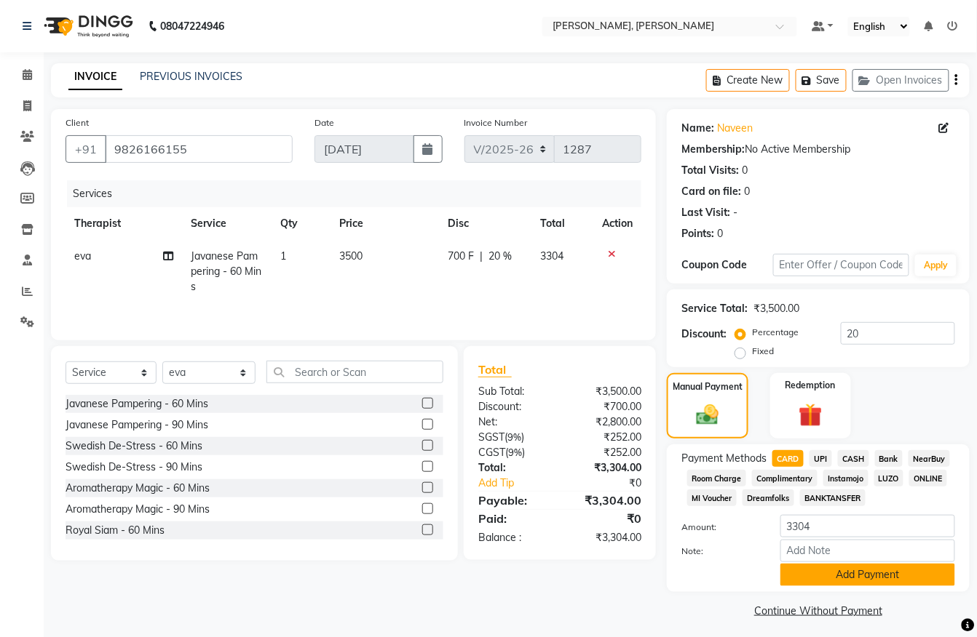
click at [842, 576] on button "Add Payment" at bounding box center [867, 575] width 175 height 23
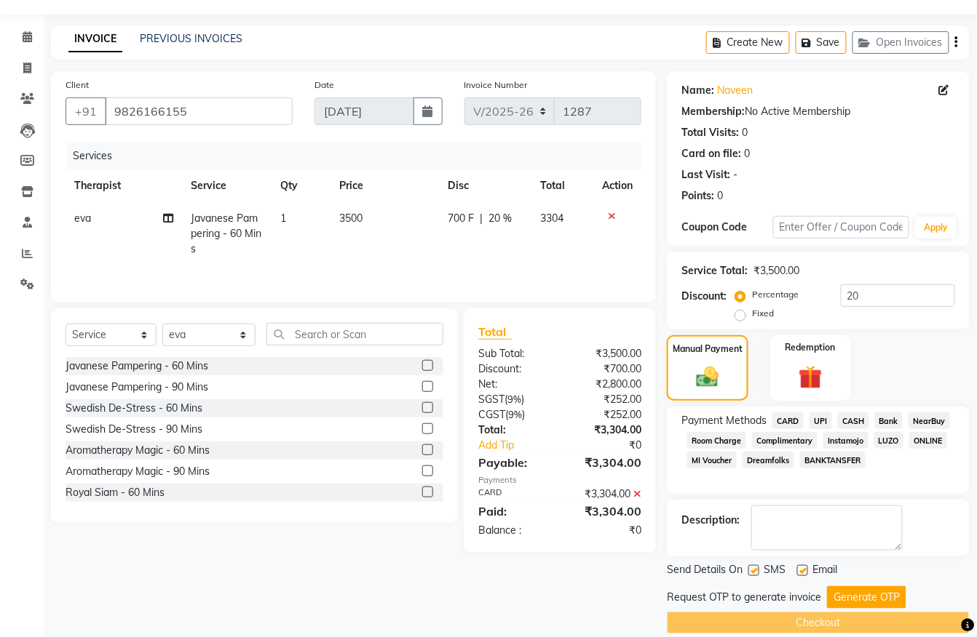
scroll to position [59, 0]
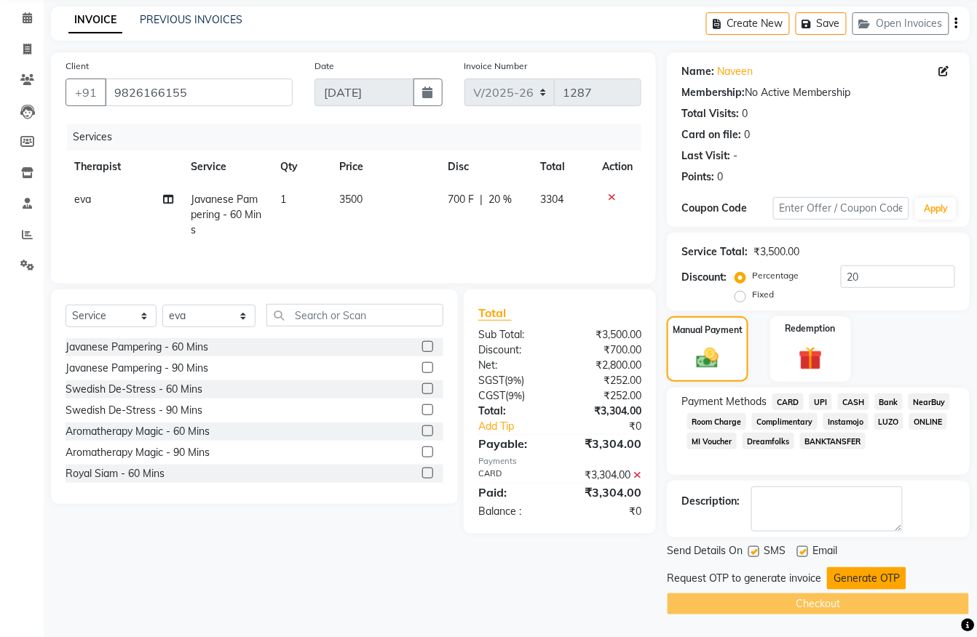
click at [848, 580] on button "Generate OTP" at bounding box center [866, 579] width 79 height 23
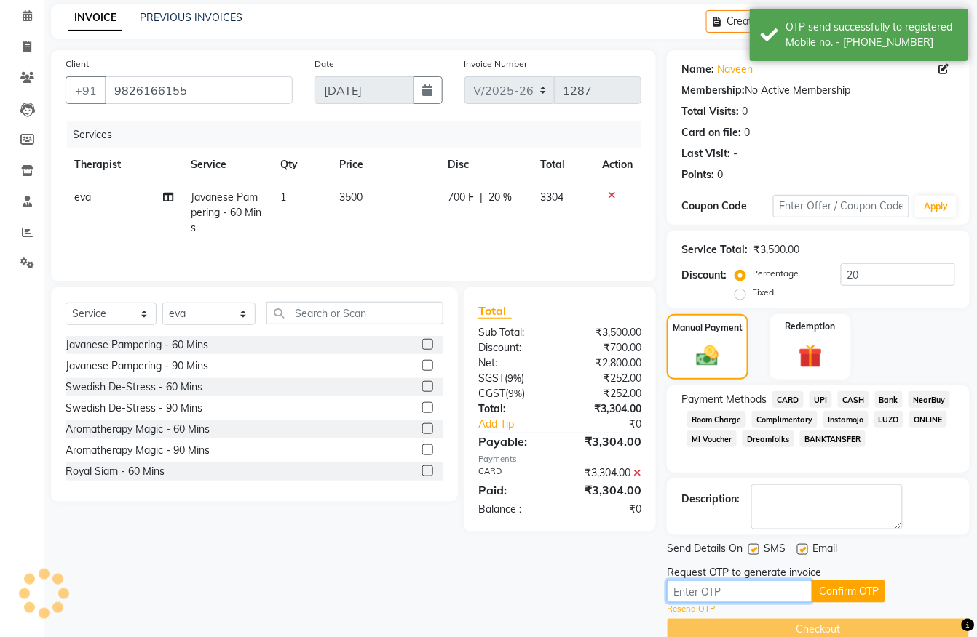
click at [784, 589] on input "text" at bounding box center [740, 592] width 146 height 23
click at [857, 592] on button "Confirm OTP" at bounding box center [848, 592] width 73 height 23
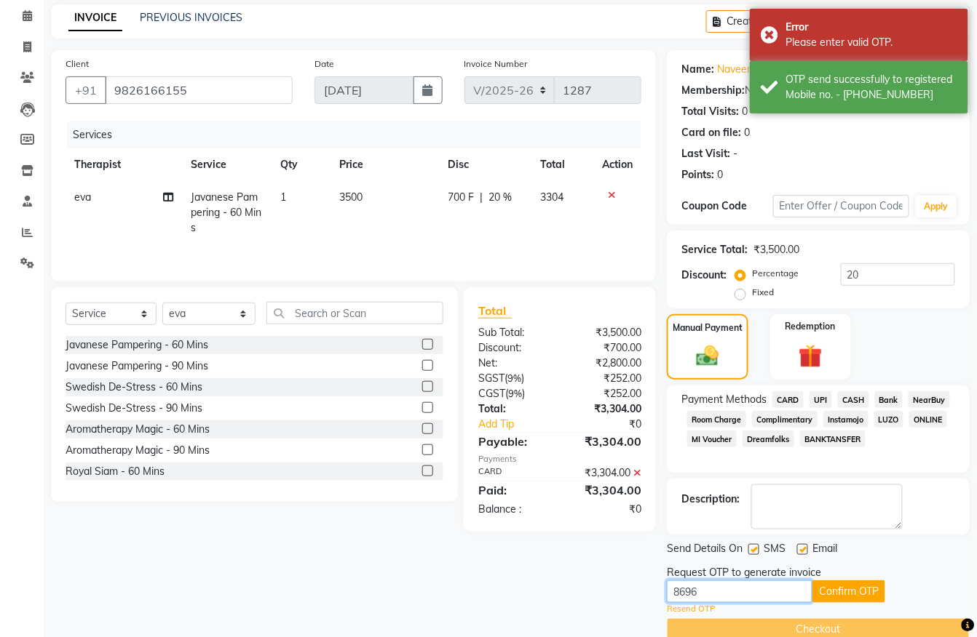
click at [740, 594] on input "8696" at bounding box center [740, 592] width 146 height 23
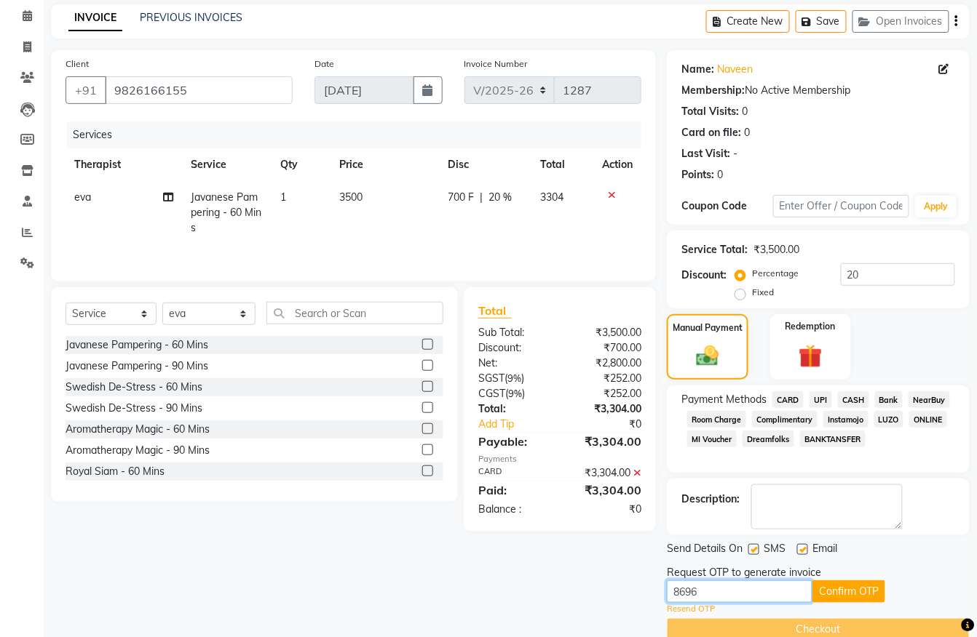
paste input "9263"
type input "9263"
click at [862, 602] on button "Confirm OTP" at bounding box center [848, 592] width 73 height 23
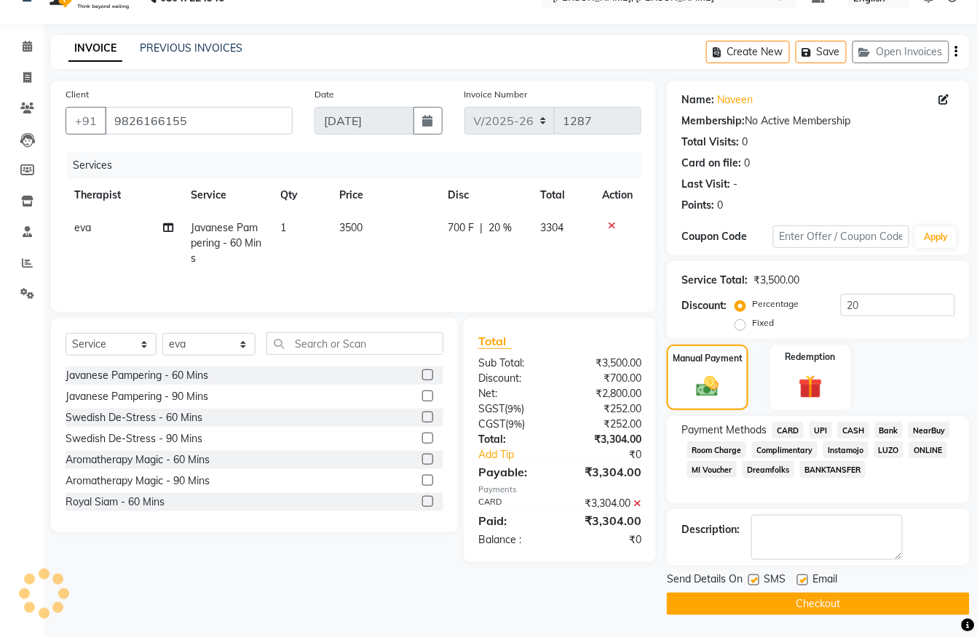
scroll to position [30, 0]
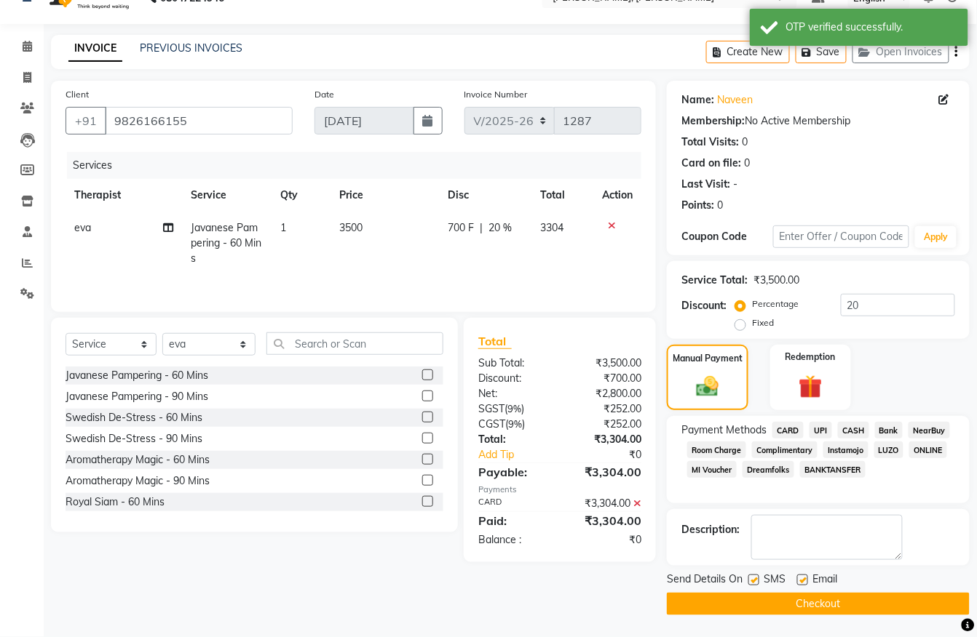
click at [862, 602] on button "Checkout" at bounding box center [818, 604] width 303 height 23
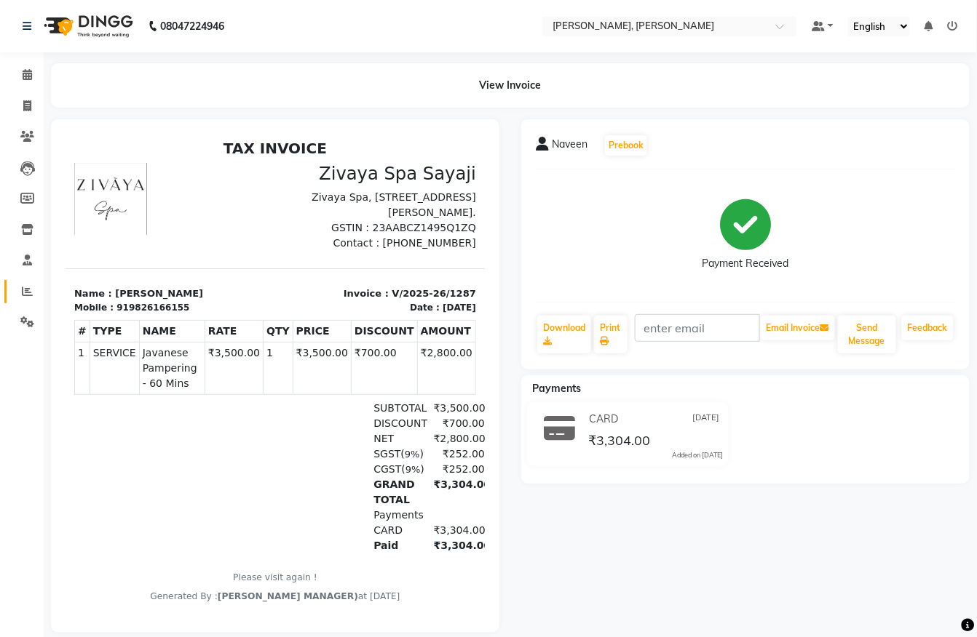
click at [10, 283] on link "Reports" at bounding box center [21, 292] width 35 height 24
